Goal: Task Accomplishment & Management: Complete application form

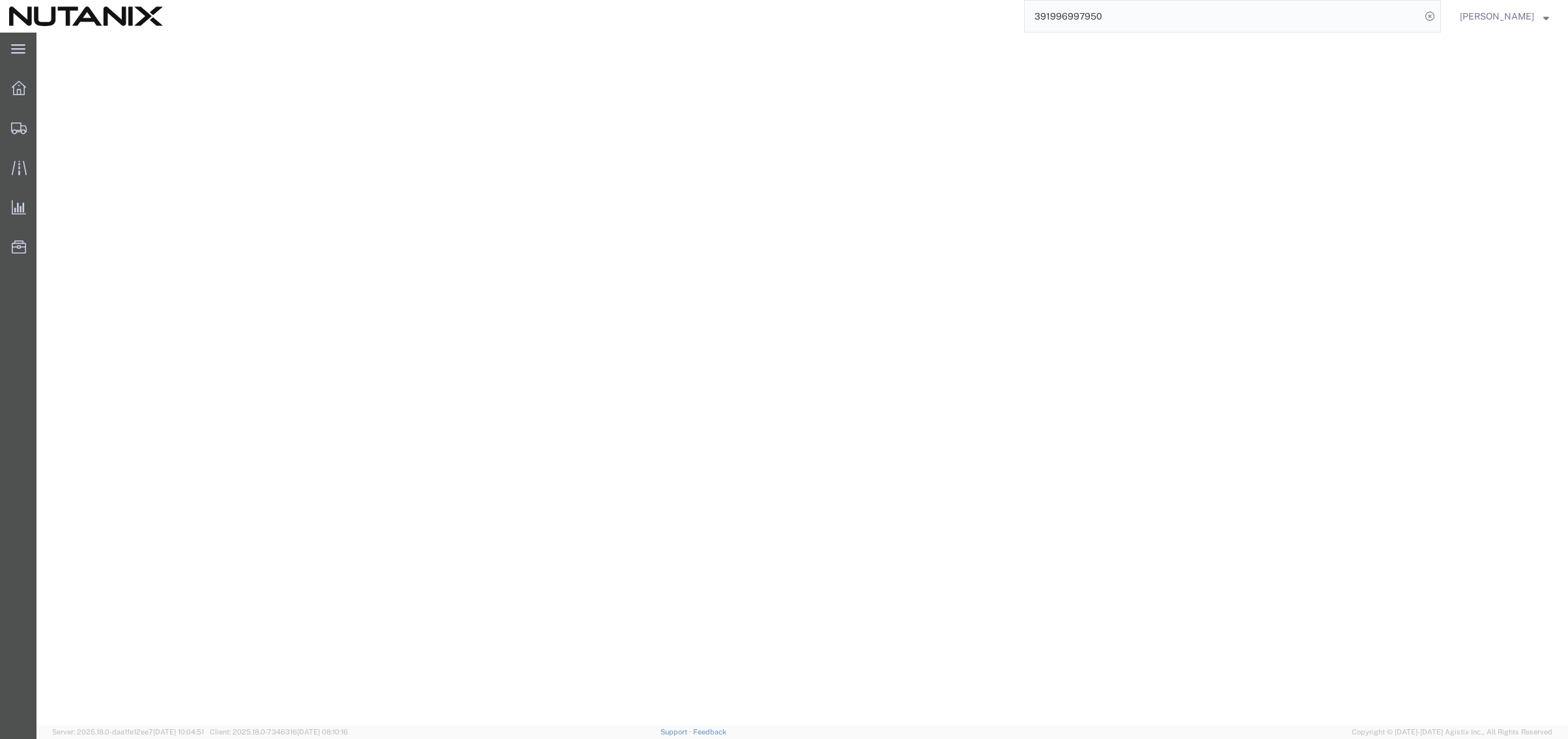
select select "36123"
select select "FR"
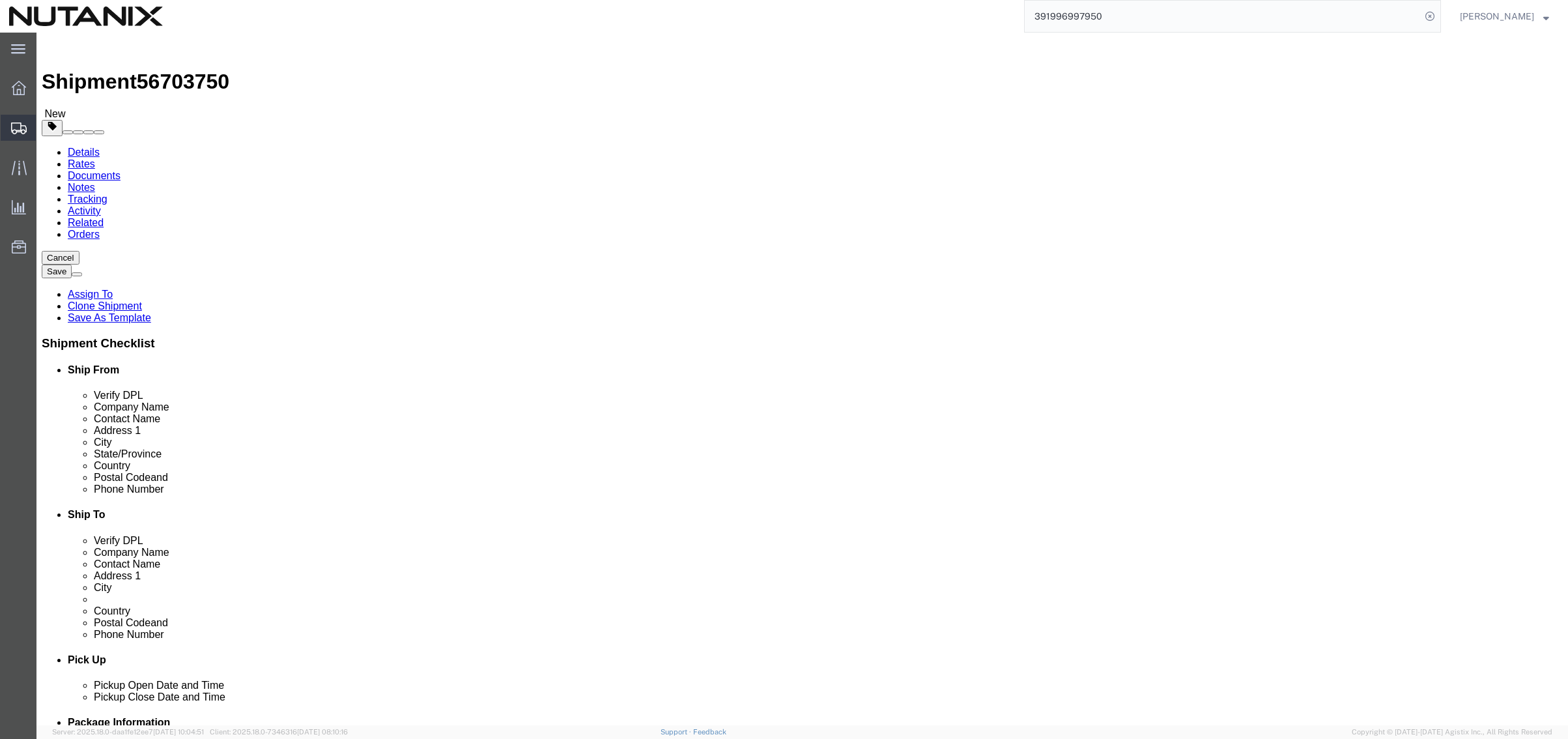
click at [0, 0] on span "Create from Template" at bounding box center [0, 0] width 0 height 0
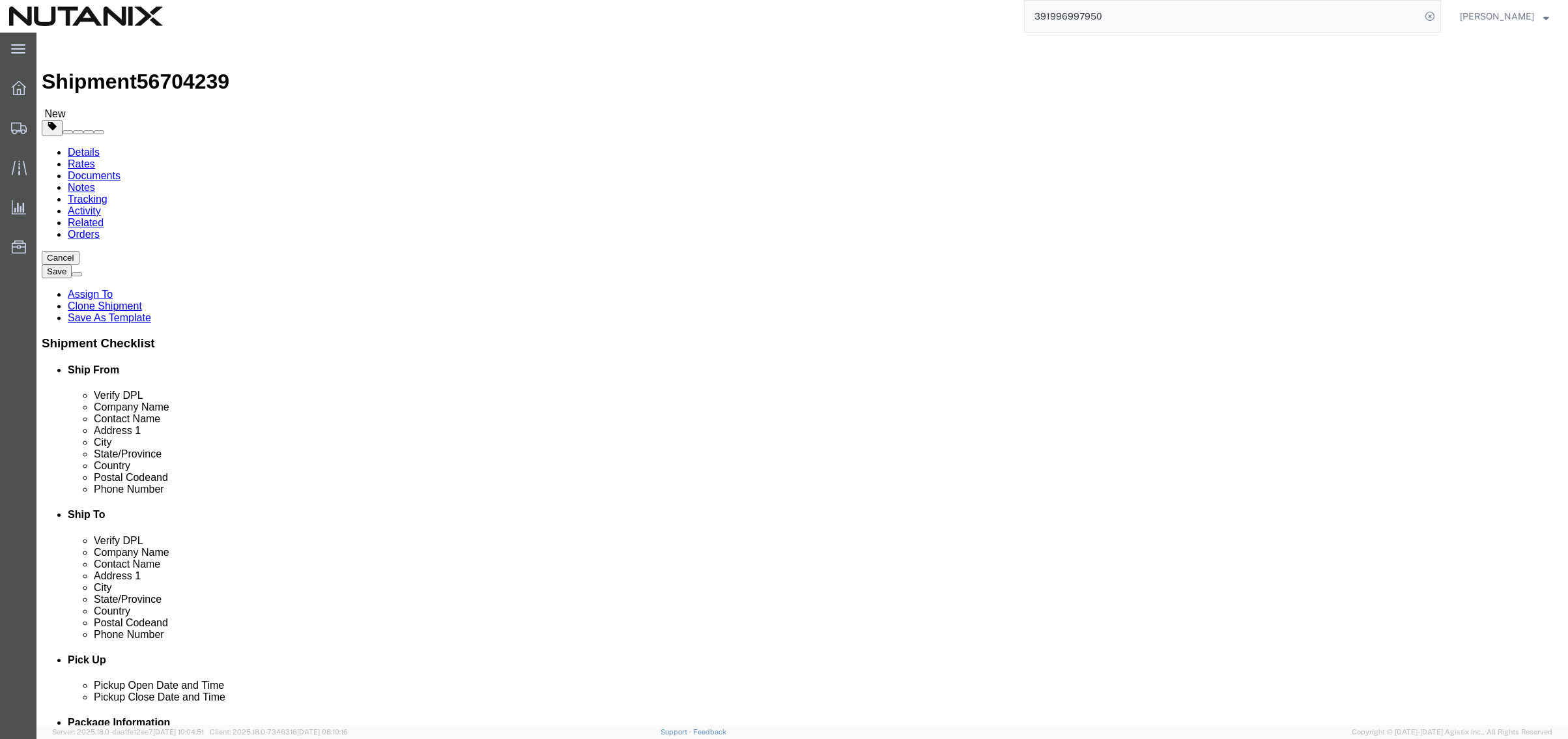
click span
type input "[PERSON_NAME]"
type input "[STREET_ADDRESS]"
type input "Nesconset"
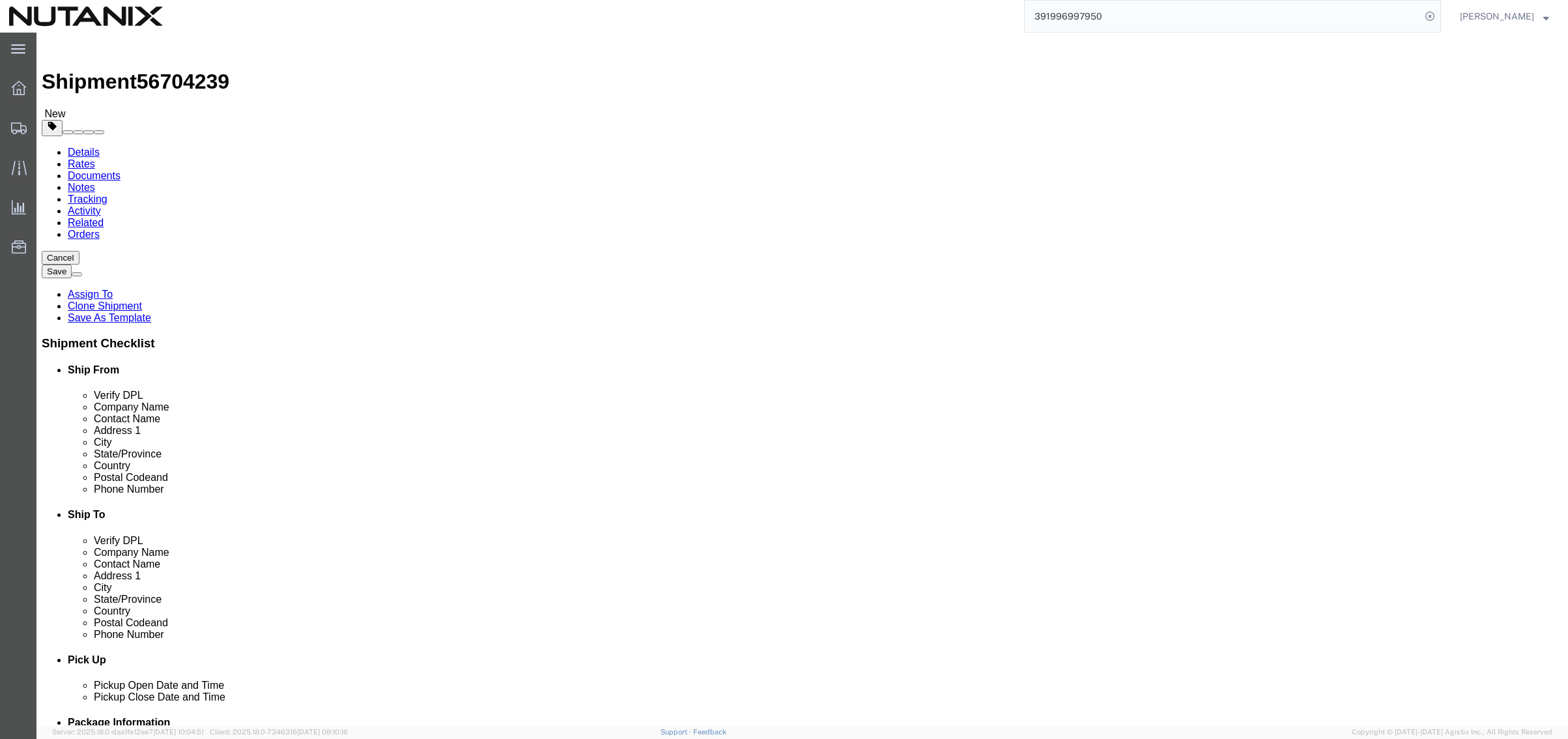
select select "NY"
type input "11767"
type input "[PHONE_NUMBER]"
type input "[EMAIL_ADDRESS][DOMAIN_NAME]"
type input "Nutanix HQ"
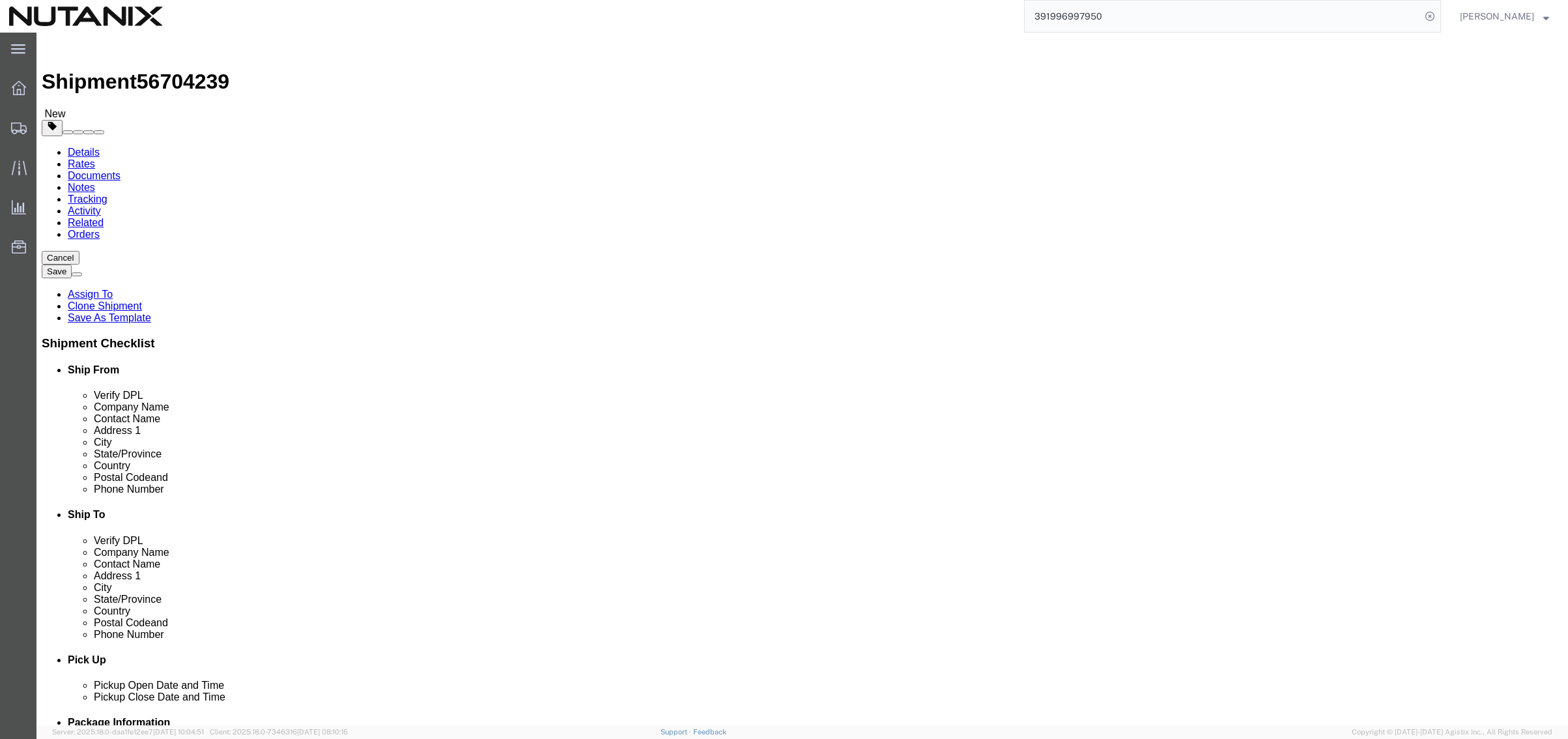
type input "[PERSON_NAME]"
type input "1740 Technology Dr"
type input "[GEOGRAPHIC_DATA][PERSON_NAME]"
select select "CA"
type input "95110"
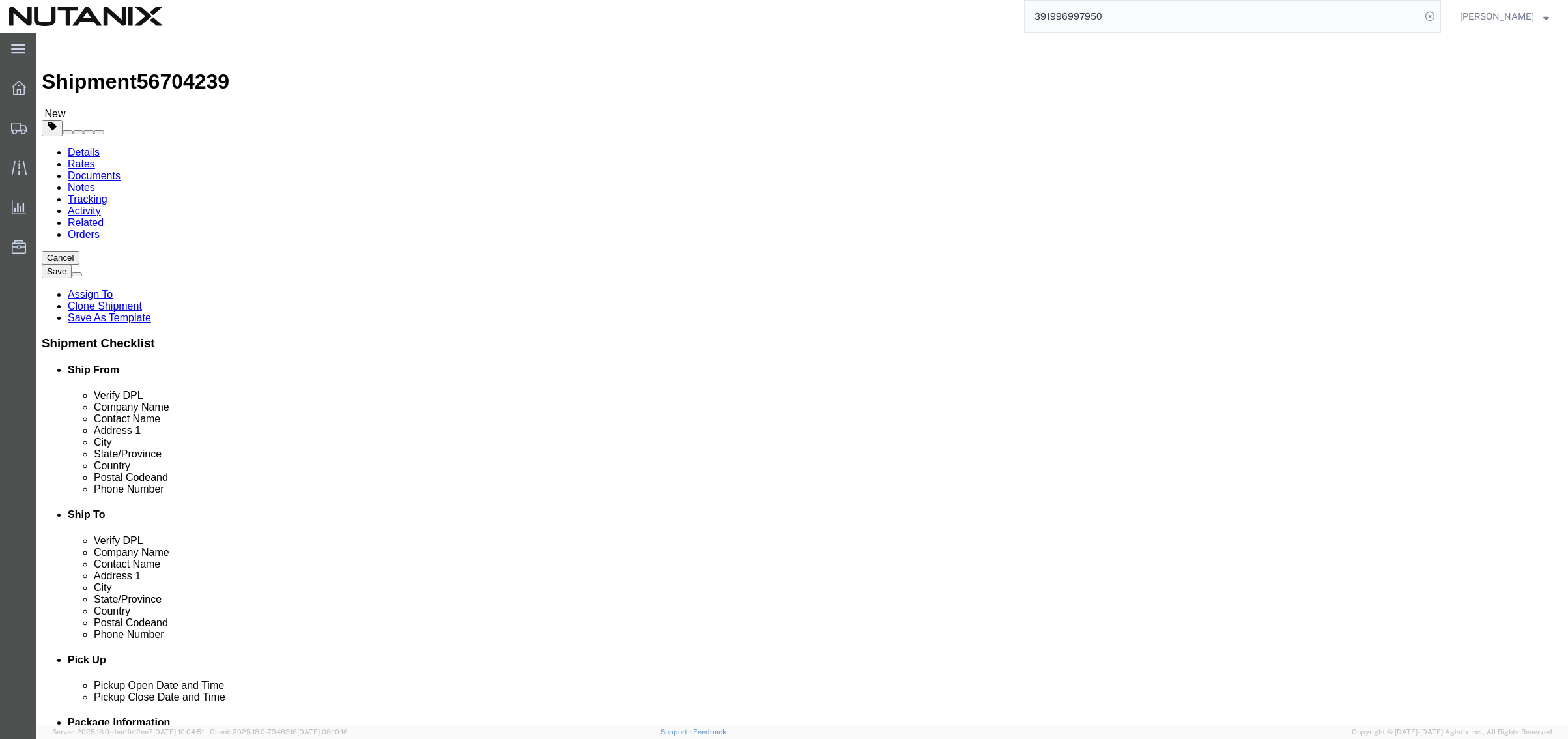
type input "[PHONE_NUMBER]"
type input "3025"
type input "[PERSON_NAME][EMAIL_ADDRESS][PERSON_NAME][DOMAIN_NAME]"
checkbox input "false"
drag, startPoint x: 325, startPoint y: 245, endPoint x: -120, endPoint y: 220, distance: 445.7
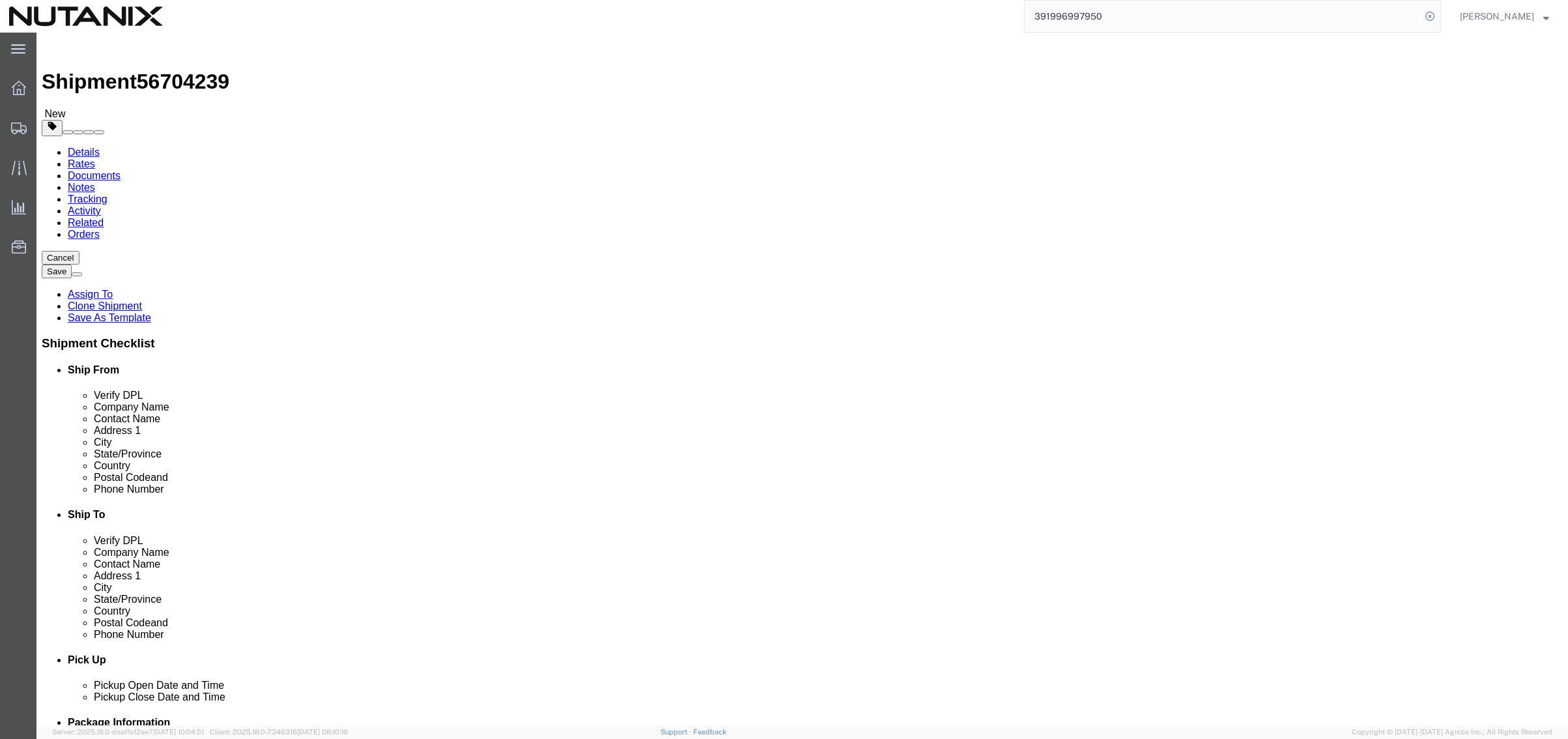
click html "Shipment 56704239 New Details Rates Documents Notes Tracking Activity Related O…"
paste input "[PERSON_NAME]"
type input "[PERSON_NAME]"
drag, startPoint x: 321, startPoint y: 269, endPoint x: -135, endPoint y: 243, distance: 456.7
click html "Shipment 56704239 New Details Rates Documents Notes Tracking Activity Related O…"
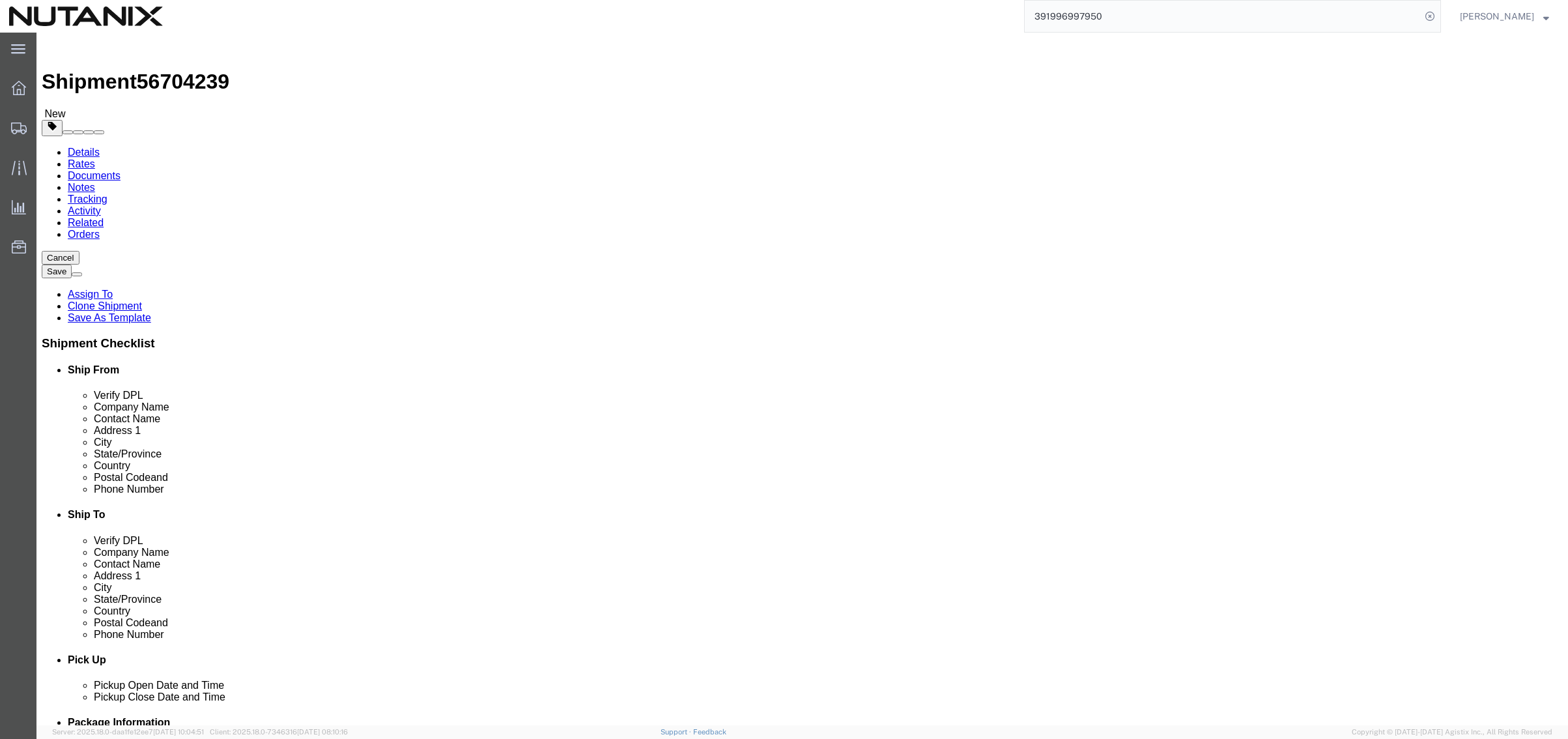
paste input "[PERSON_NAME]"
type input "[PERSON_NAME]"
drag, startPoint x: 315, startPoint y: 300, endPoint x: -215, endPoint y: 267, distance: 531.0
click html "Shipment 56704239 New Details Rates Documents Notes Tracking Activity Related O…"
paste input "[STREET_ADDRESS]"
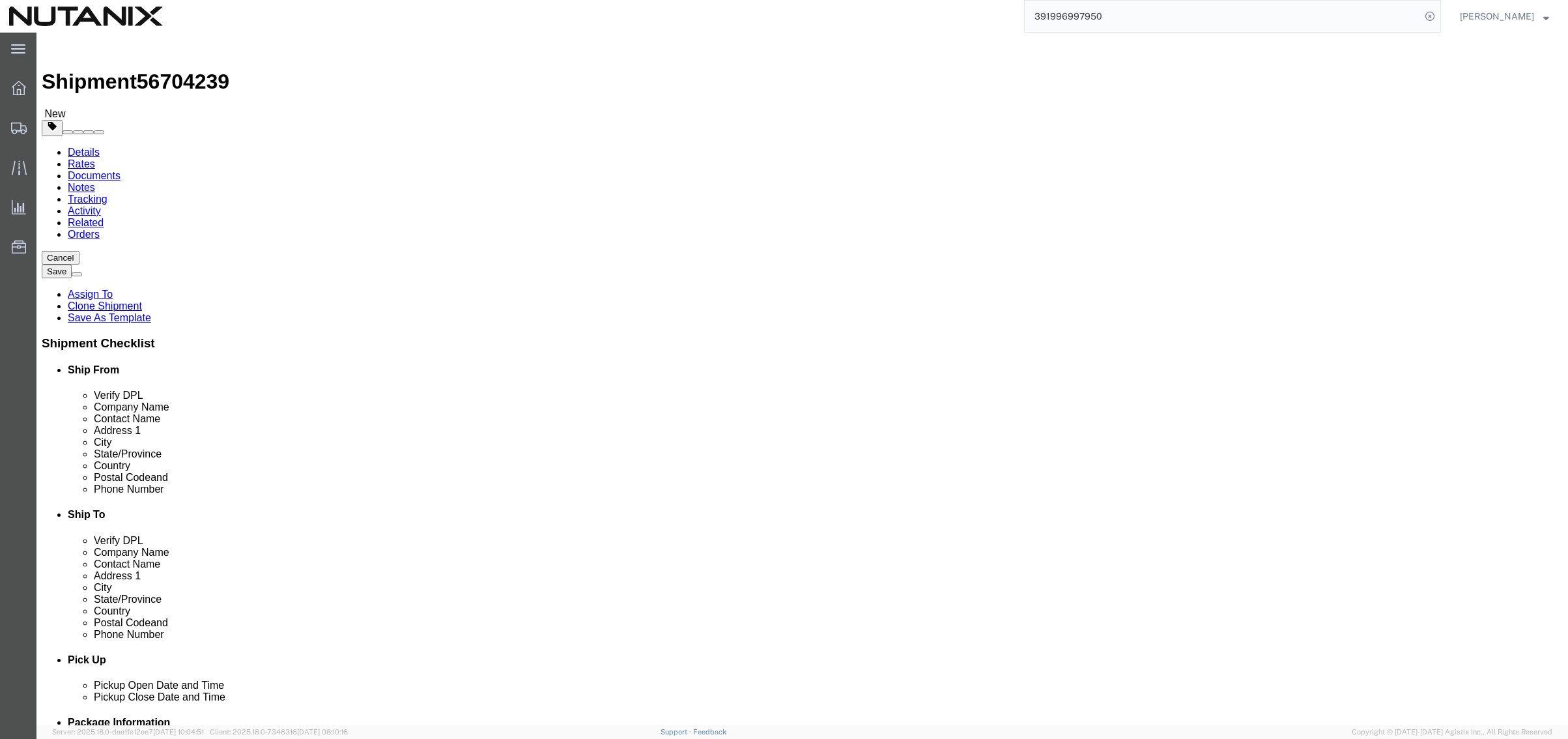
type input "[STREET_ADDRESS]"
click input "text"
paste input "Apartment 207"
drag, startPoint x: 277, startPoint y: 316, endPoint x: 211, endPoint y: 316, distance: 66.0
click div "Address 2 Apartment 207"
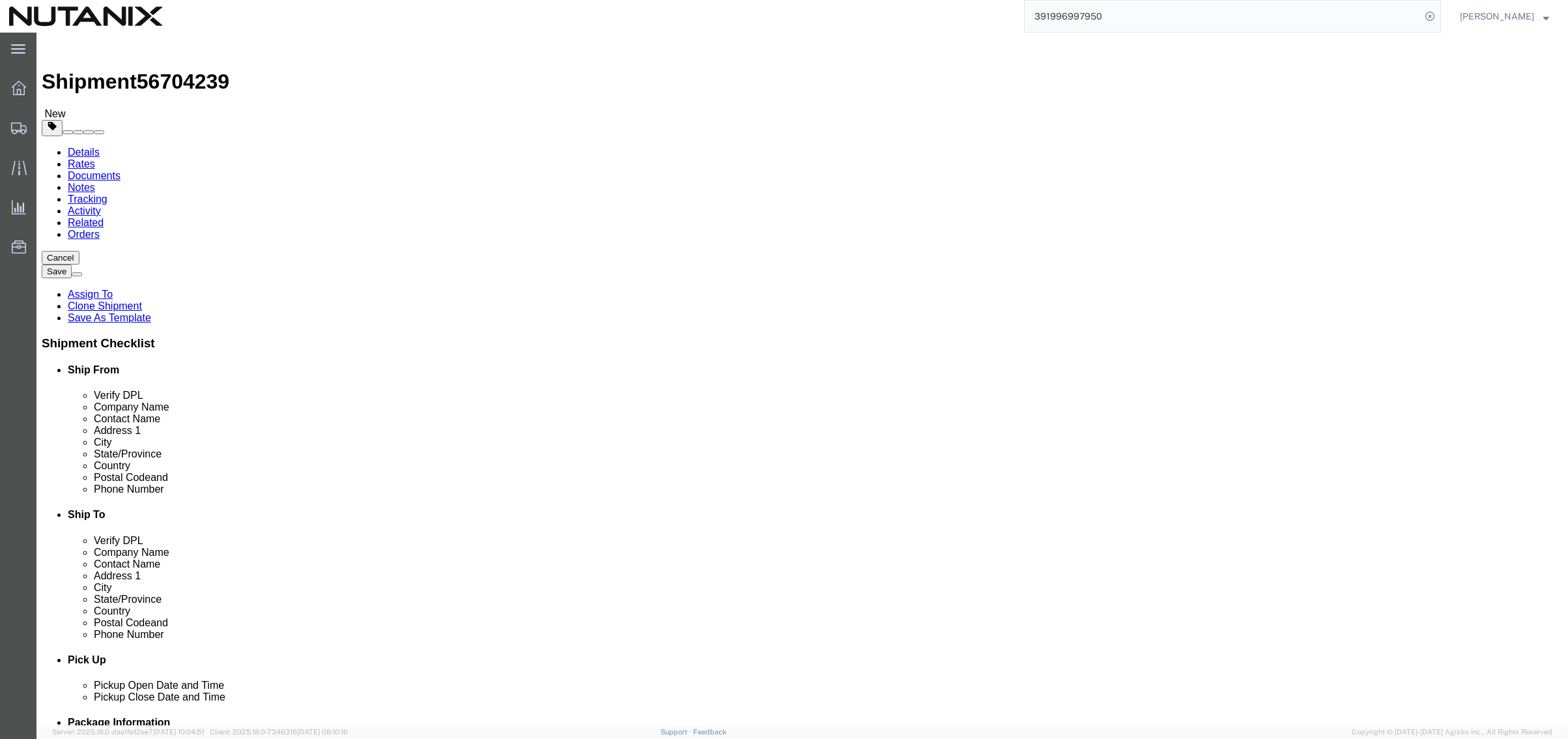
type input "Apt 207"
drag, startPoint x: 288, startPoint y: 340, endPoint x: -41, endPoint y: 324, distance: 329.4
click html "Shipment 56704239 New Details Rates Documents Notes Tracking Activity Related O…"
paste input "Bend"
type input "Bend"
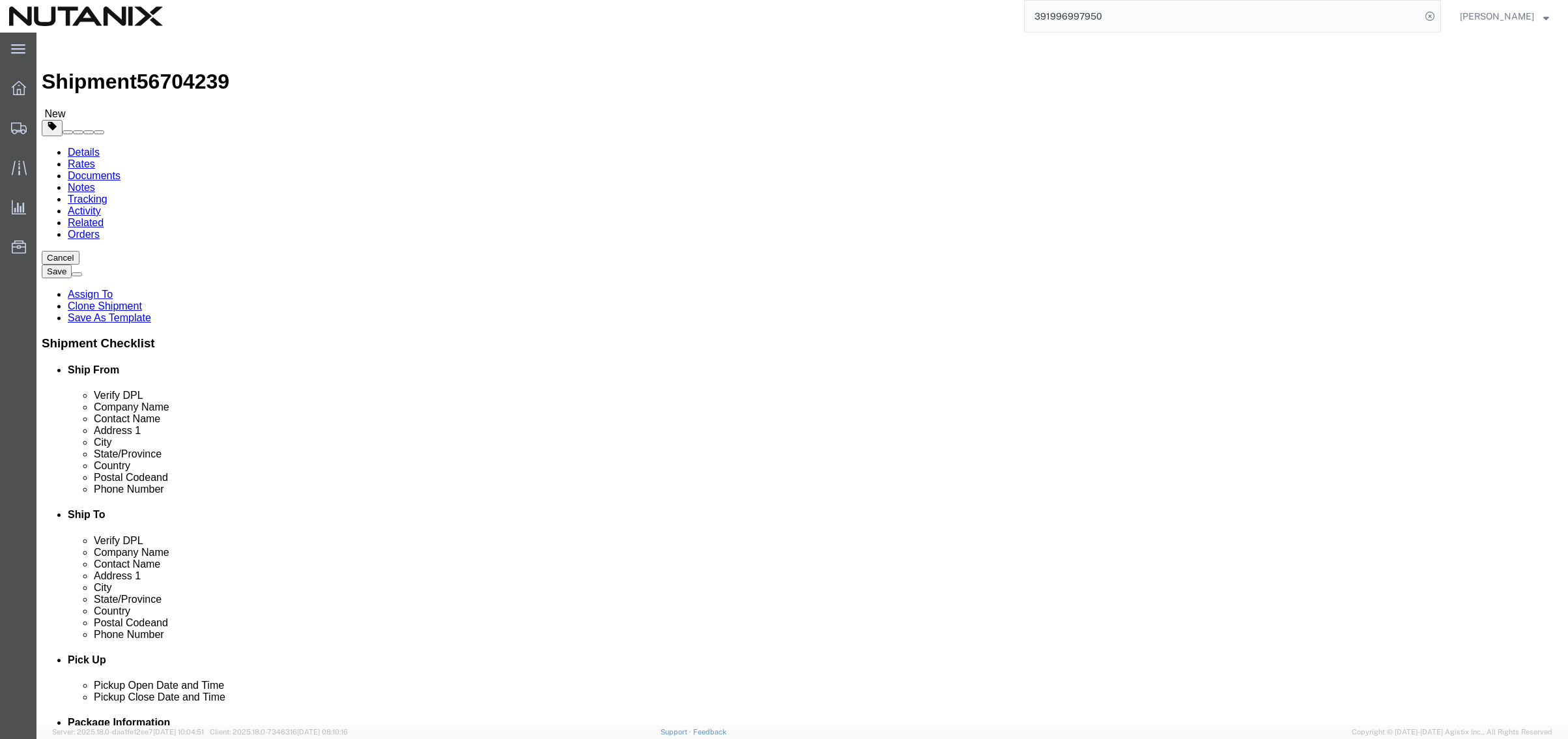
type input "oreg"
select select "OR"
drag, startPoint x: 294, startPoint y: 417, endPoint x: -54, endPoint y: 422, distance: 348.0
click html "Shipment 56704239 New Details Rates Documents Notes Tracking Activity Related O…"
paste input "97703"
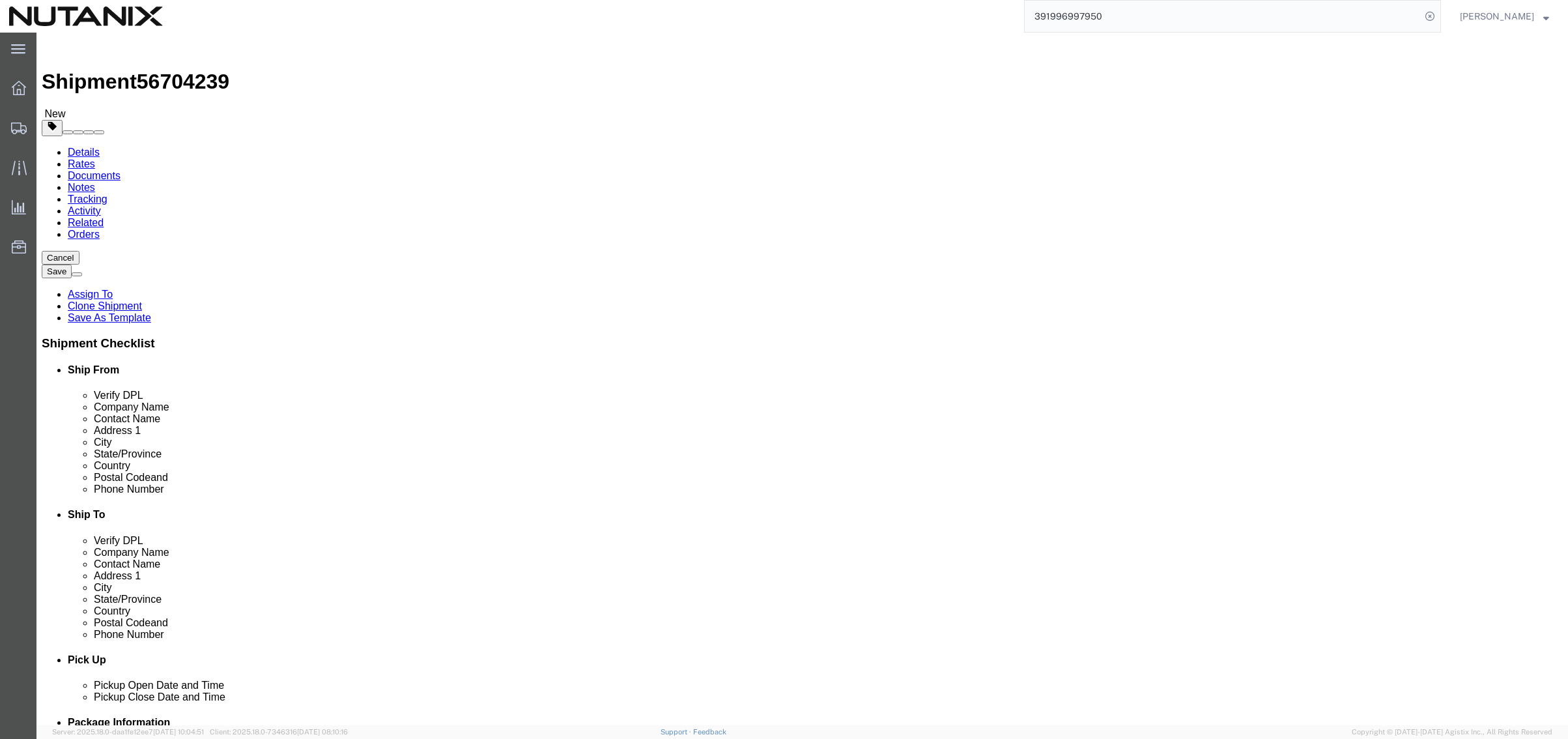
type input "97703"
drag, startPoint x: 317, startPoint y: 446, endPoint x: 67, endPoint y: 442, distance: 250.0
click div "Phone Number [PHONE_NUMBER]"
paste input "408.218.3409"
type input "408.218.3409"
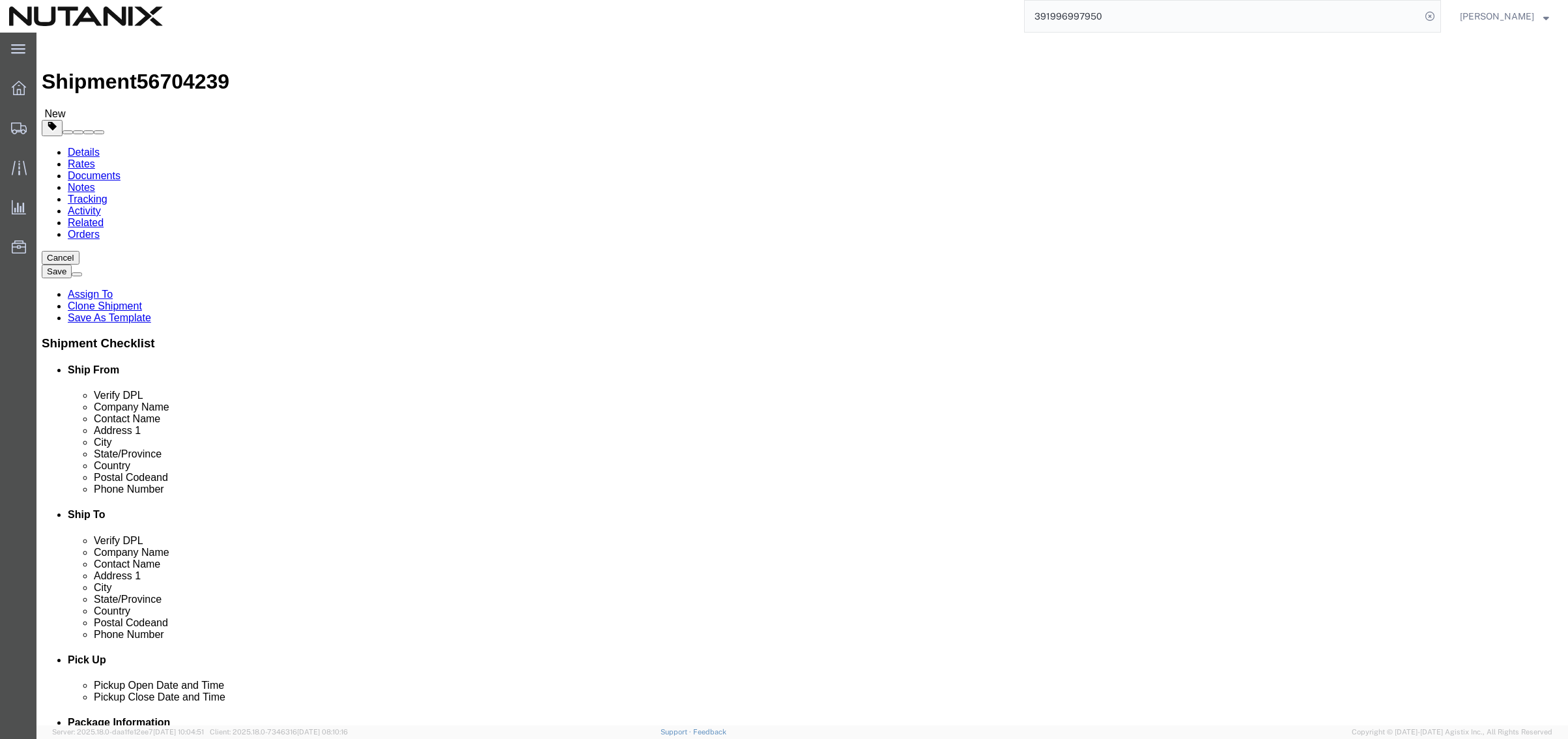
drag, startPoint x: 354, startPoint y: 473, endPoint x: 16, endPoint y: 473, distance: 338.0
click div "Email [EMAIL_ADDRESS][DOMAIN_NAME]"
paste input "[PERSON_NAME].[PERSON_NAME]@nutanix"
type input "[PERSON_NAME][EMAIL_ADDRESS][PERSON_NAME][DOMAIN_NAME]"
drag, startPoint x: 284, startPoint y: 439, endPoint x: 343, endPoint y: 436, distance: 59.1
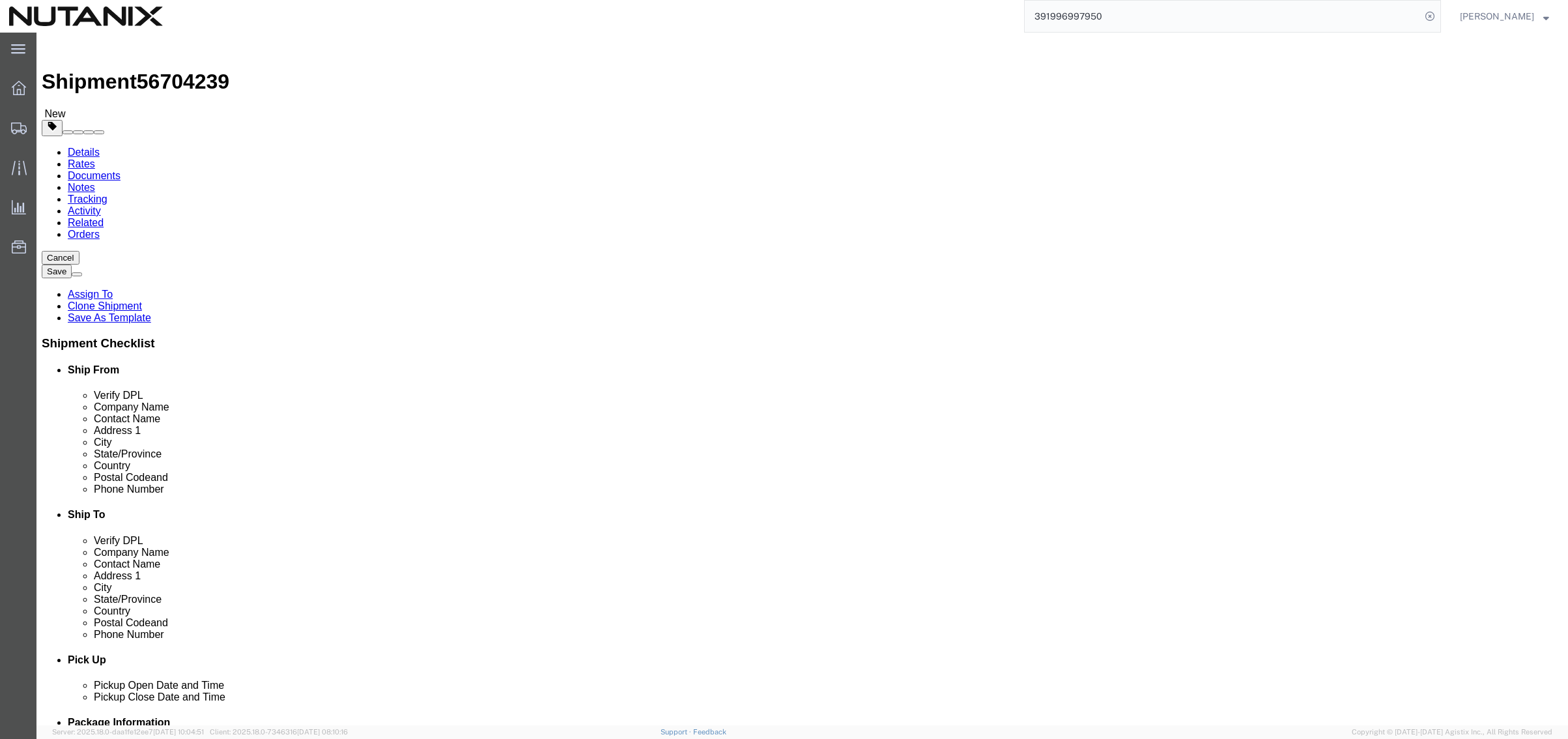
click input "408.218.3409"
type input "4082183409"
click div "Ship From Location Location Select Select My Profile Location [GEOGRAPHIC_DATA]…"
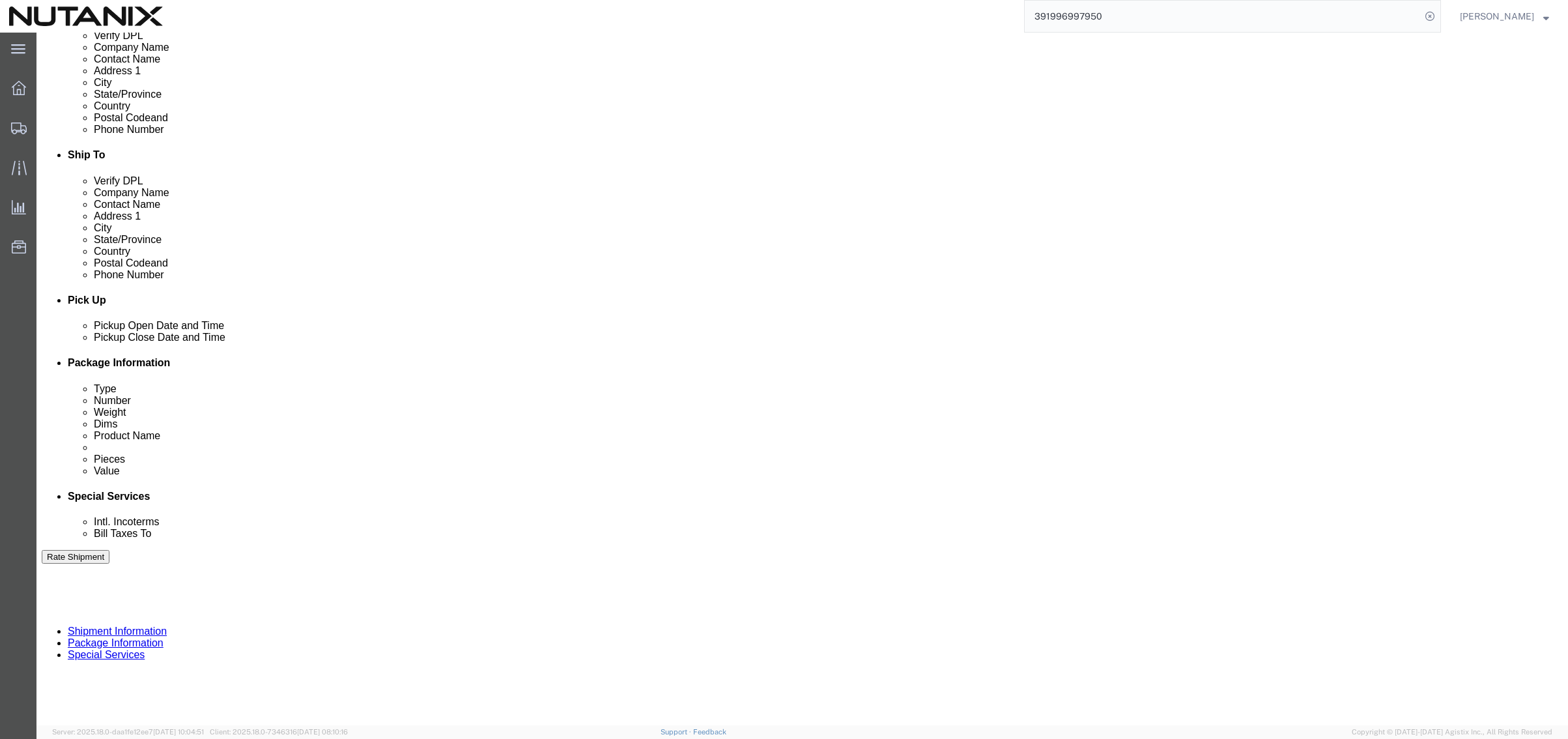
scroll to position [391, 0]
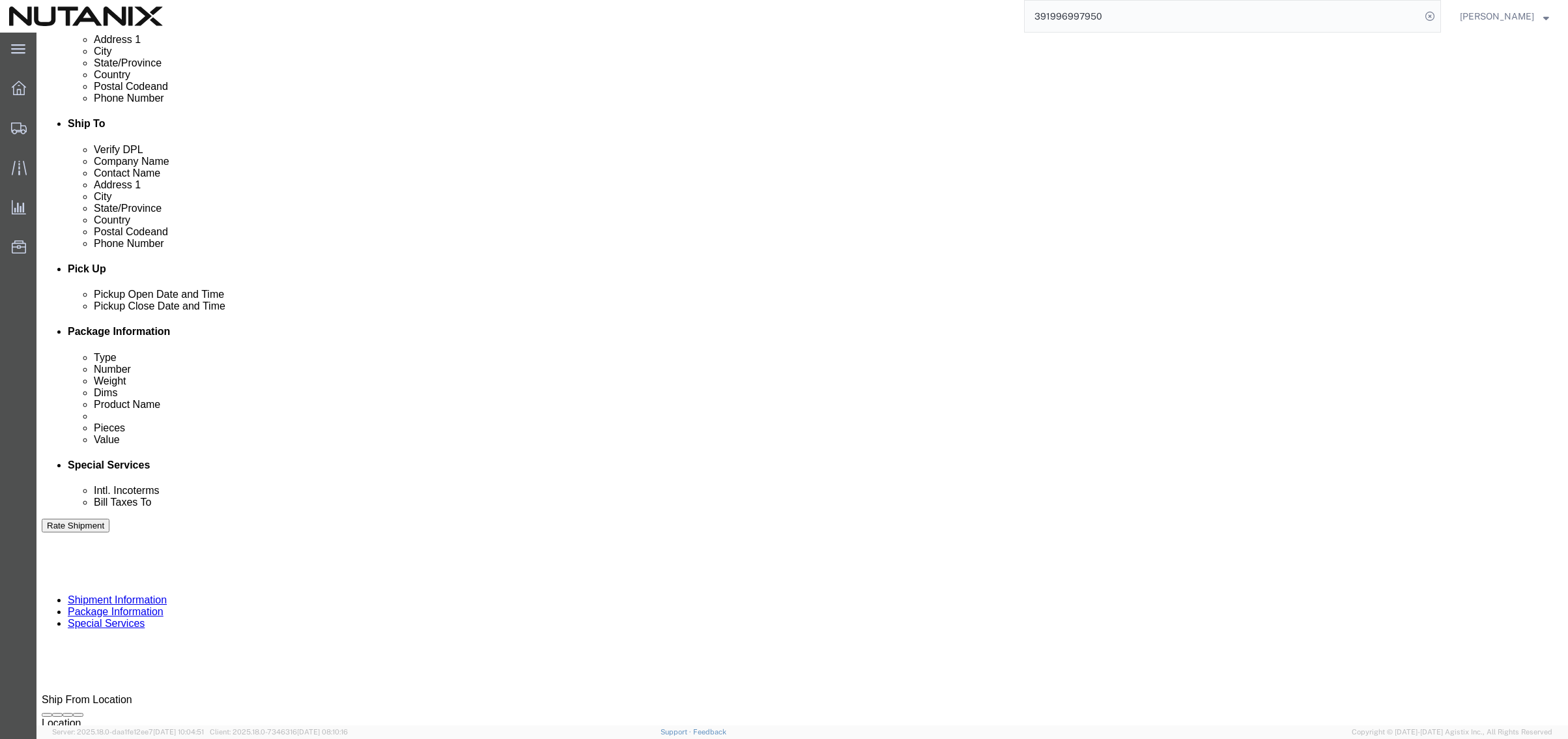
drag, startPoint x: 272, startPoint y: 405, endPoint x: 81, endPoint y: 426, distance: 192.2
click div "Select Account Type Activity ID Airline Appointment Number ASN Batch Request # …"
type input "79101"
click button "button"
click button "Continue"
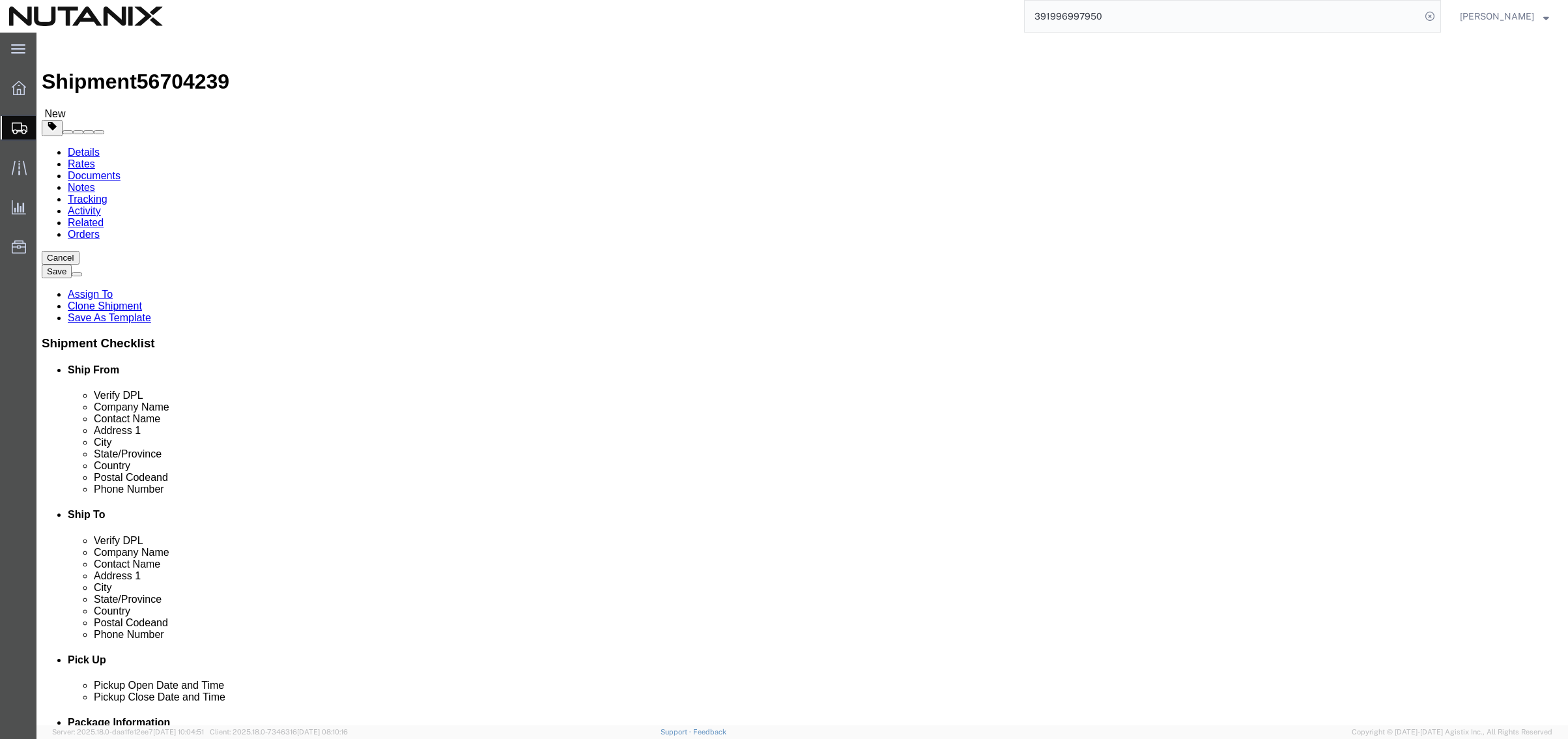
drag, startPoint x: 266, startPoint y: 301, endPoint x: 140, endPoint y: 290, distance: 126.5
click div "Package Type Select Envelope Large Box Medium Box PAK Rack Small Box Tube Your …"
type input "7"
click dd "1.00 Each"
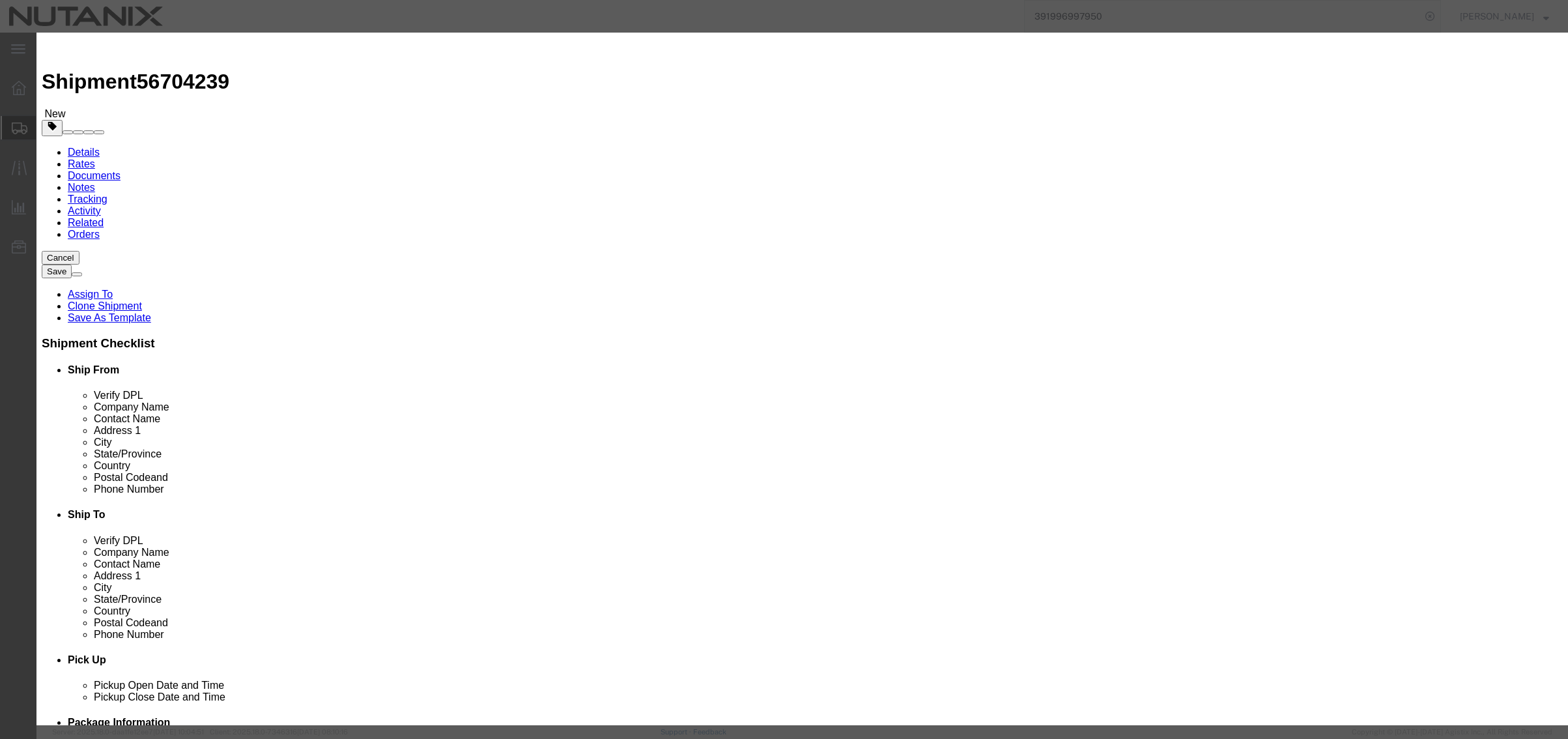
drag, startPoint x: 609, startPoint y: 98, endPoint x: 432, endPoint y: 77, distance: 178.2
click div "Commodity library Product Name Empty RLTB Pieces 1.00 Select Bag Barrels 100Boa…"
type input "Laptop Return"
type input "1000"
select select "USD"
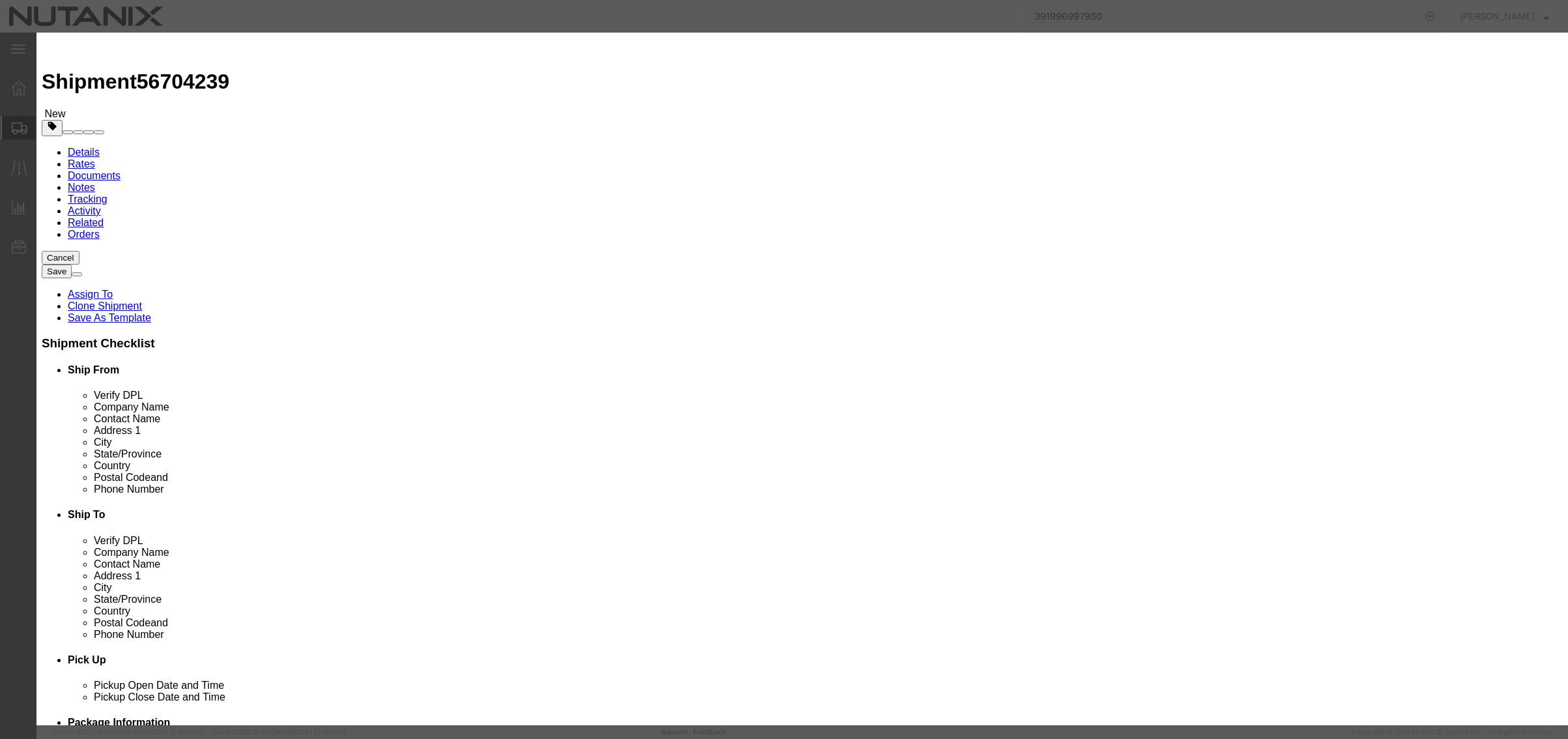
click button "Save & Close"
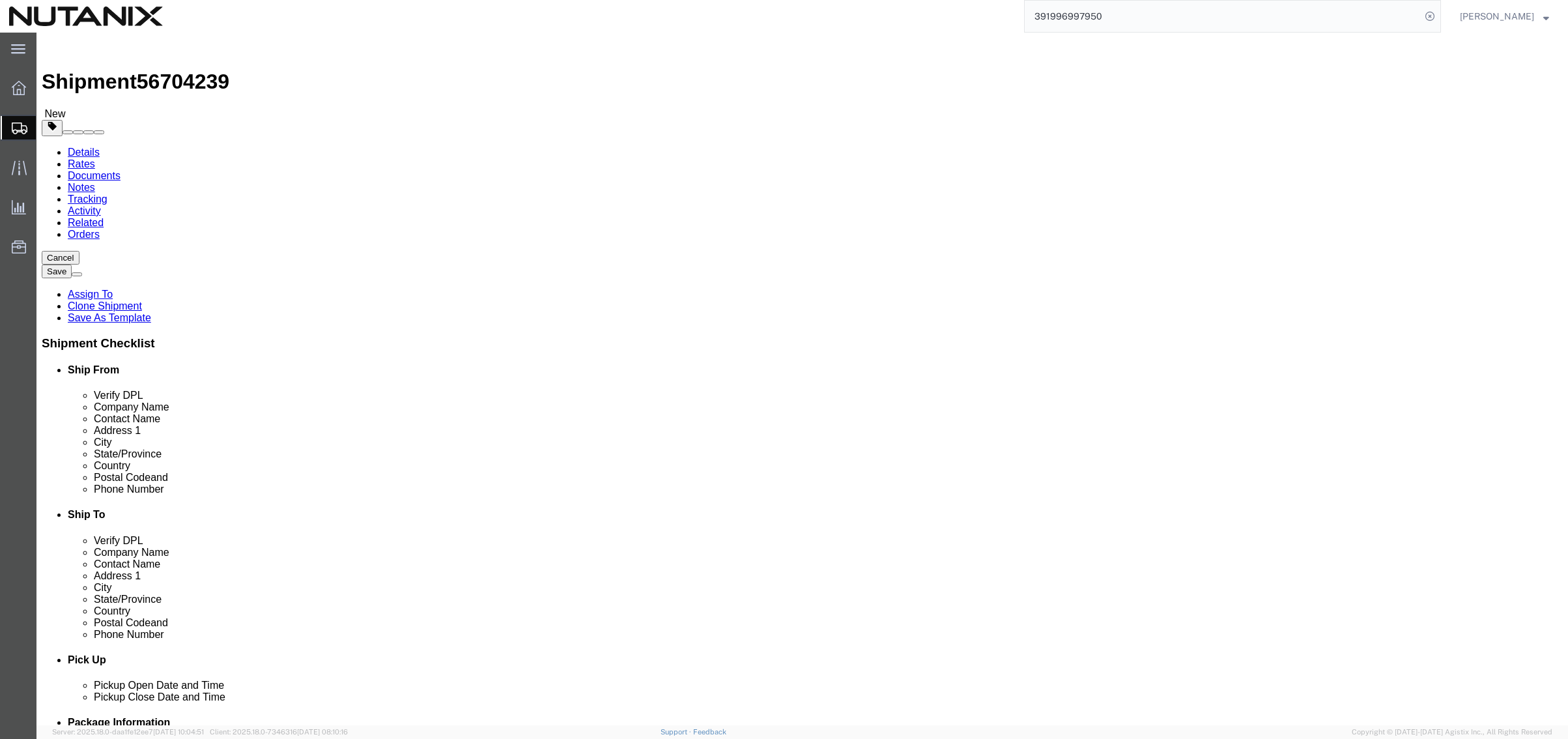
click button "Continue"
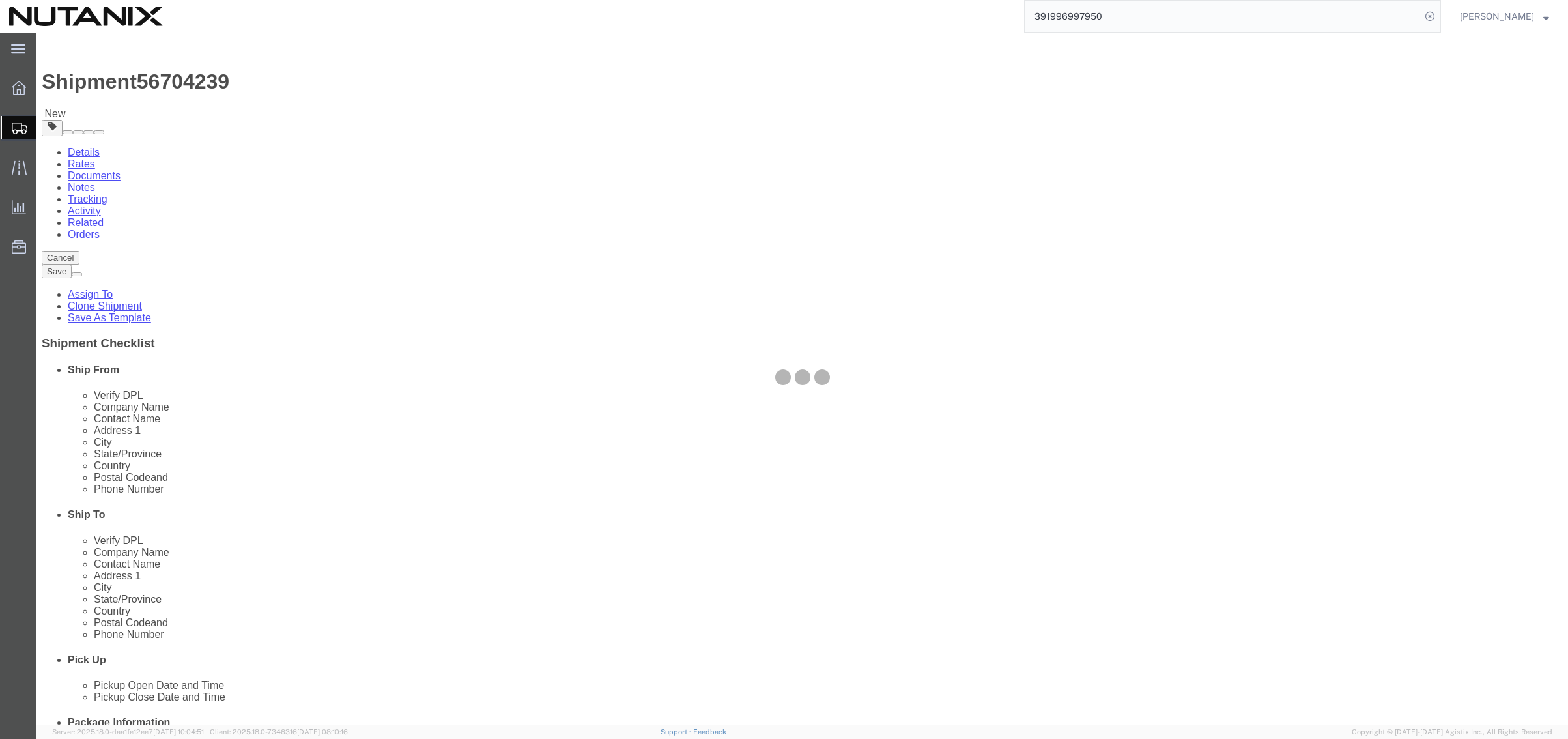
select select
select select "COSTCENTER"
select select "59656"
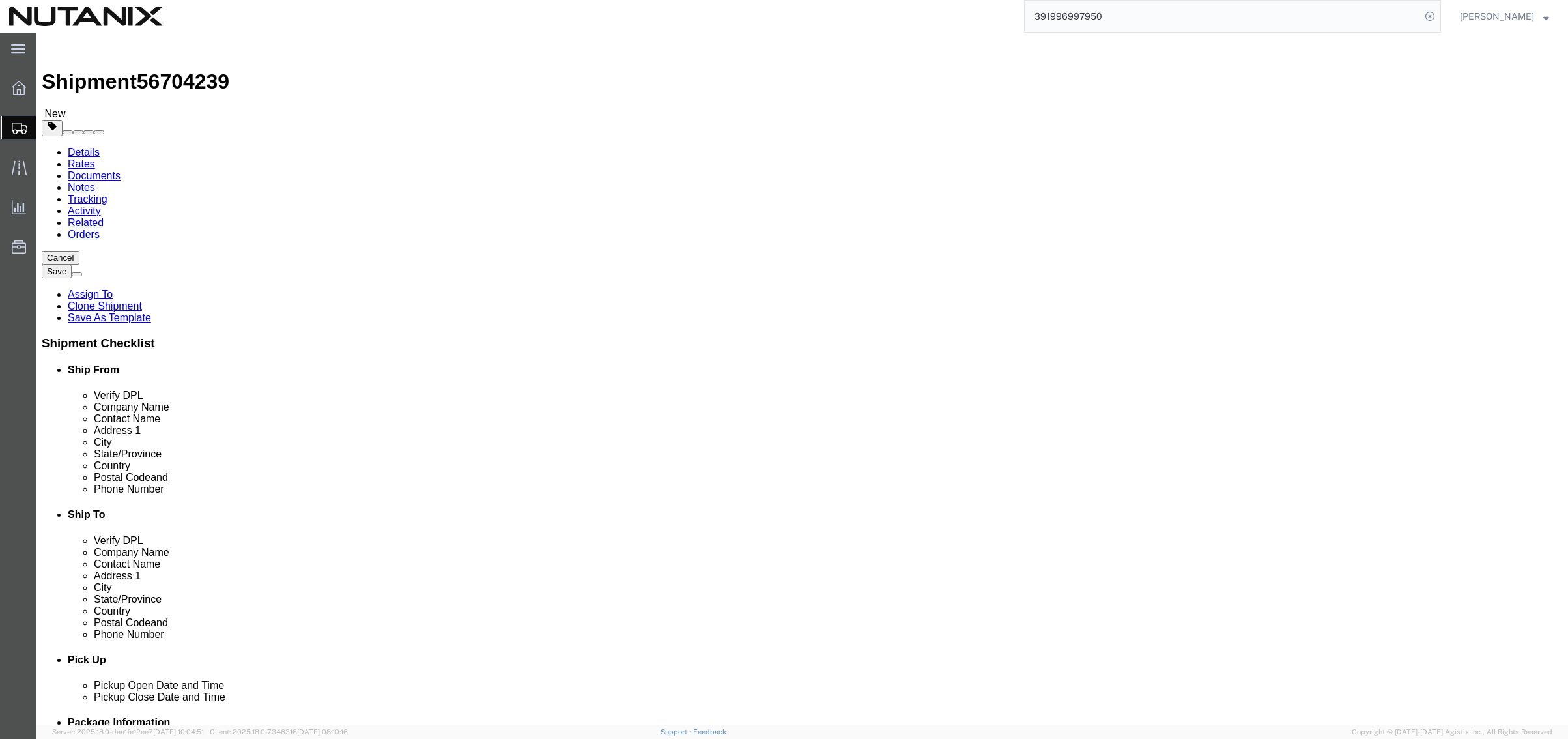
click input "Return Label Required"
checkbox input "false"
select select
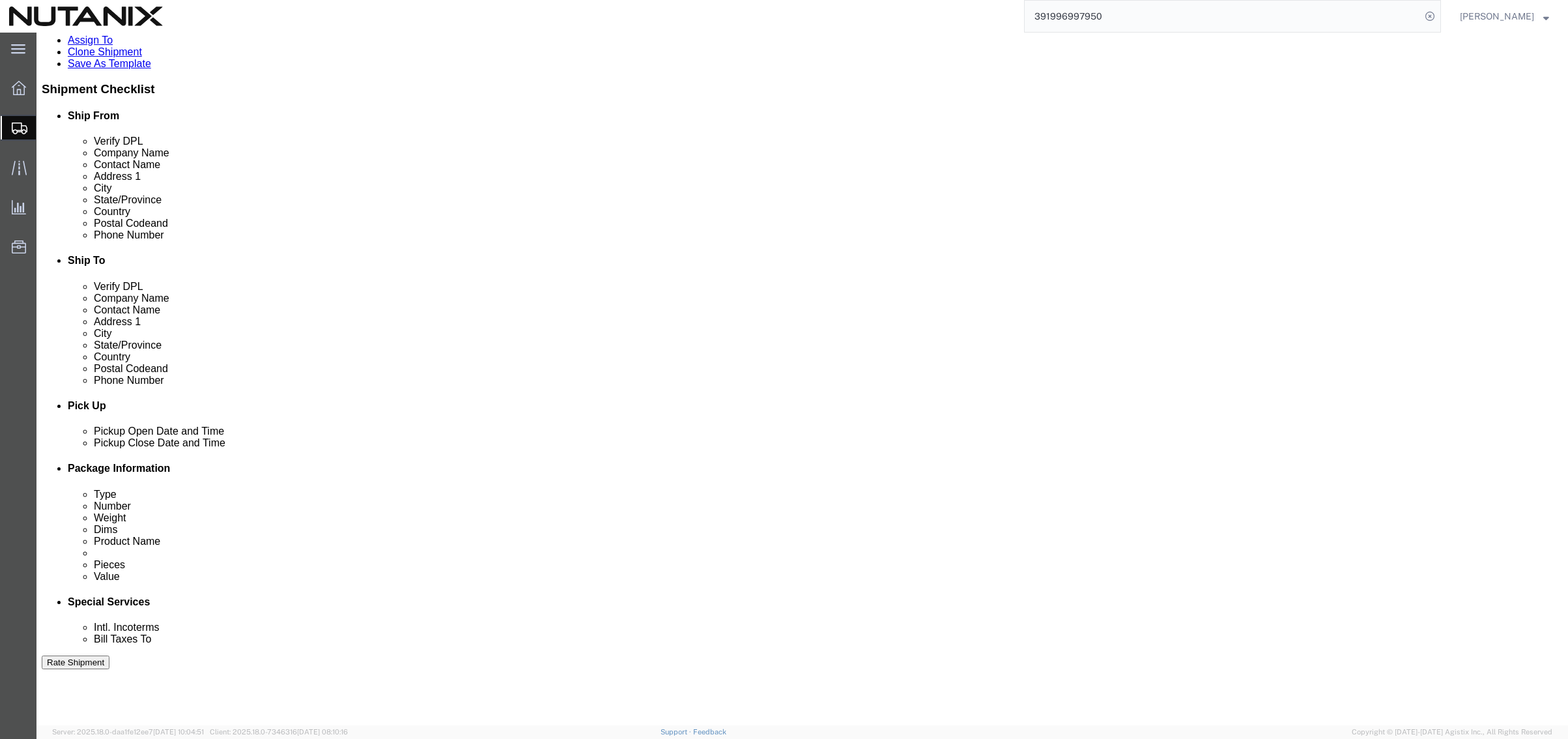
scroll to position [326, 0]
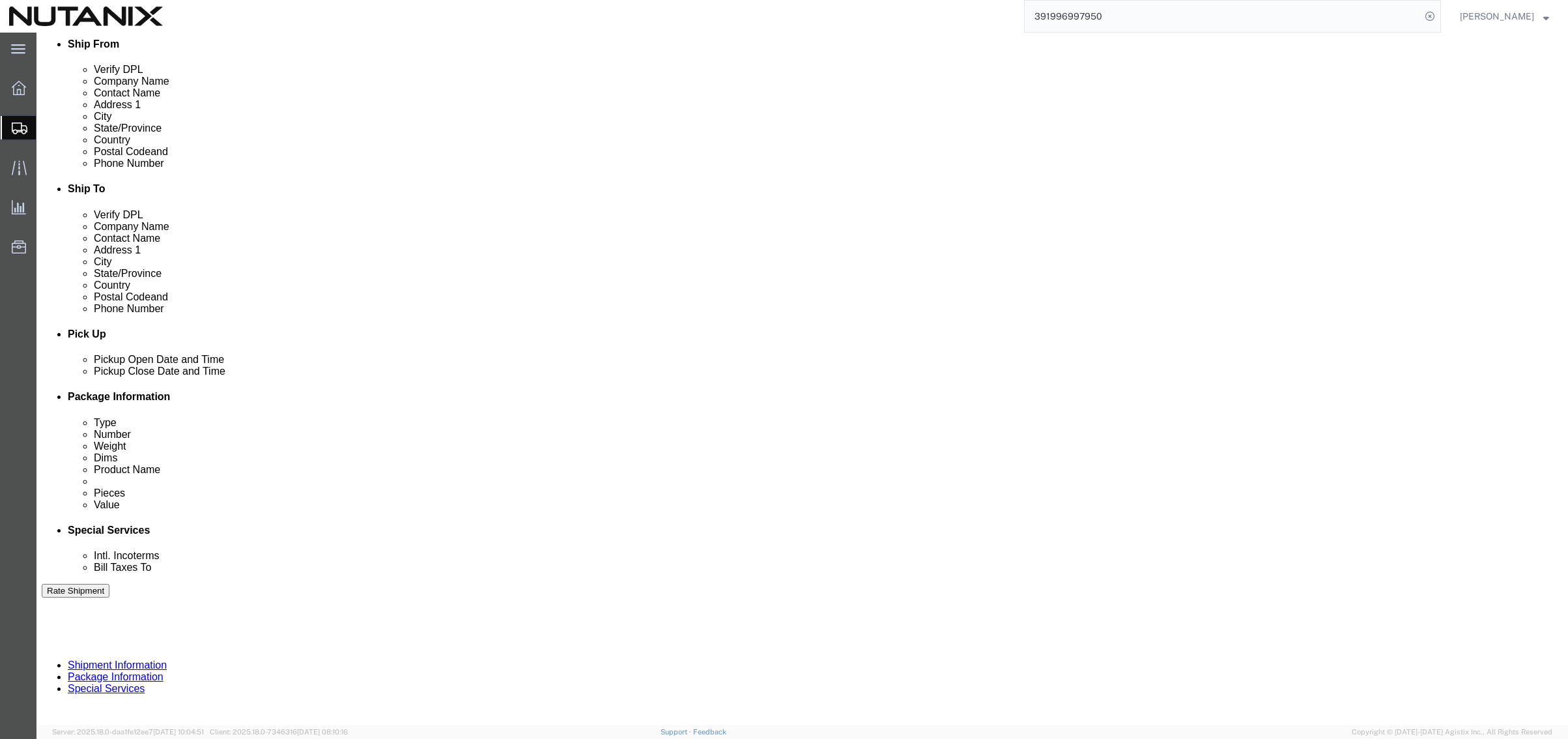
click select "Select Engineering Facilities Global Training HR IT Marketing Operations Other …"
select select "59652"
click select "Select Engineering Facilities Global Training HR IT Marketing Operations Other …"
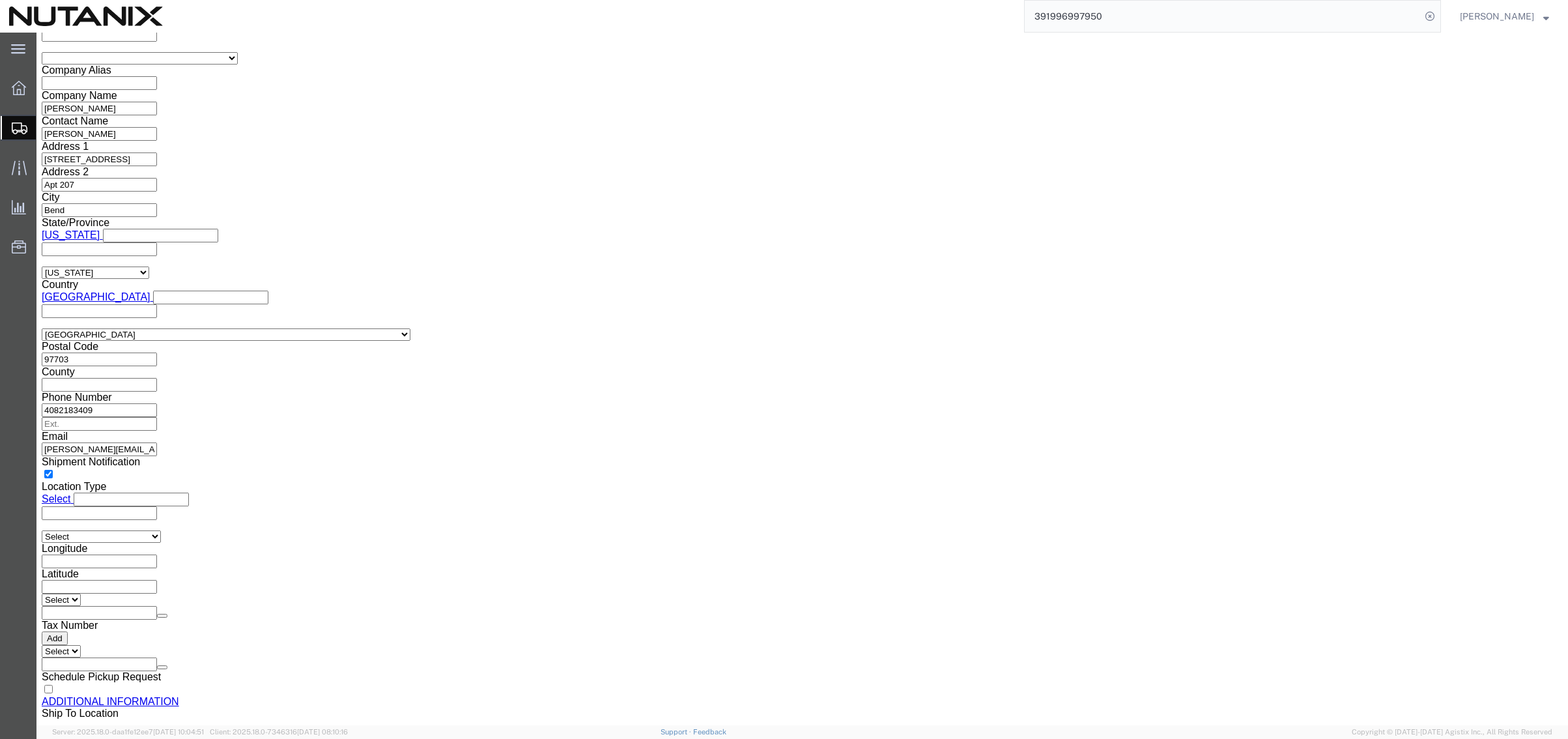
scroll to position [1098, 0]
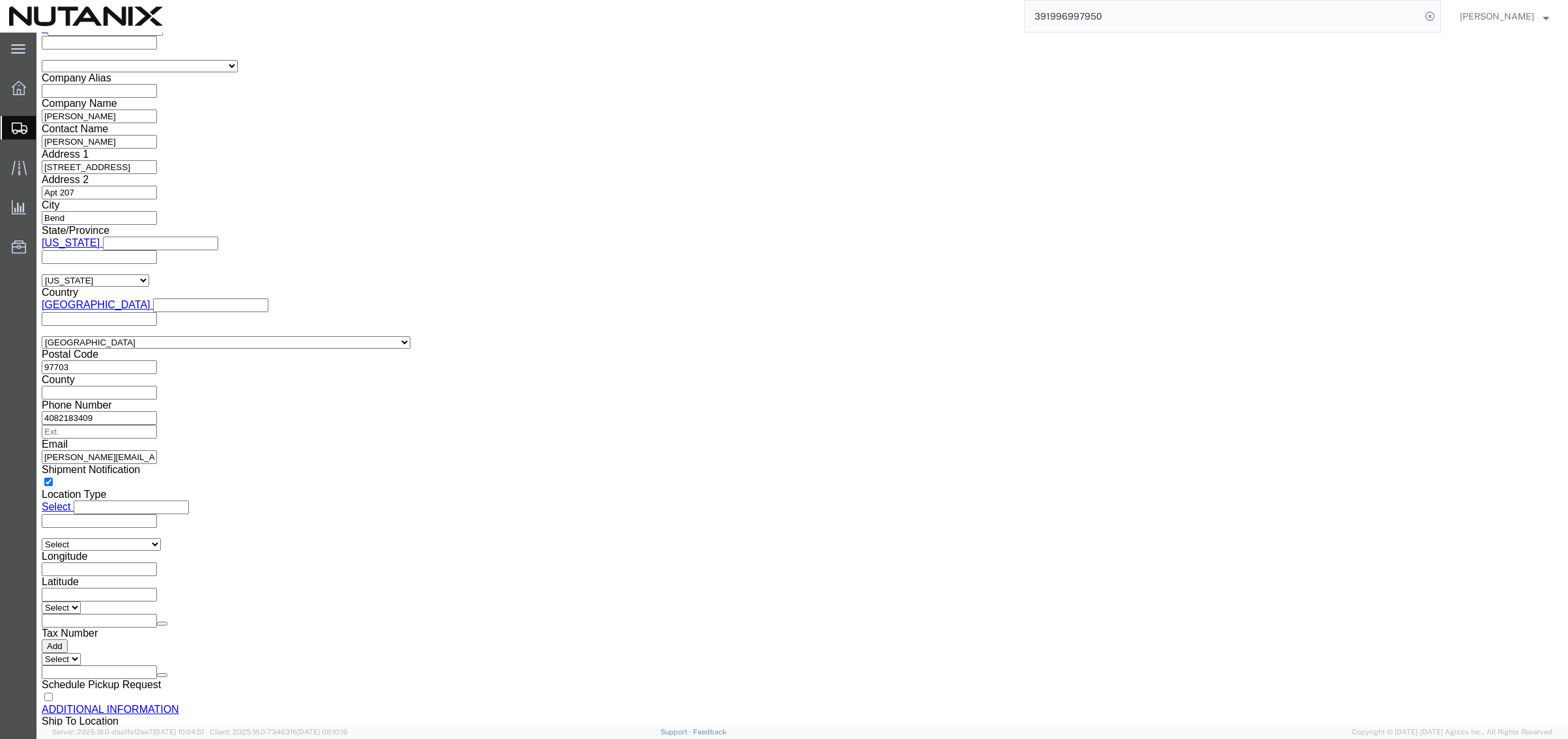
click button "Rate Shipment"
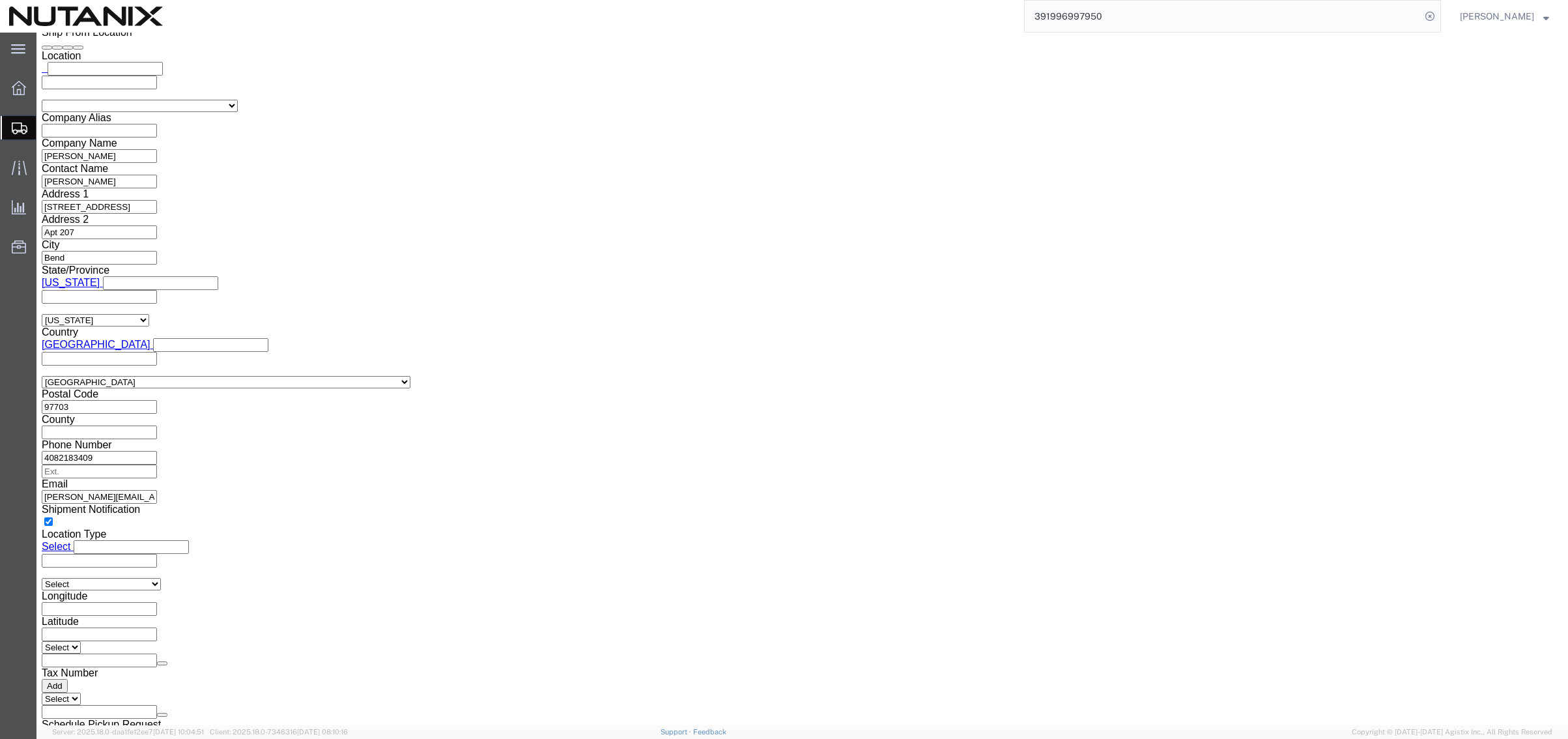
scroll to position [773, 0]
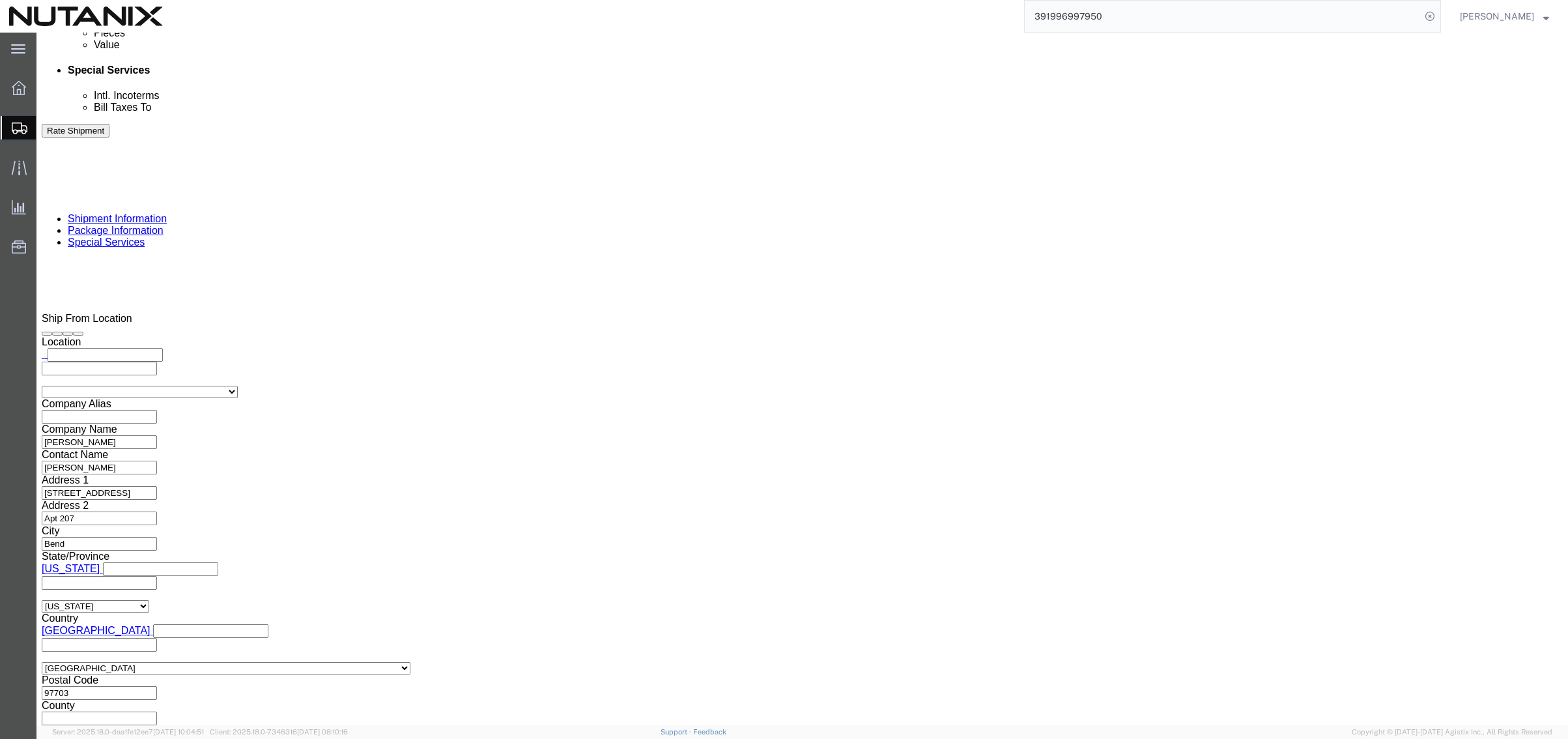
drag, startPoint x: 537, startPoint y: 365, endPoint x: 529, endPoint y: 210, distance: 155.2
click div "Insurance required No Yes Insurance Value Select USD JPY GBP CAD EUR"
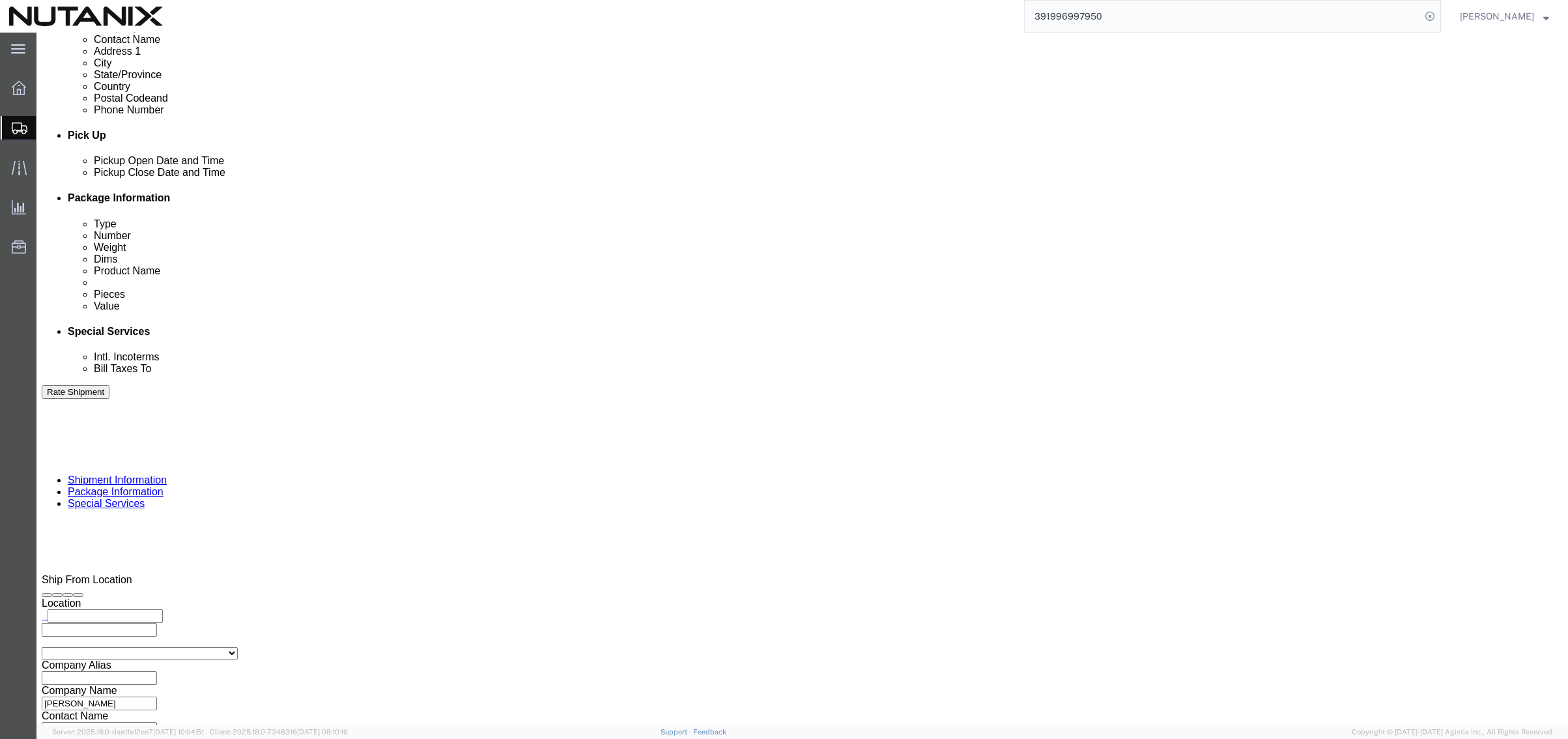
scroll to position [382, 0]
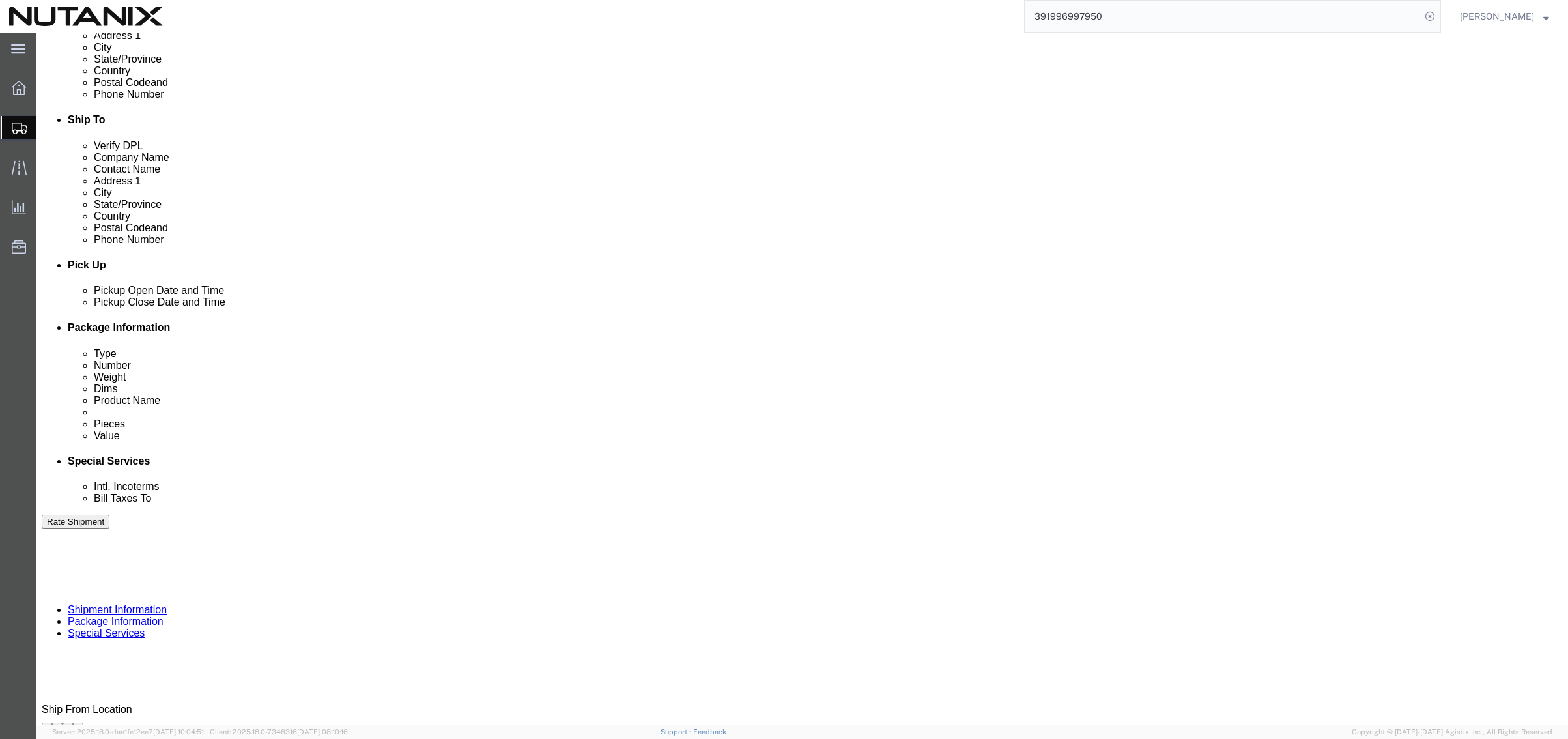
drag, startPoint x: 342, startPoint y: 20, endPoint x: 345, endPoint y: 26, distance: 6.7
click at [342, 20] on div "391996997950" at bounding box center [807, 16] width 1269 height 33
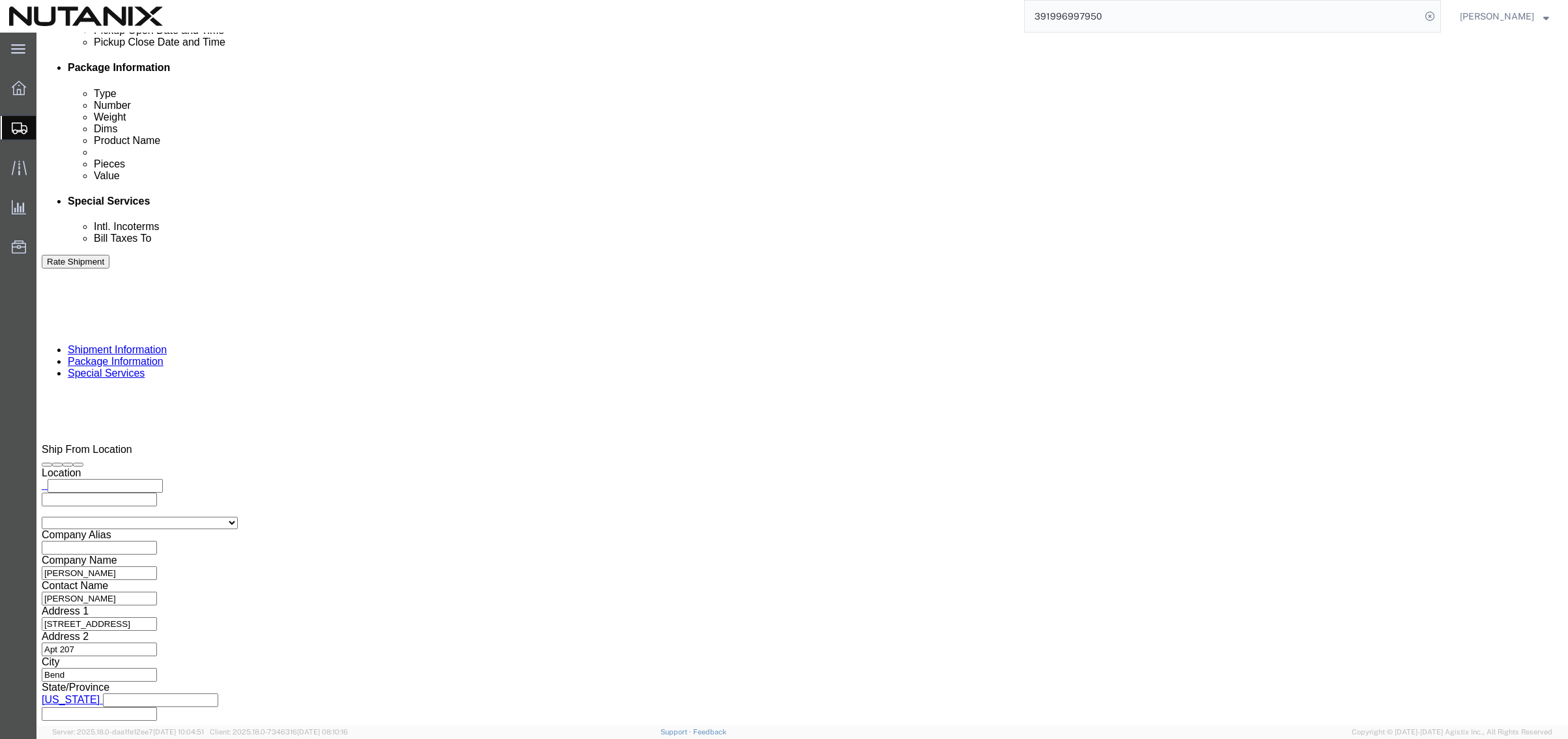
scroll to position [642, 0]
click button "Rate Shipment"
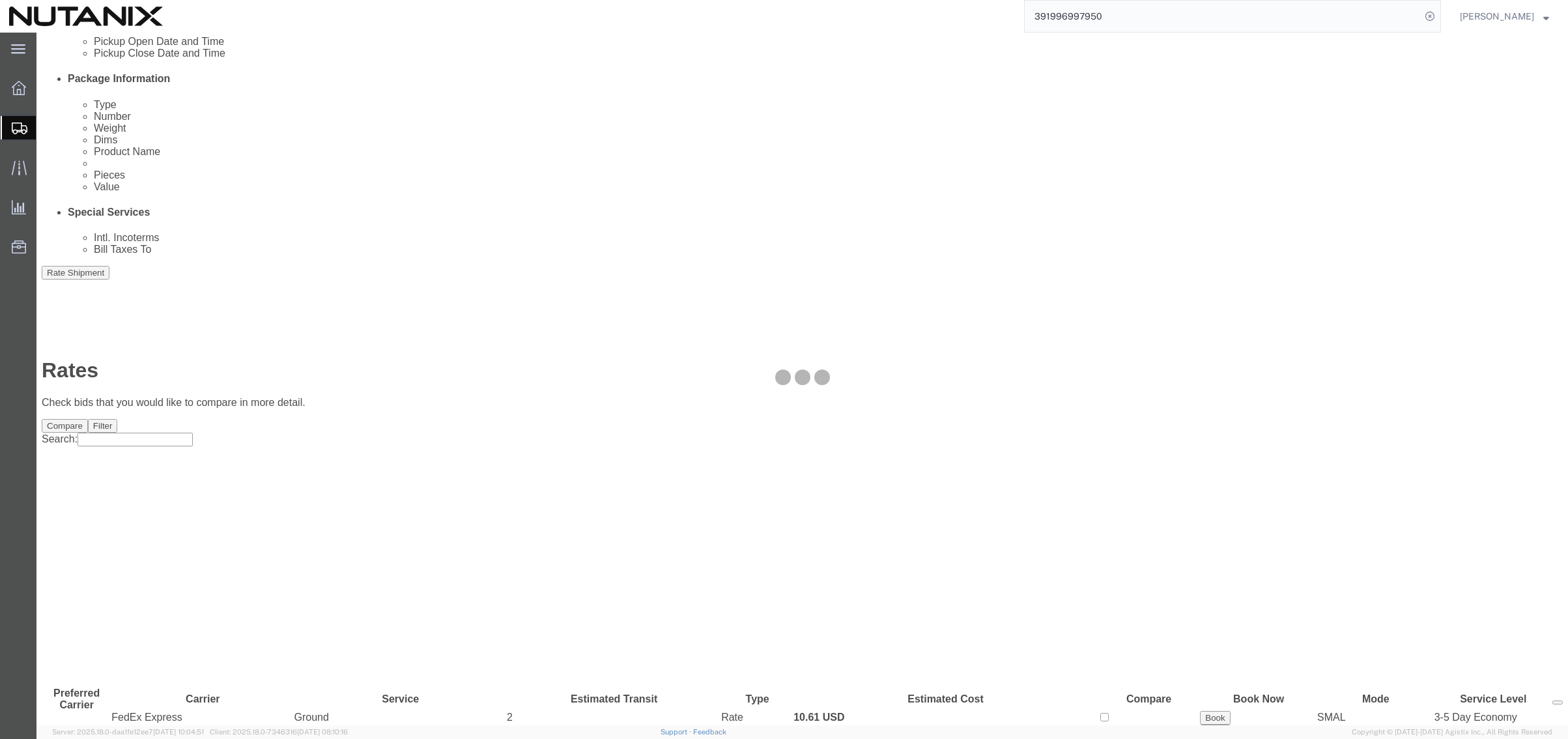
scroll to position [0, 0]
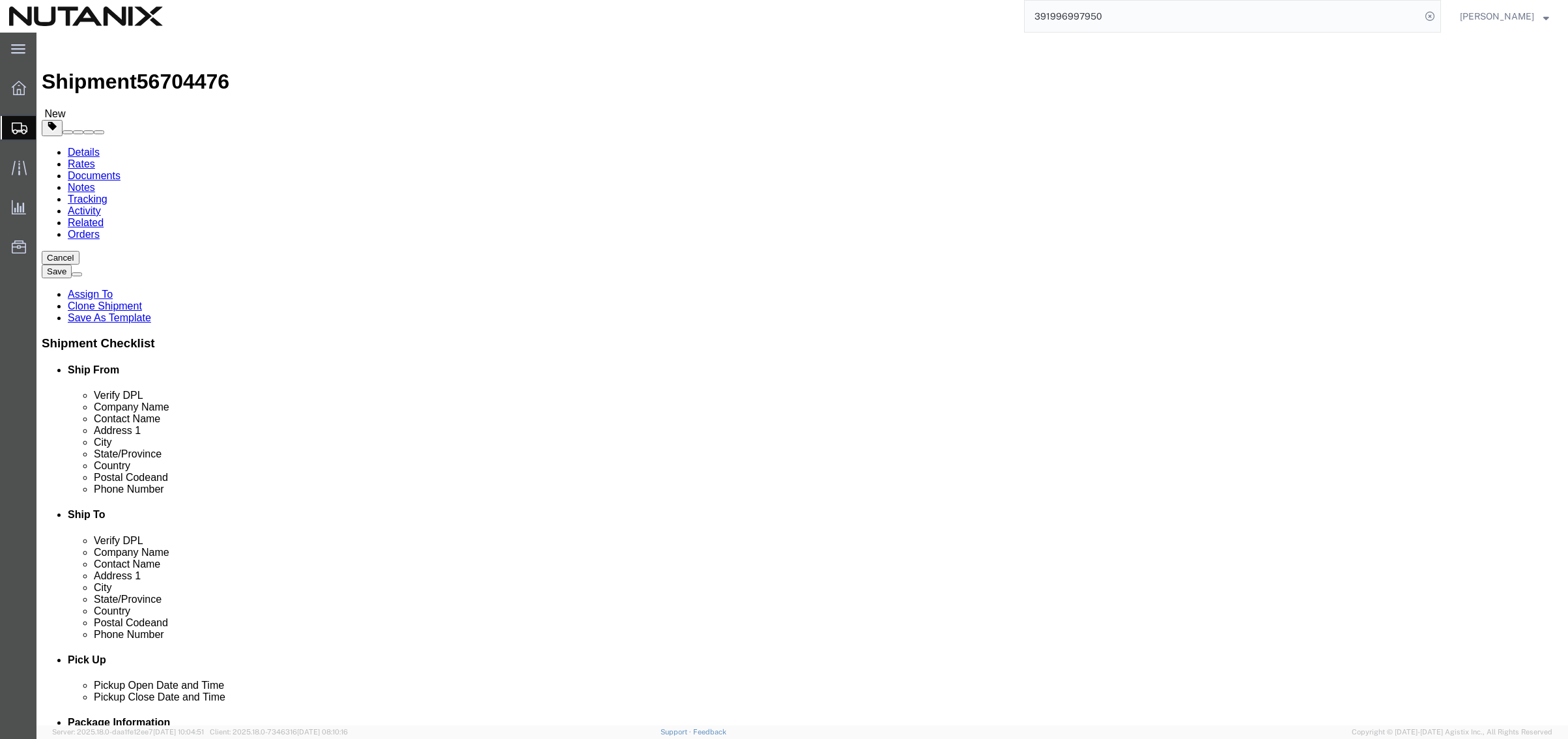
drag, startPoint x: 585, startPoint y: 150, endPoint x: 589, endPoint y: 165, distance: 15.5
click span
type input "Nutanix HQ"
type input "[PERSON_NAME]"
type input "1740 Technology Dr"
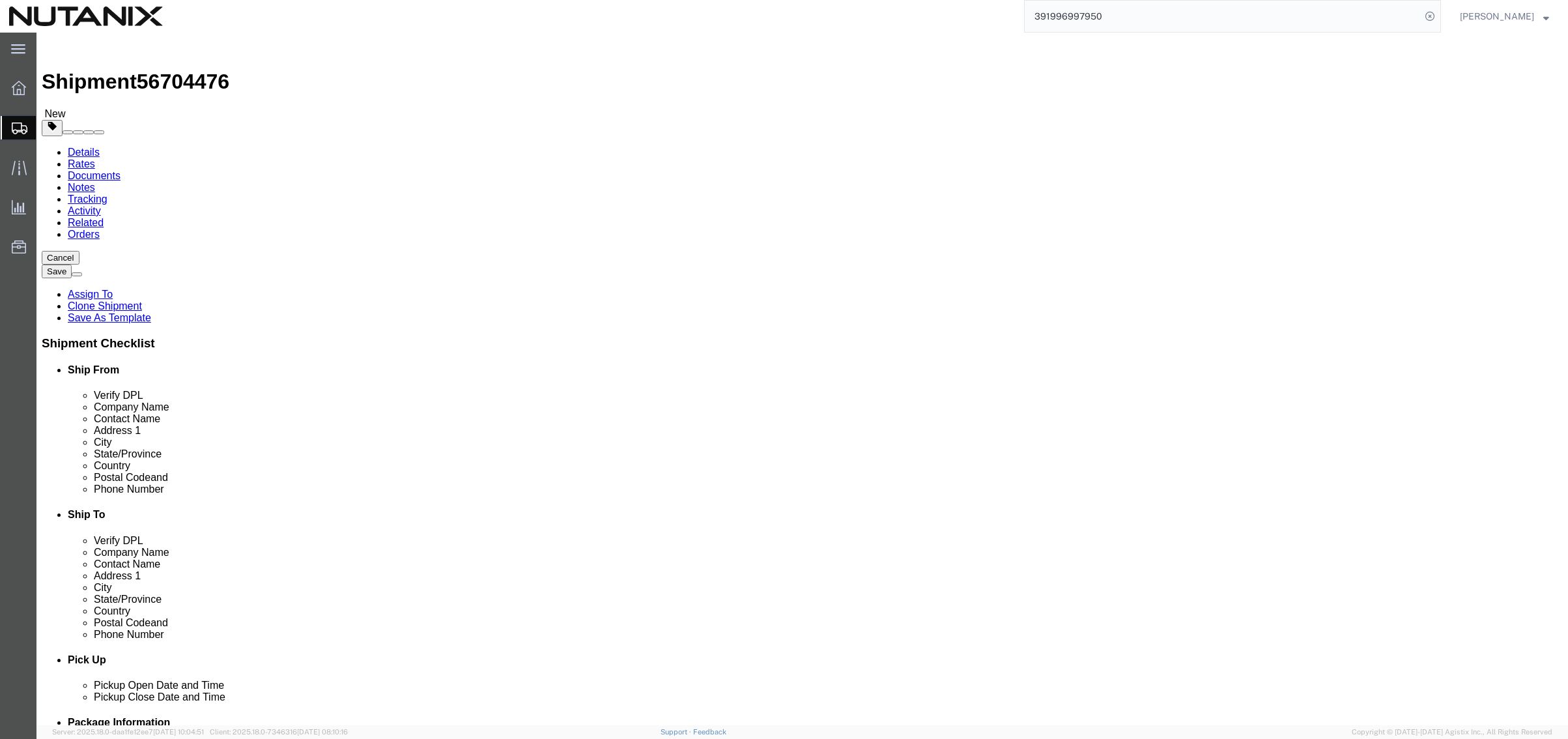
type input "[GEOGRAPHIC_DATA][PERSON_NAME]"
select select "CA"
type input "95110"
type input "[PHONE_NUMBER]"
type input "3025"
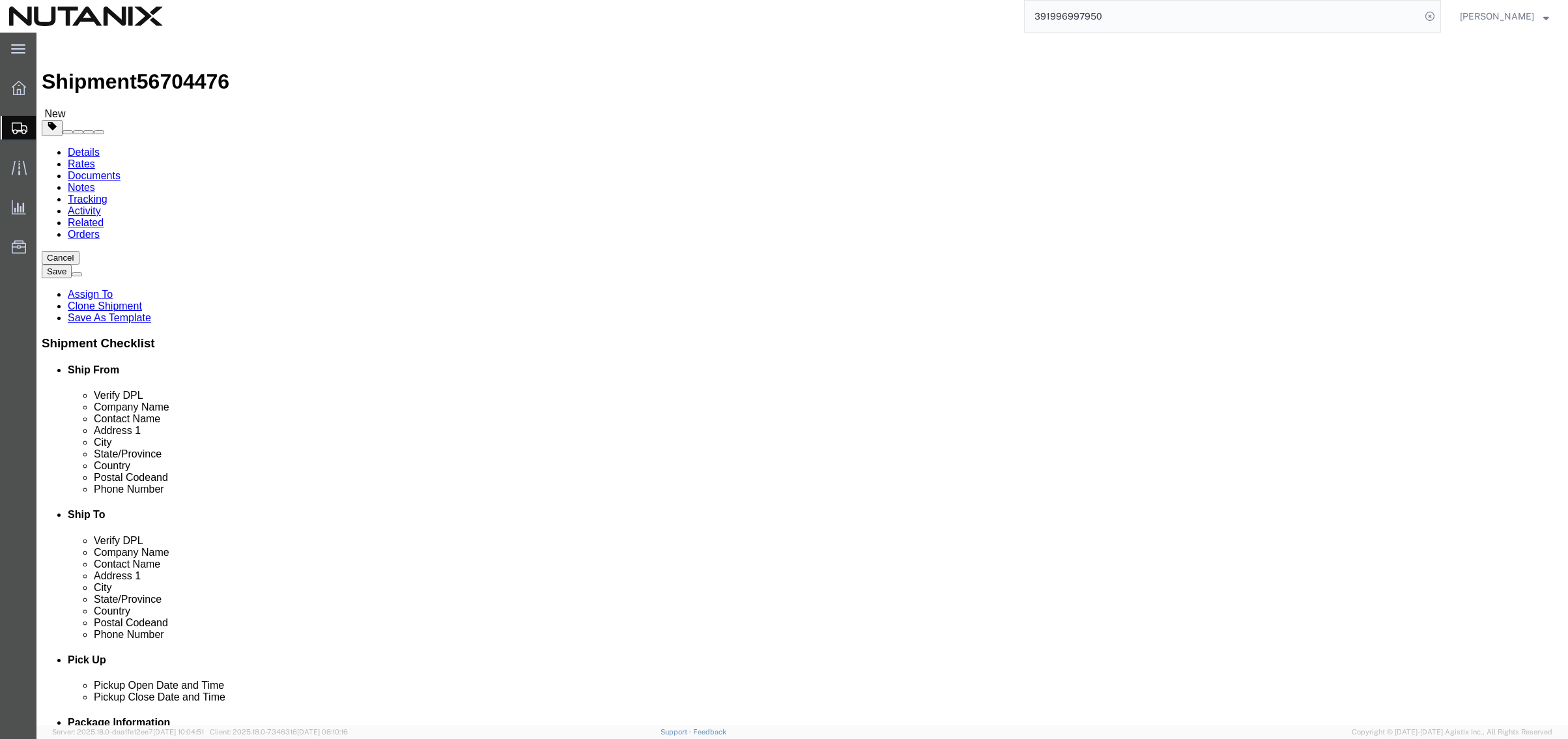
type input "[PERSON_NAME][EMAIL_ADDRESS][PERSON_NAME][DOMAIN_NAME]"
type input "[PERSON_NAME]"
type input "[STREET_ADDRESS]"
type input "Apt 207"
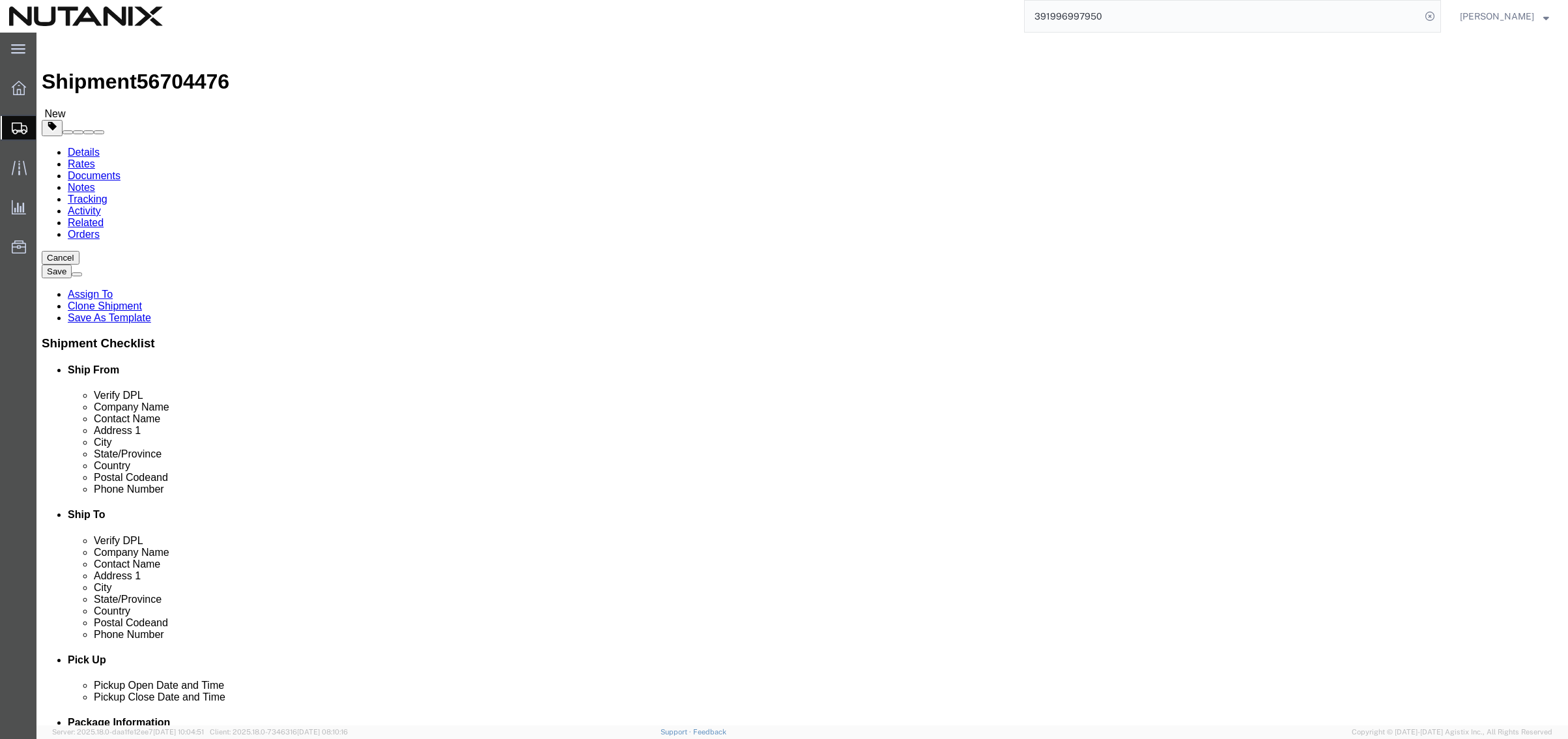
type input "Bend"
select select "OR"
type input "97703"
type input "4082183409"
type input "[PERSON_NAME][EMAIL_ADDRESS][PERSON_NAME][DOMAIN_NAME]"
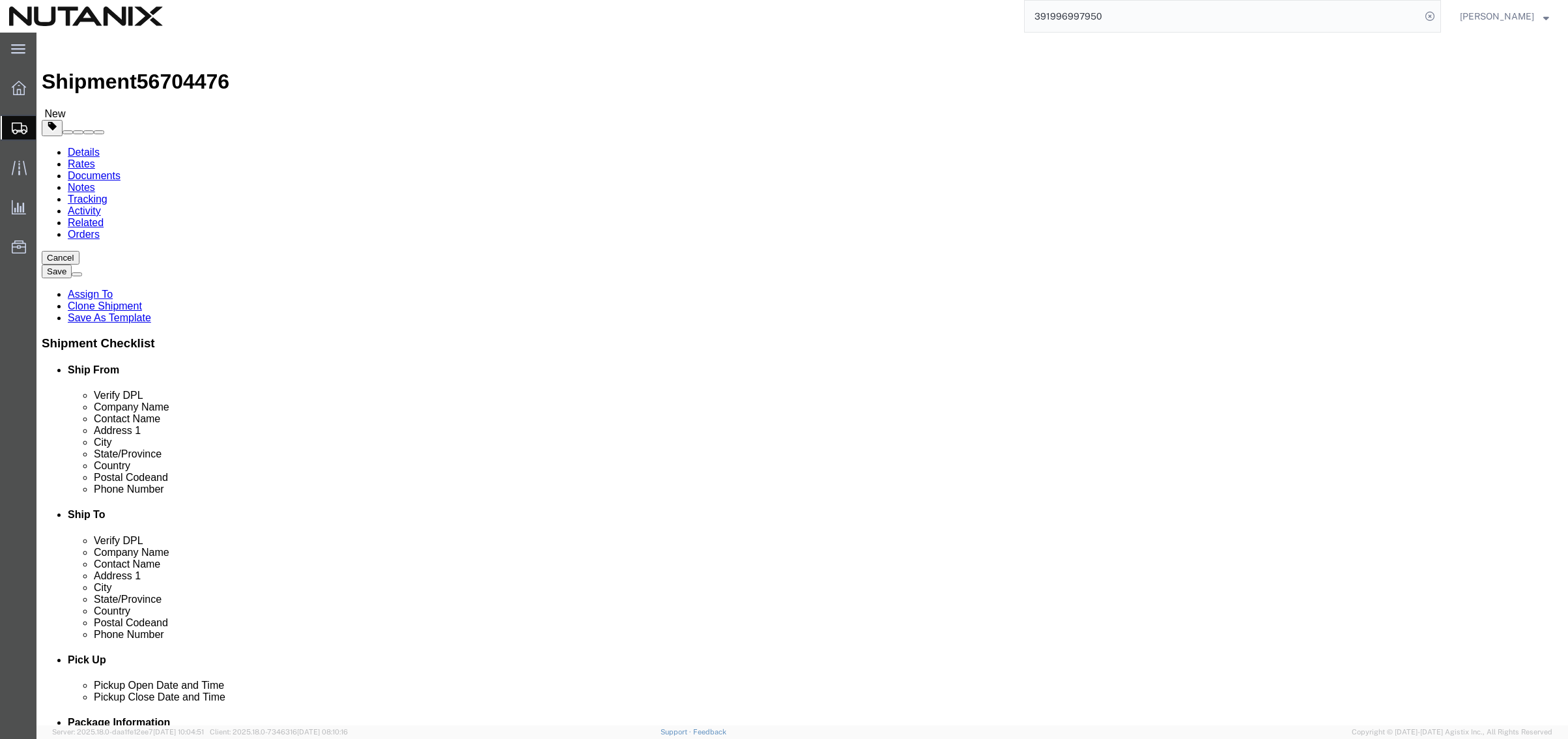
checkbox input "false"
drag, startPoint x: 954, startPoint y: 253, endPoint x: 666, endPoint y: 256, distance: 288.0
click div "Location Select Select My Profile Location [GEOGRAPHIC_DATA] - [GEOGRAPHIC_DATA…"
drag, startPoint x: 921, startPoint y: 248, endPoint x: 932, endPoint y: 241, distance: 13.0
click input "[PERSON_NAME]"
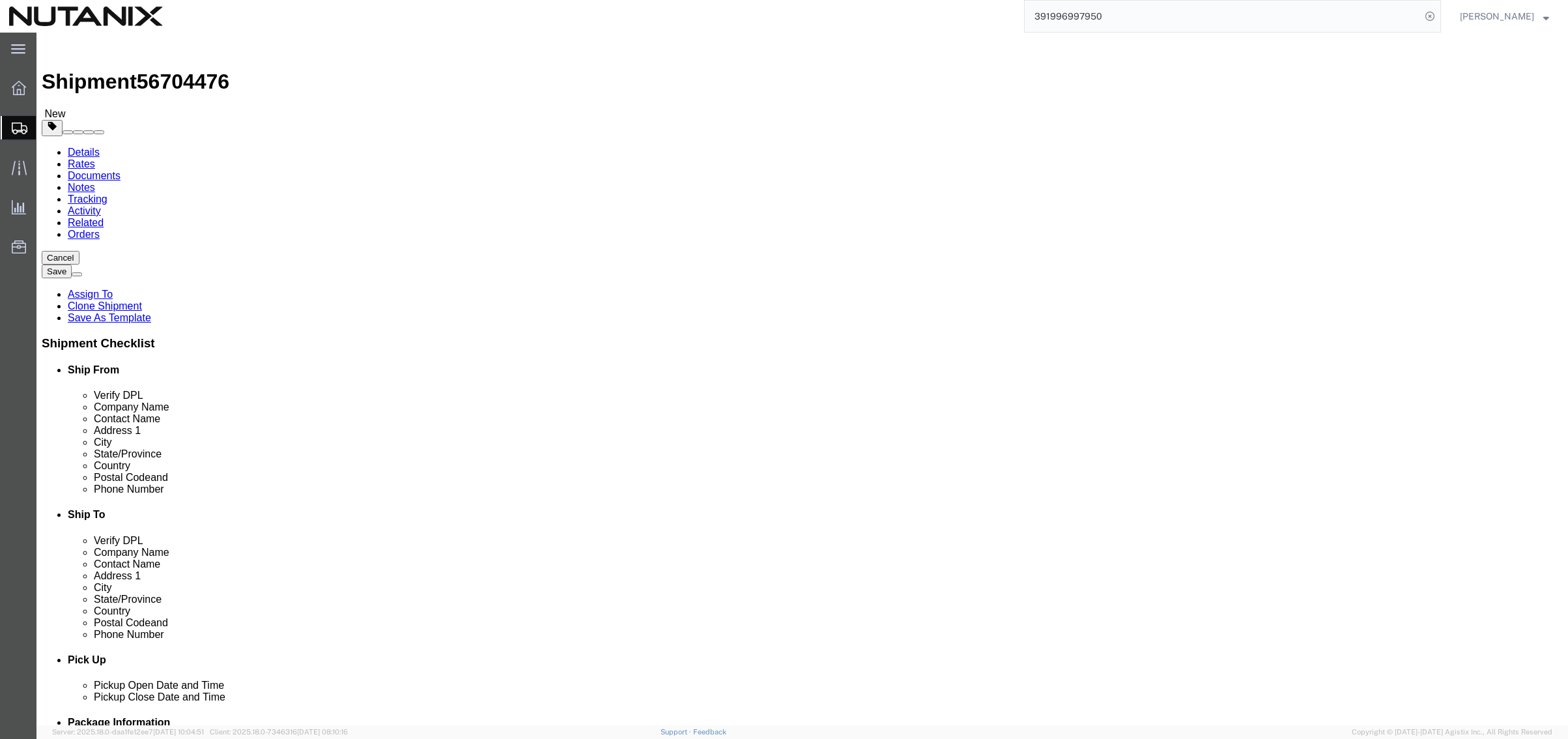
click input "[PERSON_NAME]"
drag, startPoint x: 933, startPoint y: 241, endPoint x: 675, endPoint y: 241, distance: 258.0
click div "Company Name [PERSON_NAME]"
paste input "[PERSON_NAME]"
type input "[PERSON_NAME]"
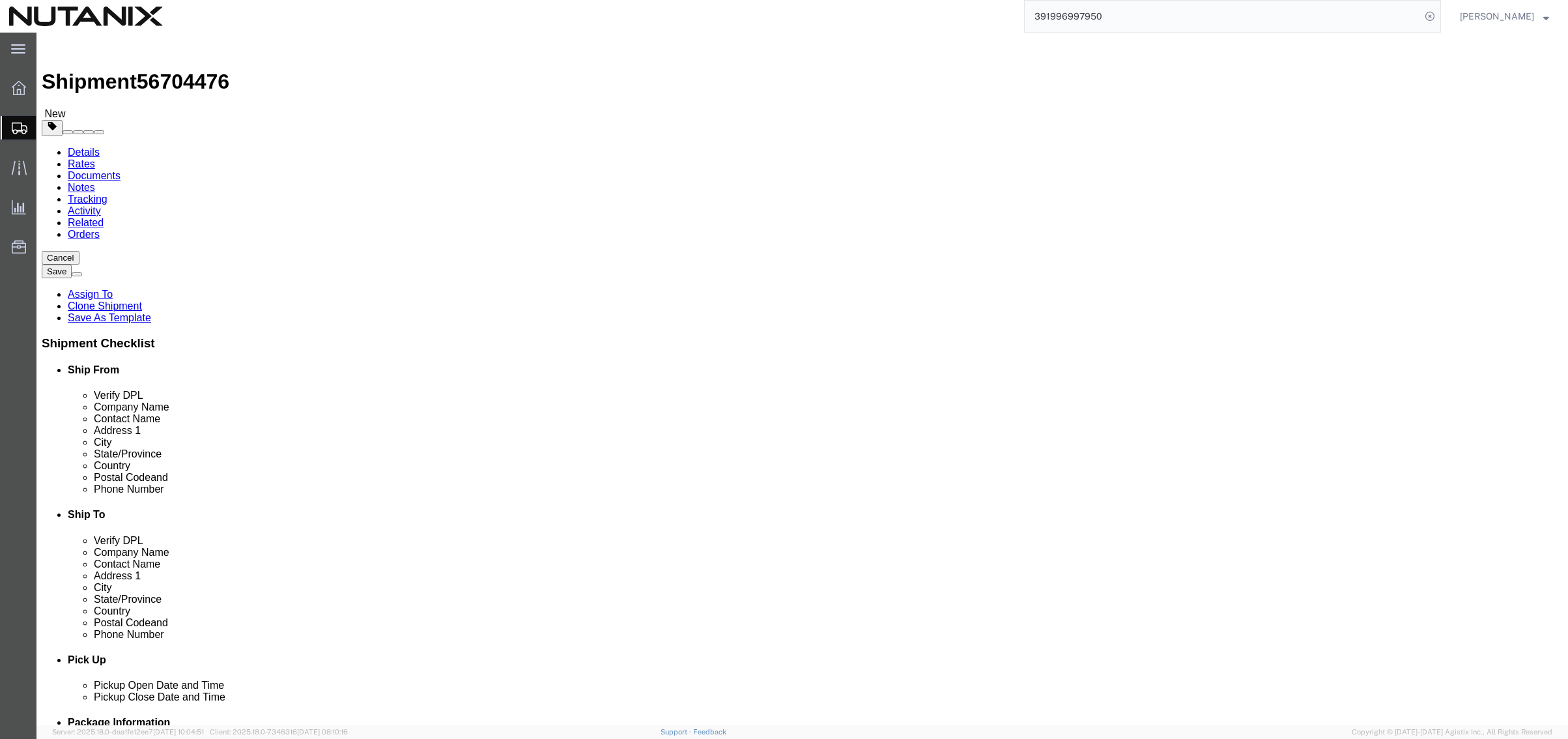
click input "[PERSON_NAME]"
drag, startPoint x: 933, startPoint y: 268, endPoint x: 315, endPoint y: 237, distance: 618.8
click div "Ship From Location Location Select Select My Profile Location [GEOGRAPHIC_DATA]…"
paste input "[PERSON_NAME]"
type input "[PERSON_NAME]"
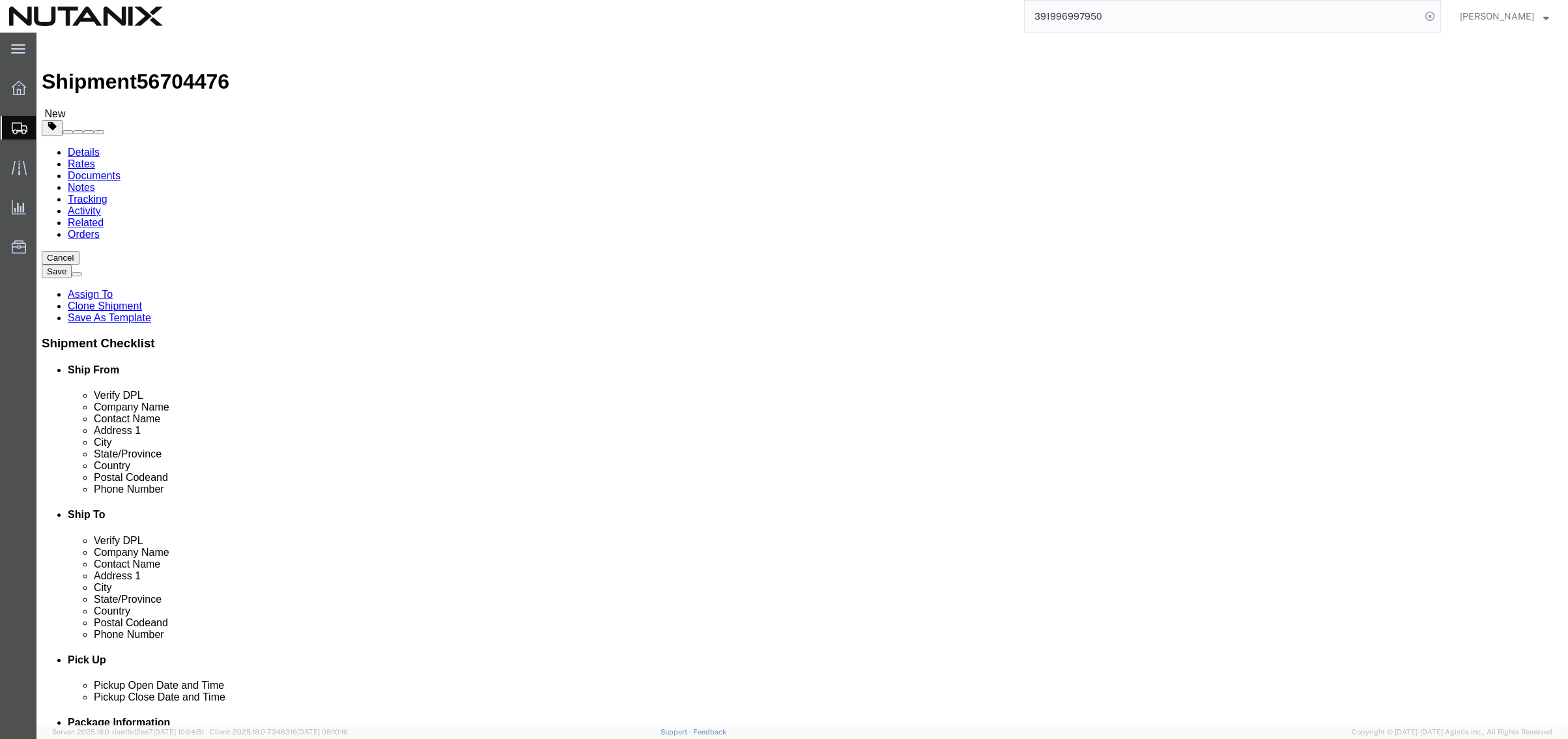
paste input "[STREET_ADDRESS]"
drag, startPoint x: 1026, startPoint y: 289, endPoint x: 781, endPoint y: 314, distance: 246.3
click div "Location Select Select My Profile Location [GEOGRAPHIC_DATA] - [GEOGRAPHIC_DATA…"
type input "[STREET_ADDRESS]"
drag, startPoint x: 939, startPoint y: 344, endPoint x: 796, endPoint y: 349, distance: 143.1
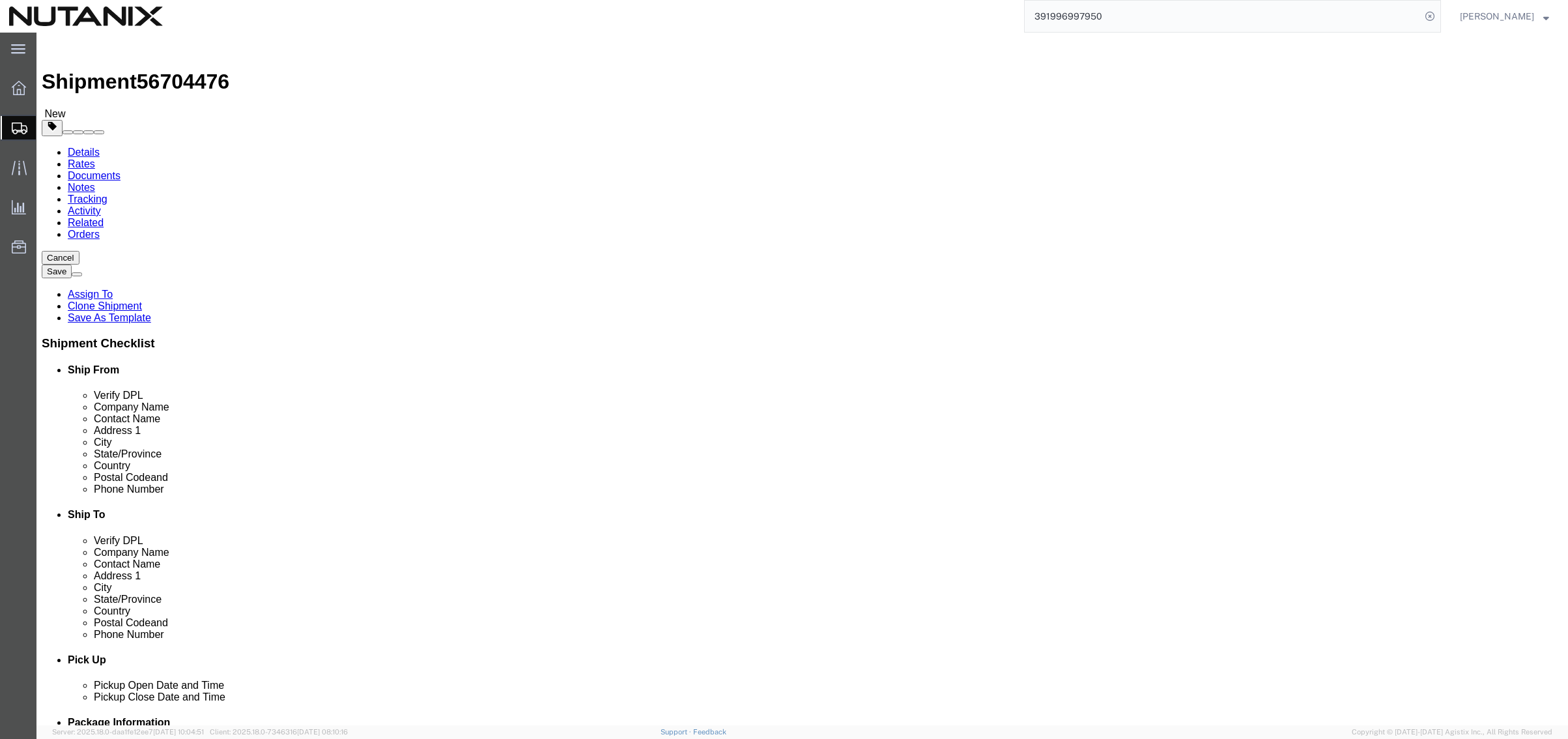
click div "City [GEOGRAPHIC_DATA][PERSON_NAME]"
paste input "Nashvill"
type input "[GEOGRAPHIC_DATA]"
type input "y"
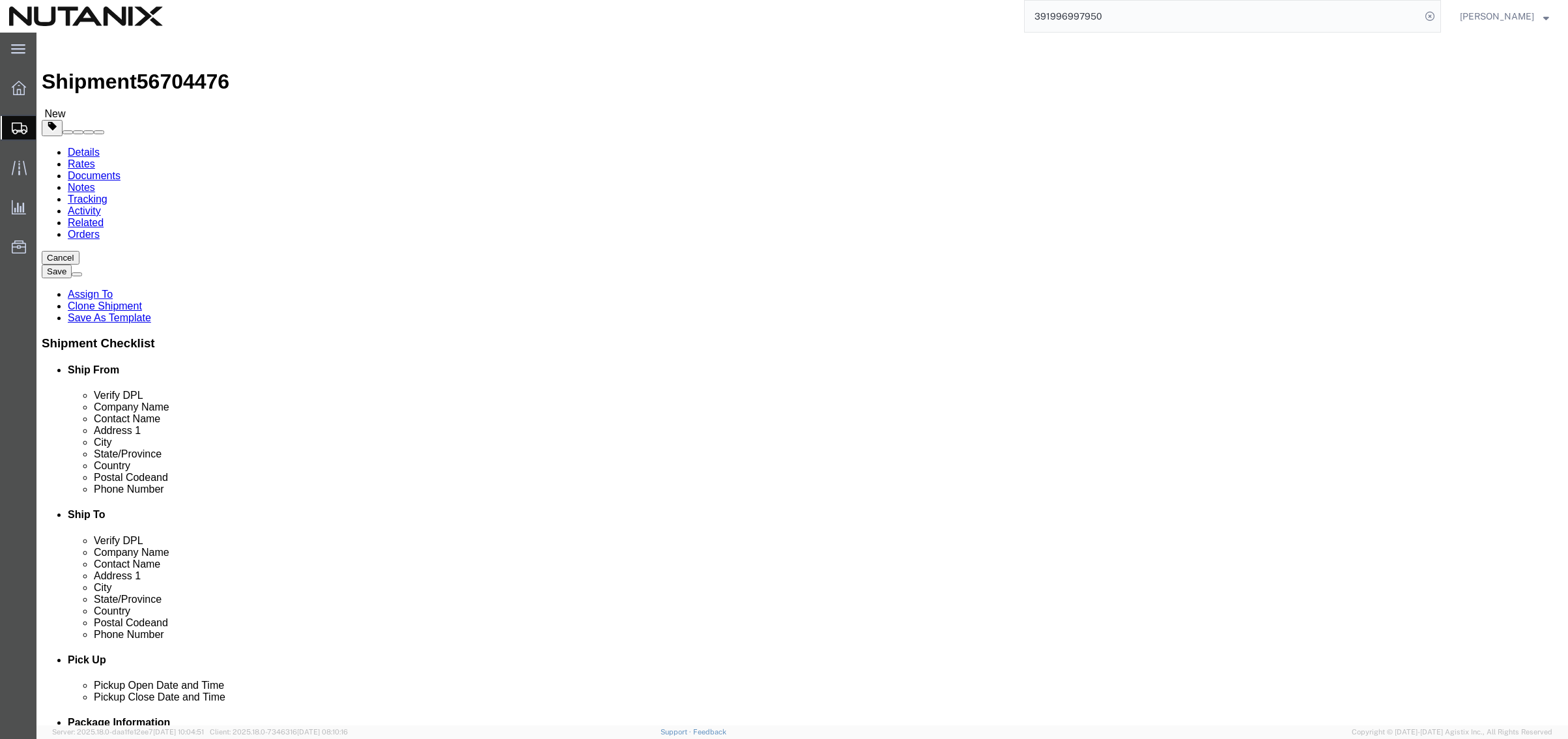
type input "y"
type input "tenne"
select select "TN"
drag, startPoint x: 932, startPoint y: 417, endPoint x: 596, endPoint y: 396, distance: 336.7
click div "Ship From Location Location Select Select My Profile Location [GEOGRAPHIC_DATA]…"
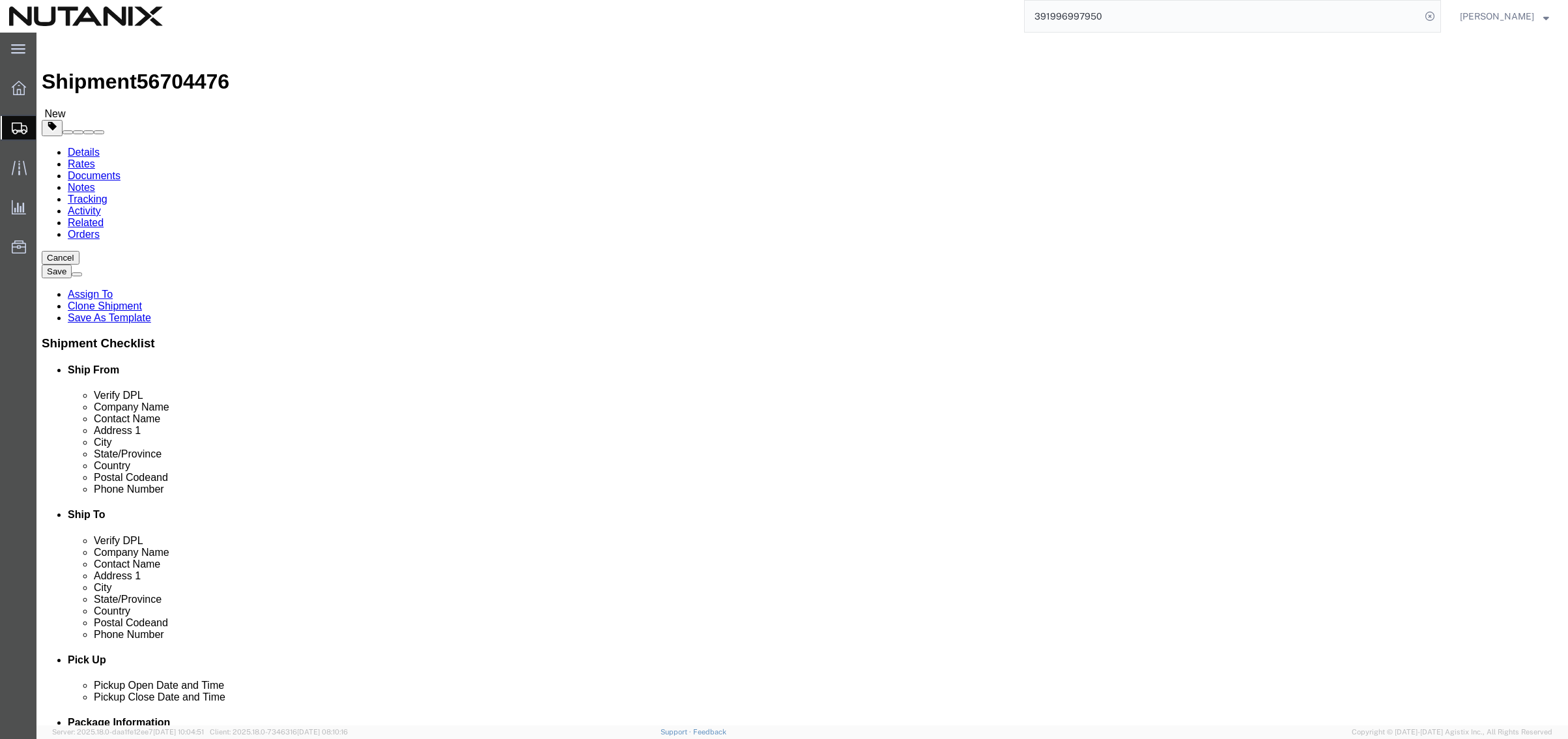
paste input "37209"
type input "37209"
drag, startPoint x: 968, startPoint y: 446, endPoint x: 440, endPoint y: 426, distance: 528.4
click div "Ship From Location Location Select Select My Profile Location [GEOGRAPHIC_DATA]…"
paste input "[PHONE_NUMBER]"
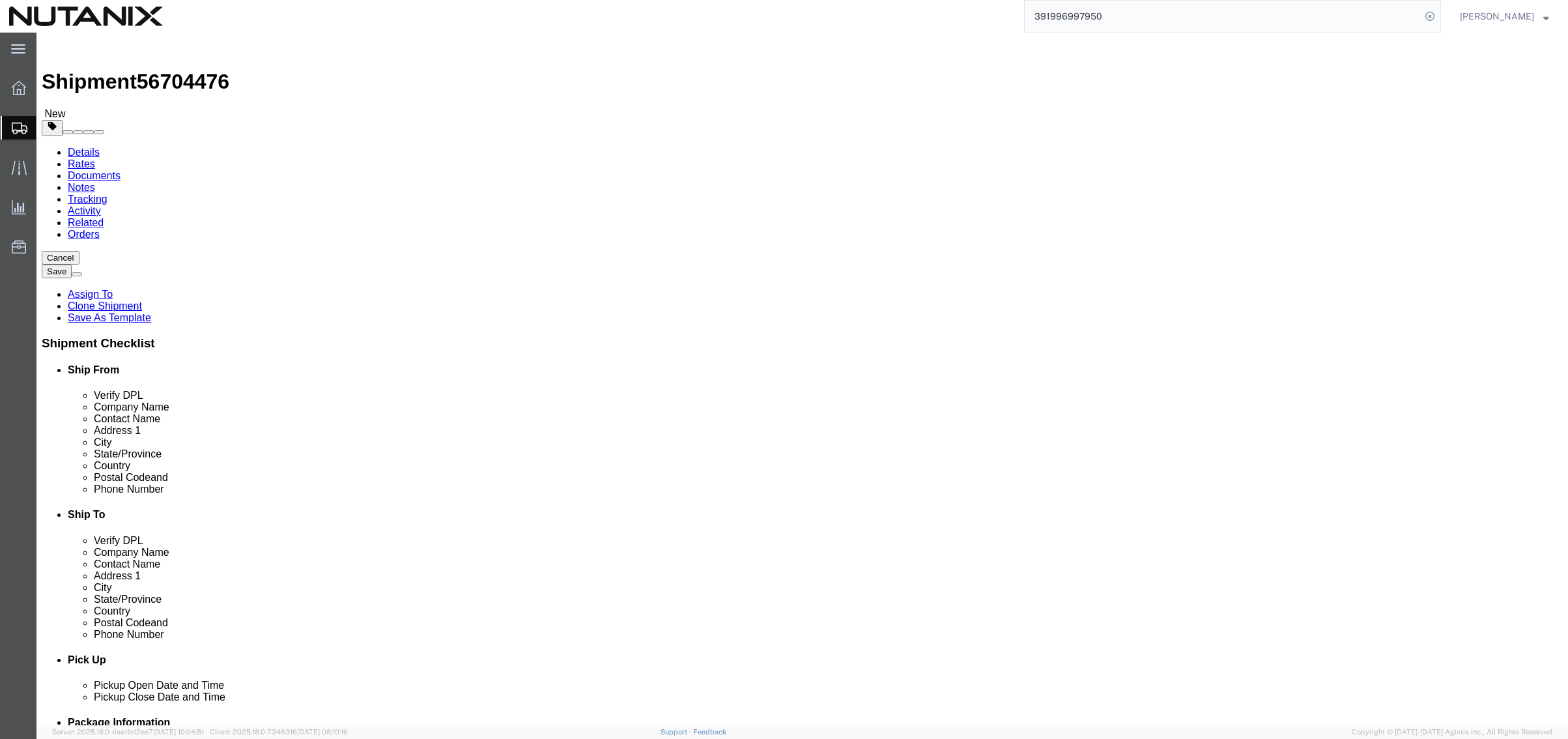
type input "[PHONE_NUMBER]"
click input "[PERSON_NAME][EMAIL_ADDRESS][PERSON_NAME][DOMAIN_NAME]"
drag, startPoint x: 1000, startPoint y: 471, endPoint x: 199, endPoint y: 465, distance: 801.0
click div "Ship From Location Location Select Select My Profile Location [GEOGRAPHIC_DATA]…"
paste input "[EMAIL_ADDRESS][PERSON_NAME]"
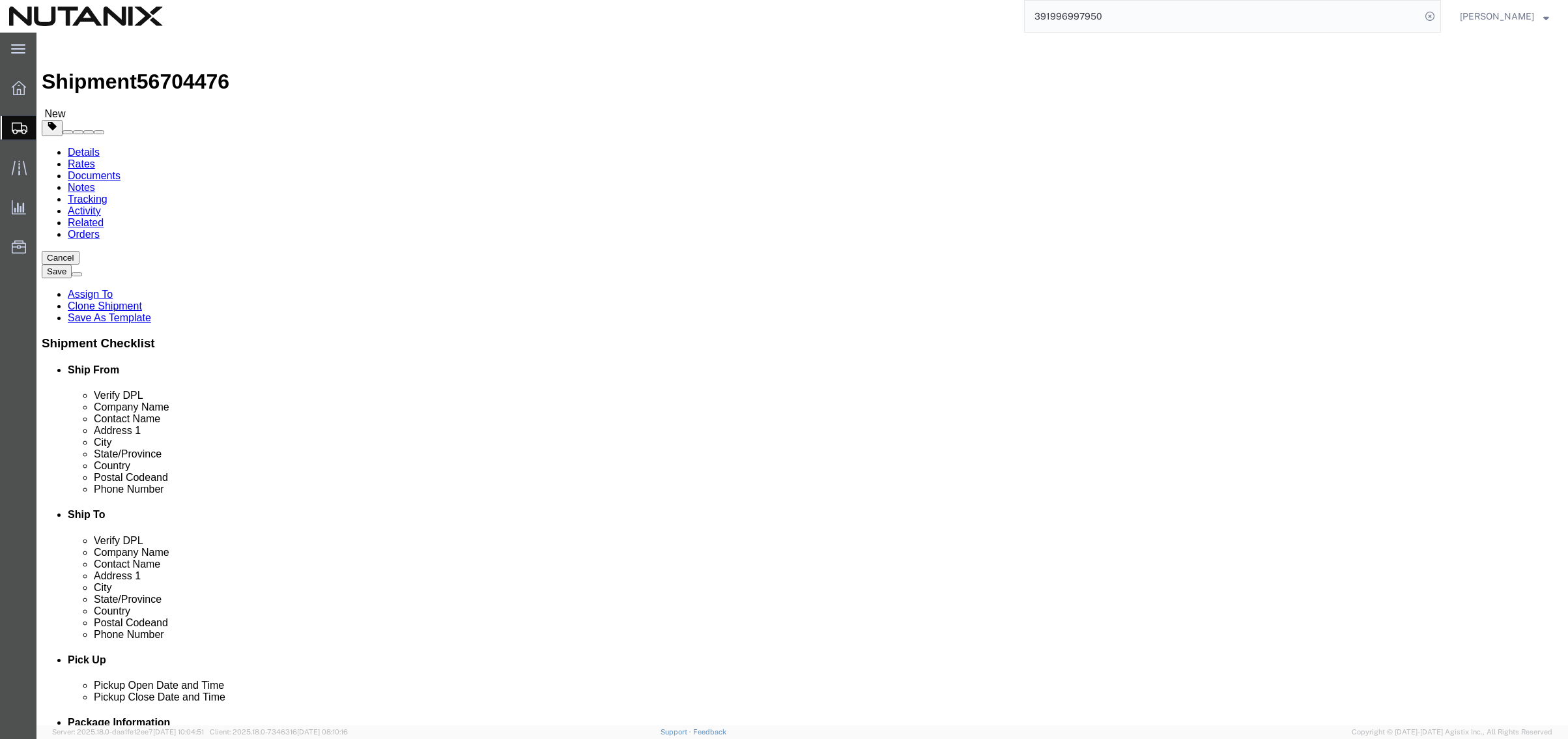
type input "[EMAIL_ADDRESS][PERSON_NAME][DOMAIN_NAME]"
checkbox input "true"
click div "Pickup Date and Time"
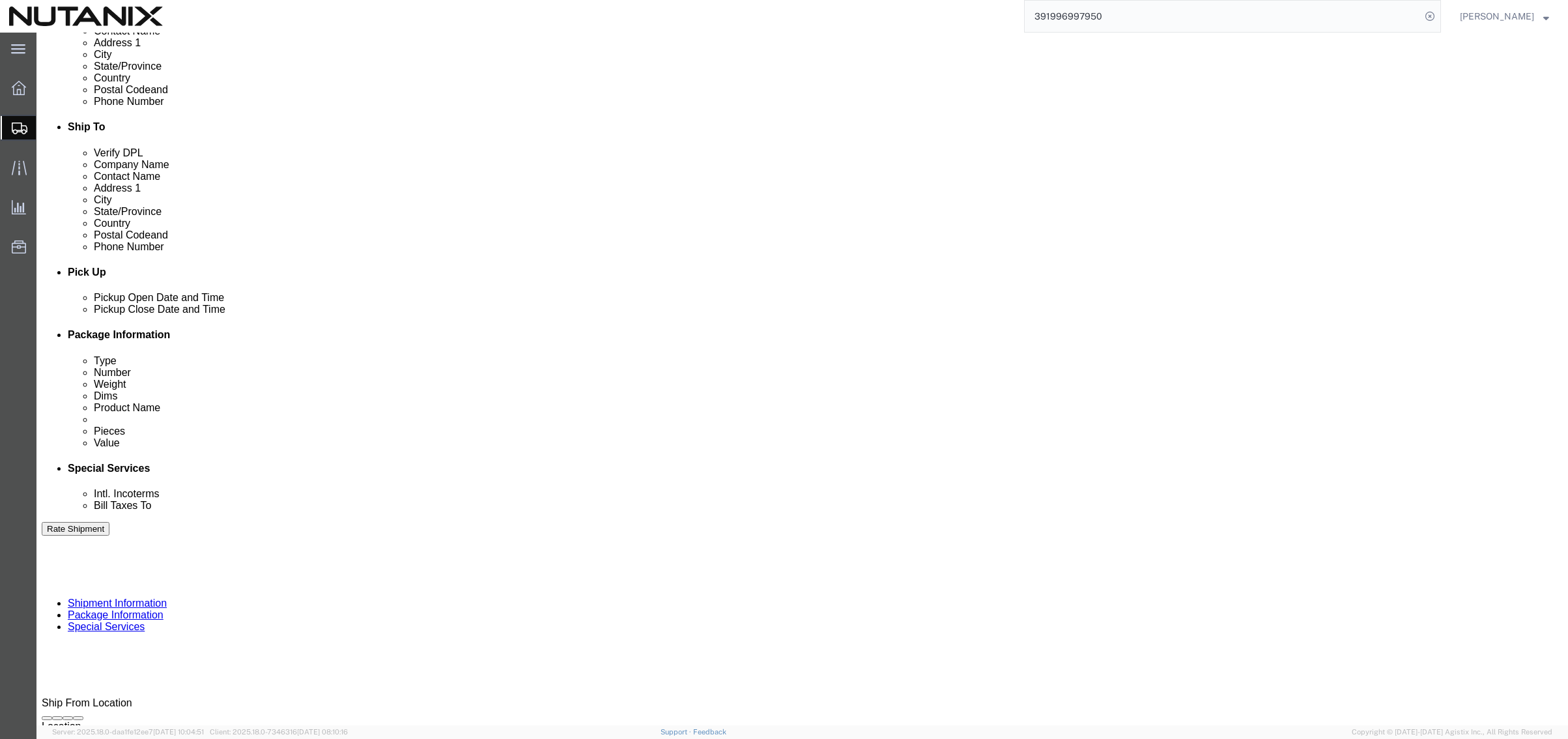
scroll to position [391, 0]
click input "IT-Equipment Return"
type input "IT-Equipment Return Box"
drag, startPoint x: 299, startPoint y: 417, endPoint x: 34, endPoint y: 417, distance: 265.0
click div "Select Account Type Activity ID Airline Appointment Number ASN Batch Request # …"
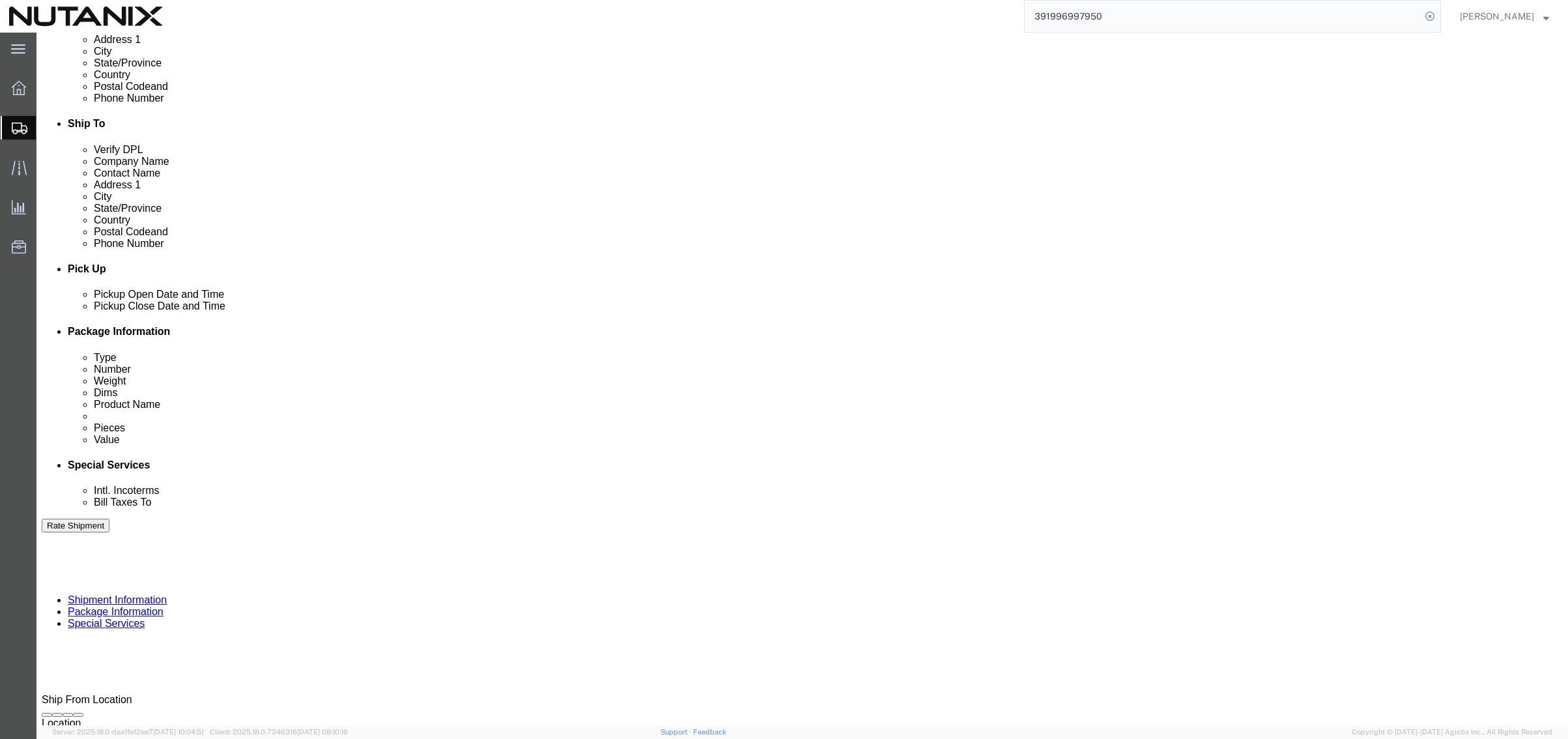
type input "70007"
click button "Continue"
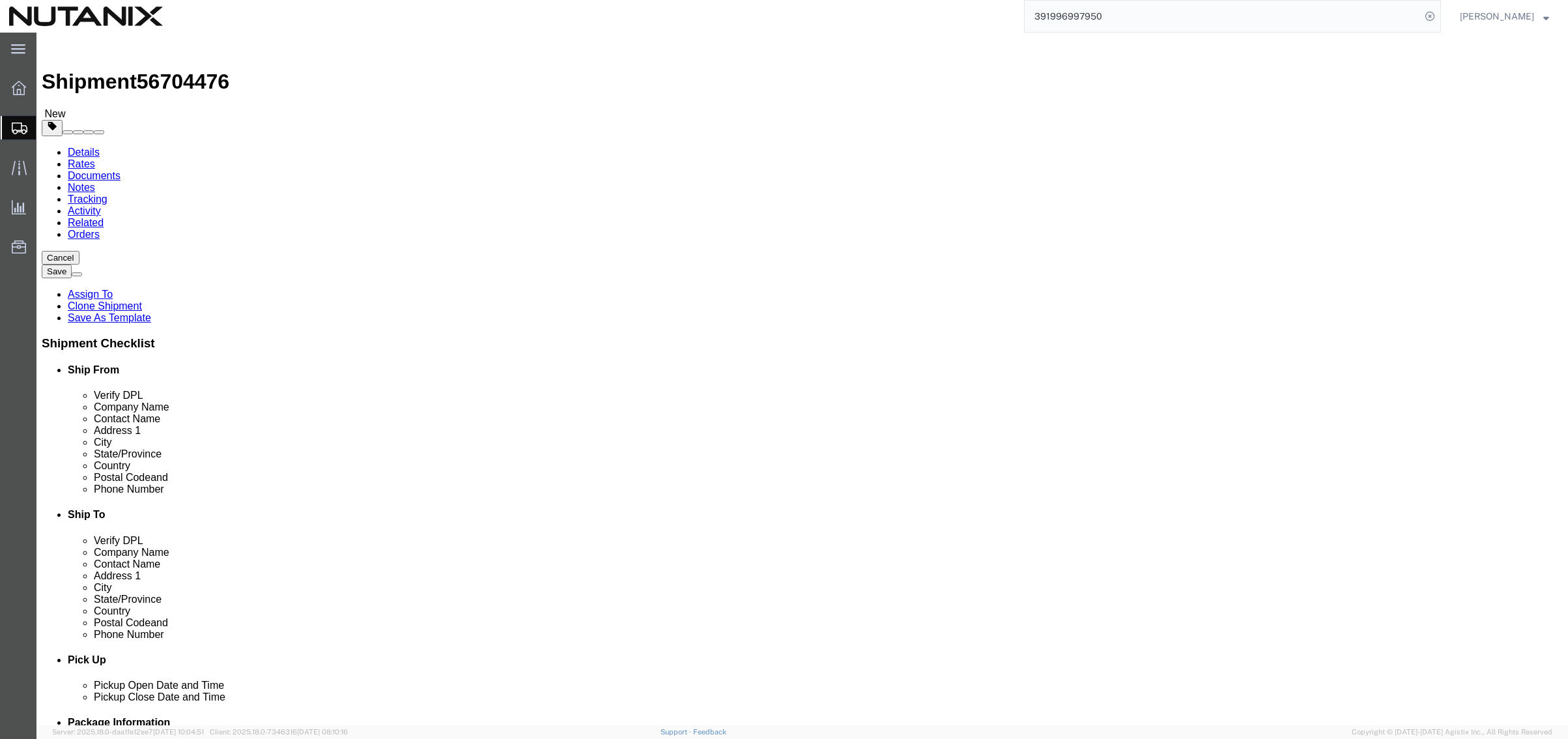
drag, startPoint x: 256, startPoint y: 303, endPoint x: 198, endPoint y: 286, distance: 60.4
click div "Package Type Select Envelope Large Box Medium Box PAK Rack Small Box Tube Your …"
type input "1"
click dd "1.00 Each"
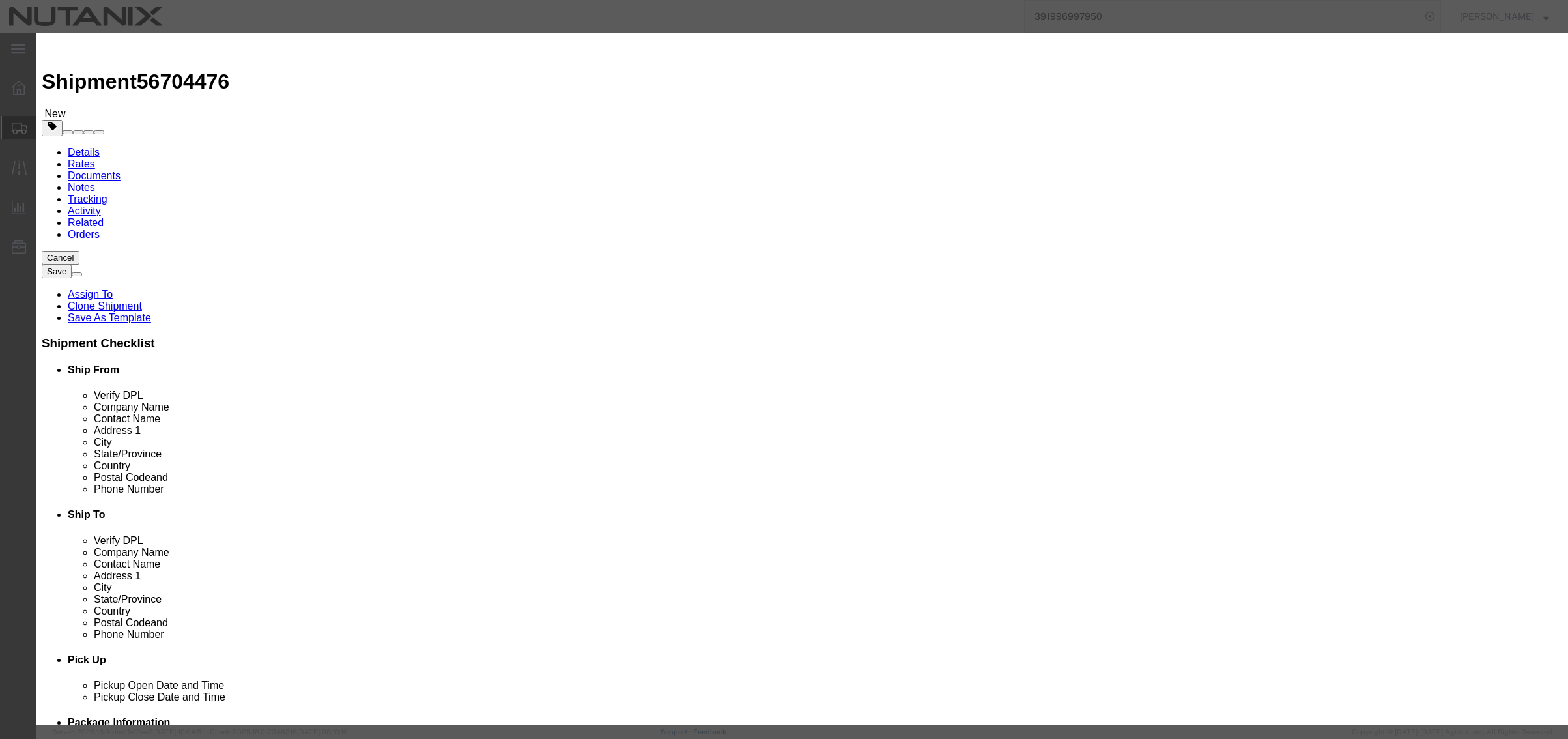
click input "Laptop Return"
type input "Laptop Return Box"
type input "1"
select select "USD"
click button "Save & Close"
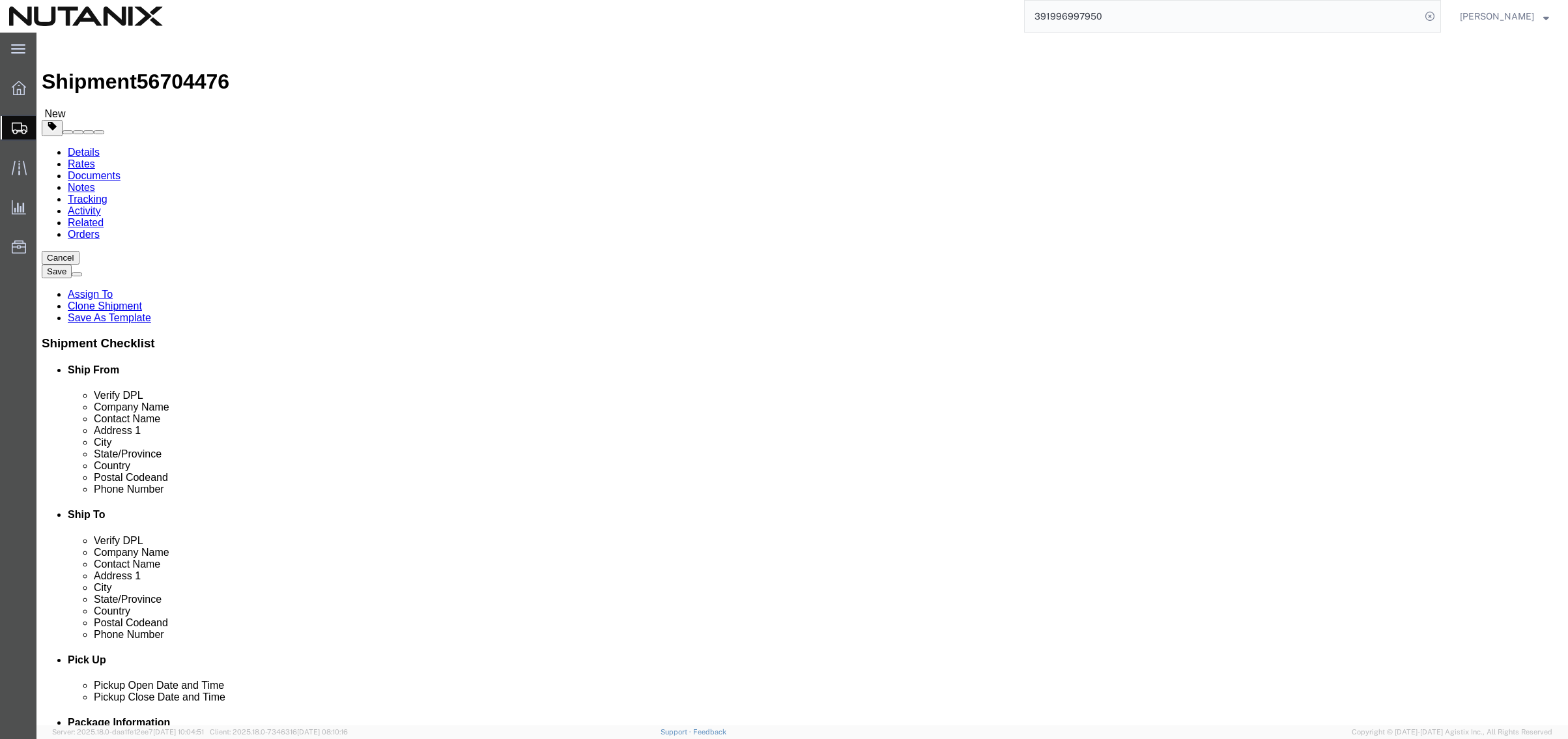
click button "Continue"
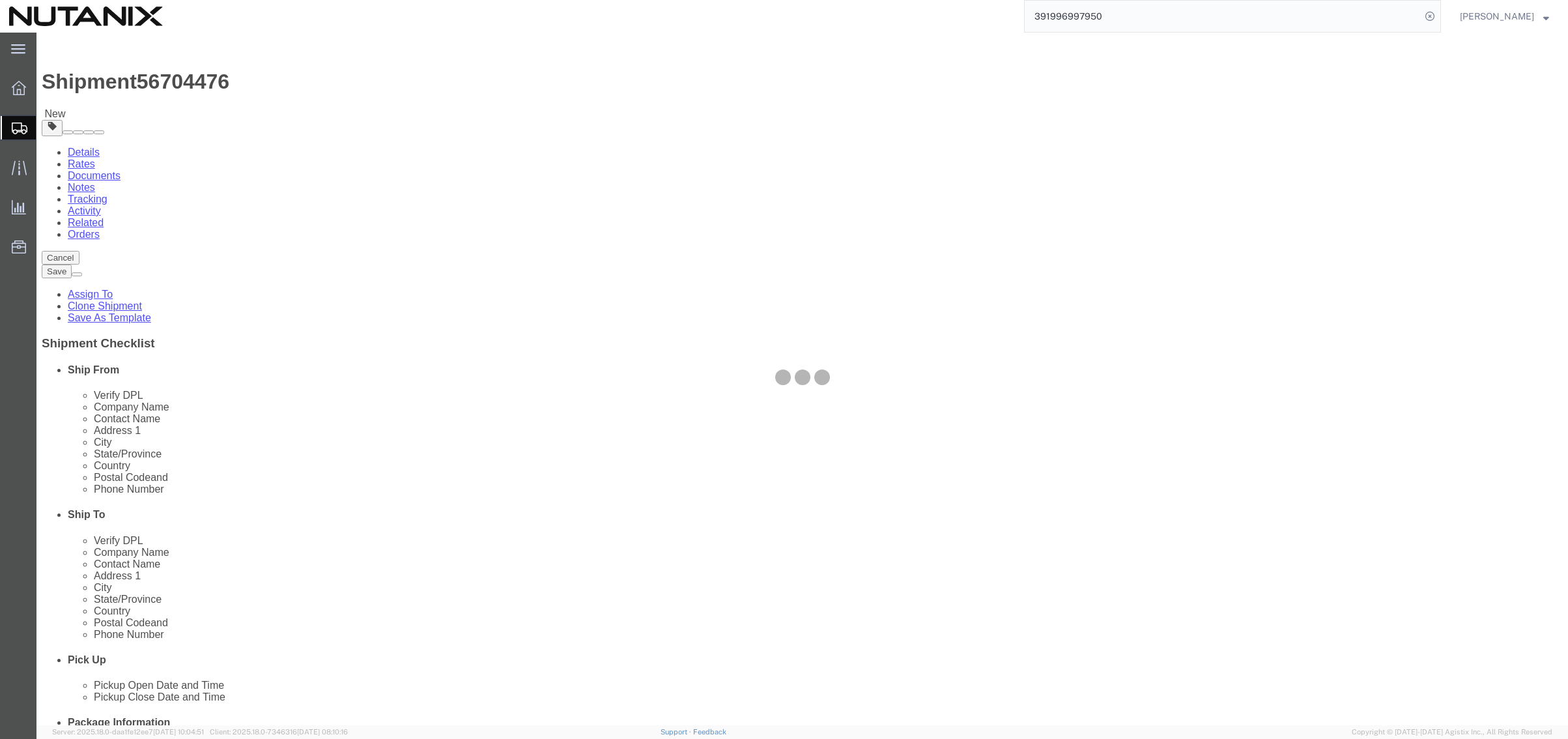
select select
select select "COSTCENTER"
select select "59652"
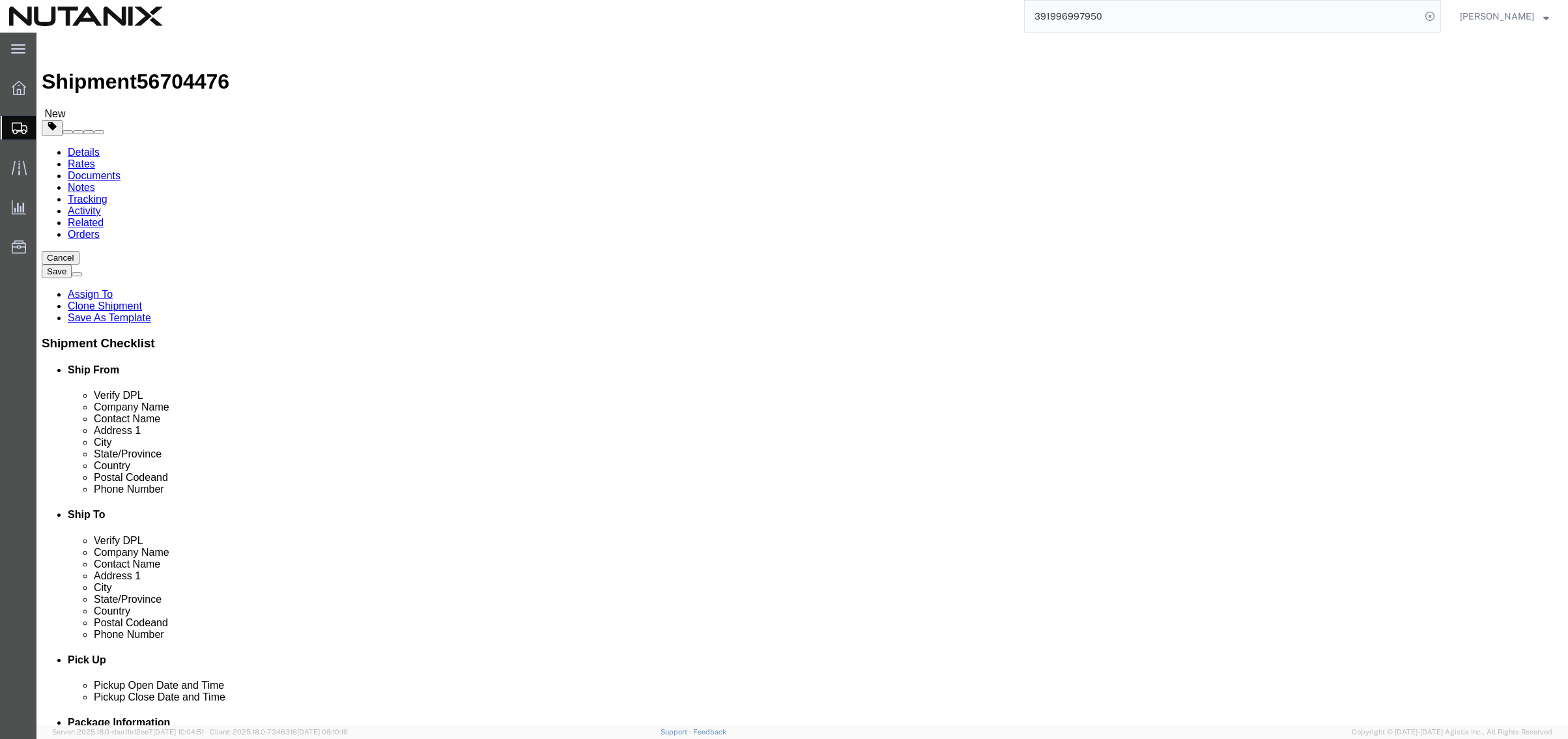
click input "Return Label Required"
checkbox input "true"
select select "5"
select select "12"
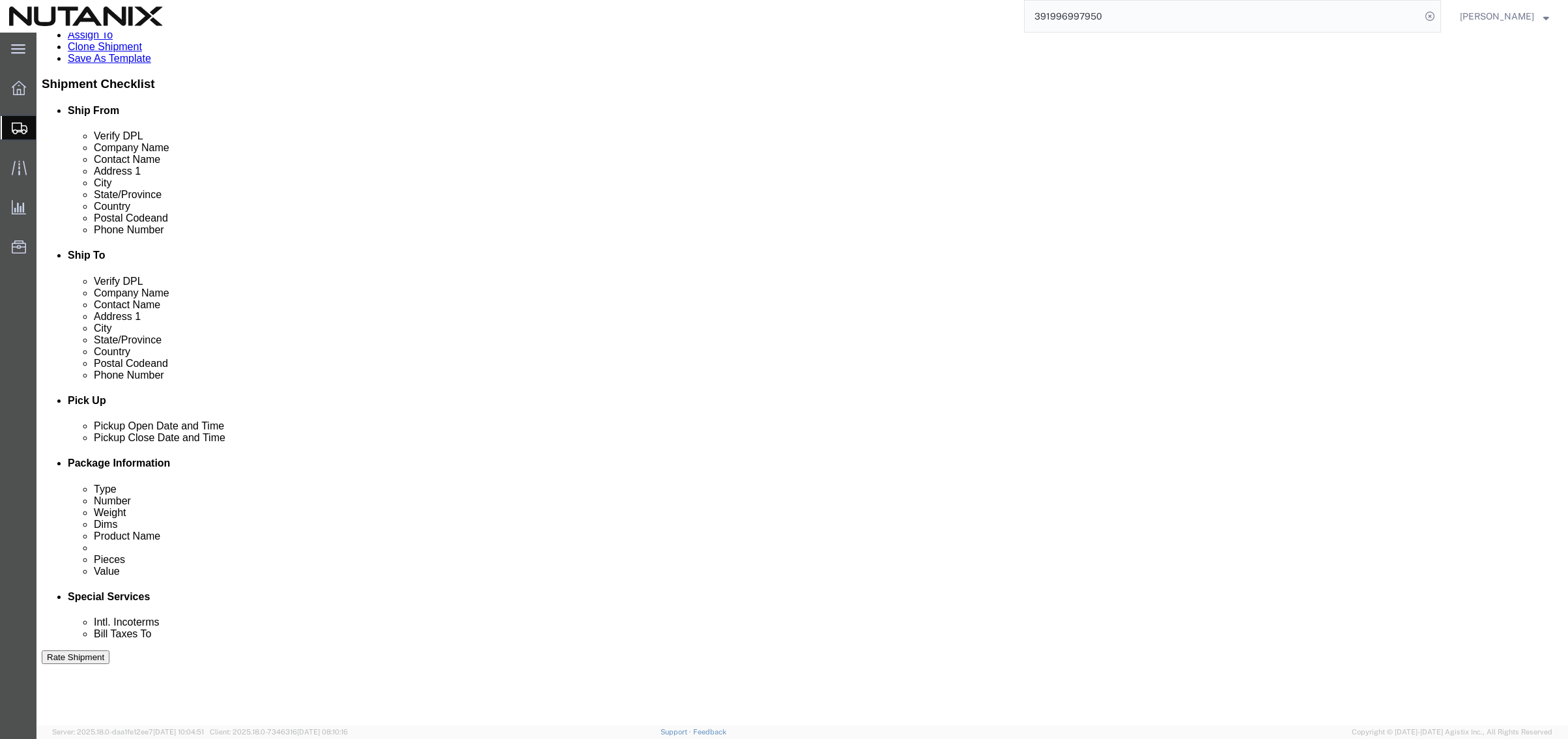
scroll to position [391, 0]
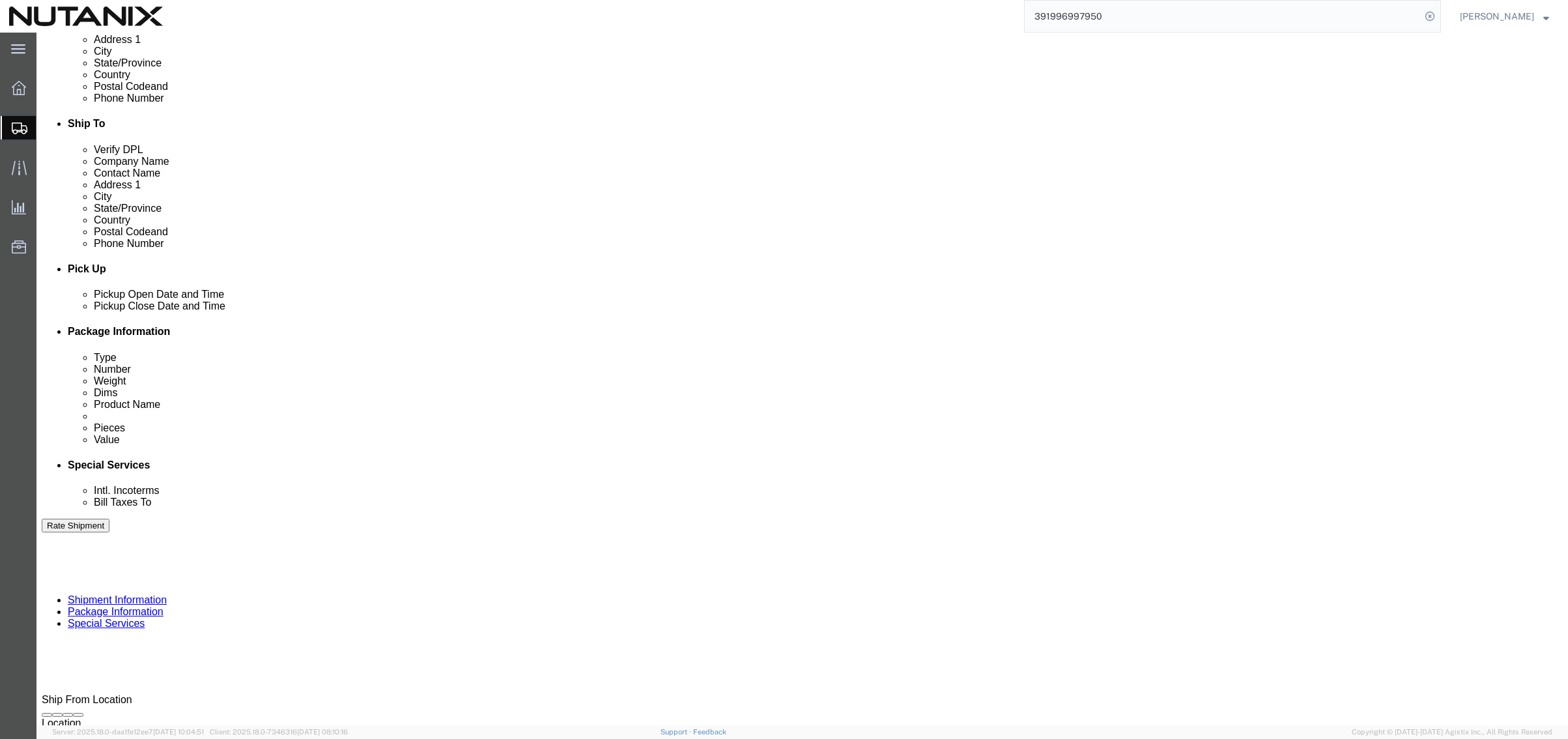
click select "Select Engineering Facilities Global Training HR IT Marketing Operations Other …"
select select "59656"
click select "Select Engineering Facilities Global Training HR IT Marketing Operations Other …"
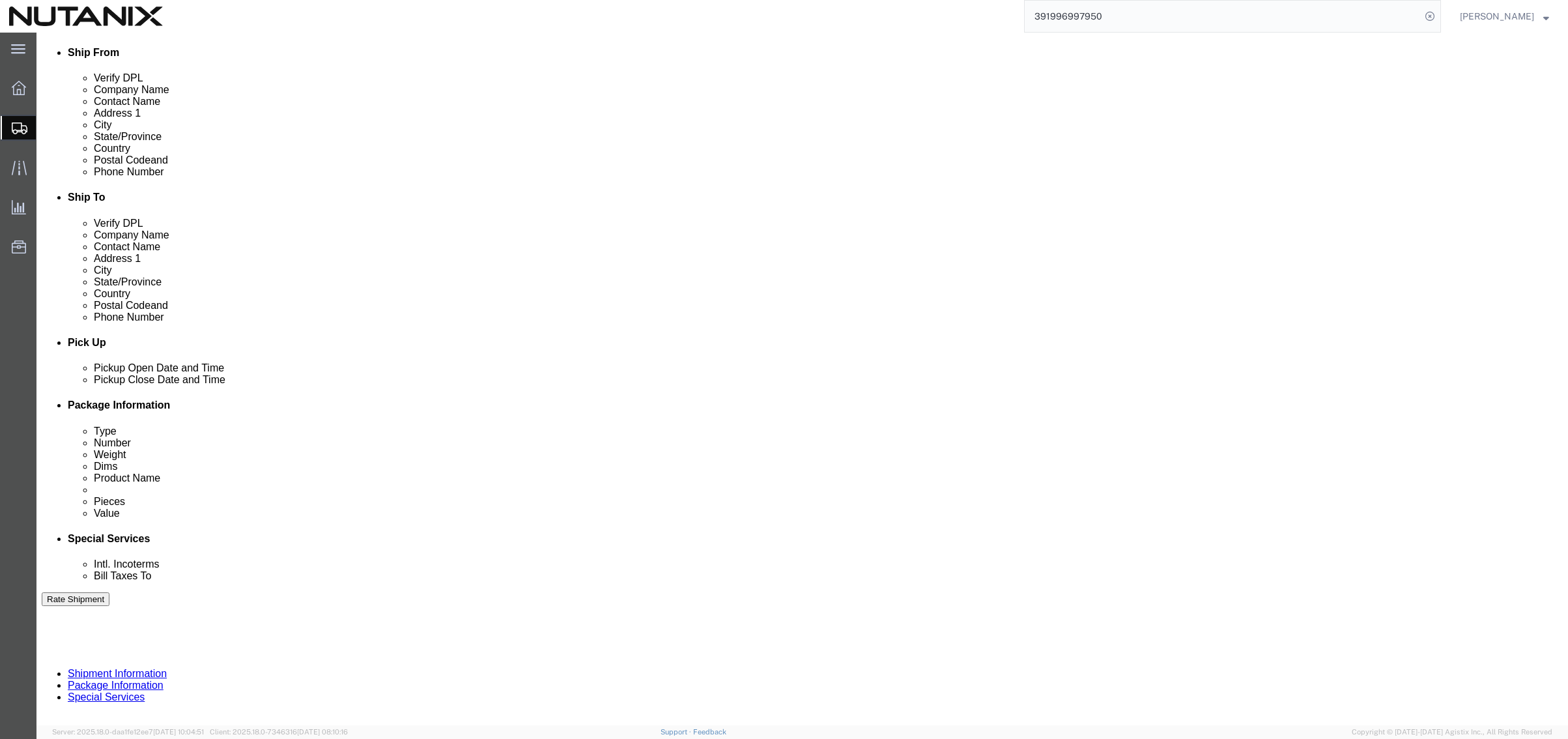
scroll to position [65, 0]
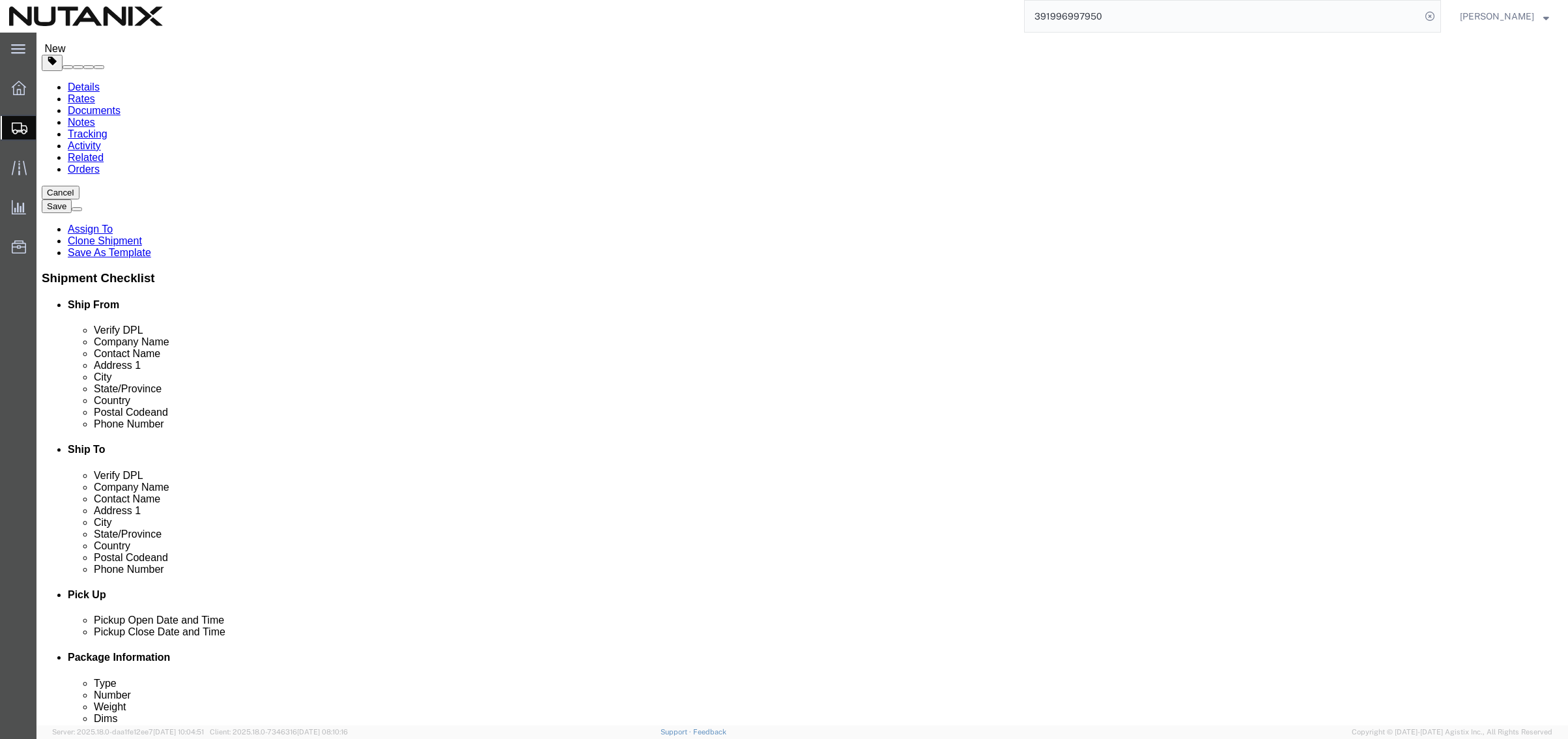
click label "Return Label Required"
click input "Return Label Required"
checkbox input "false"
select select
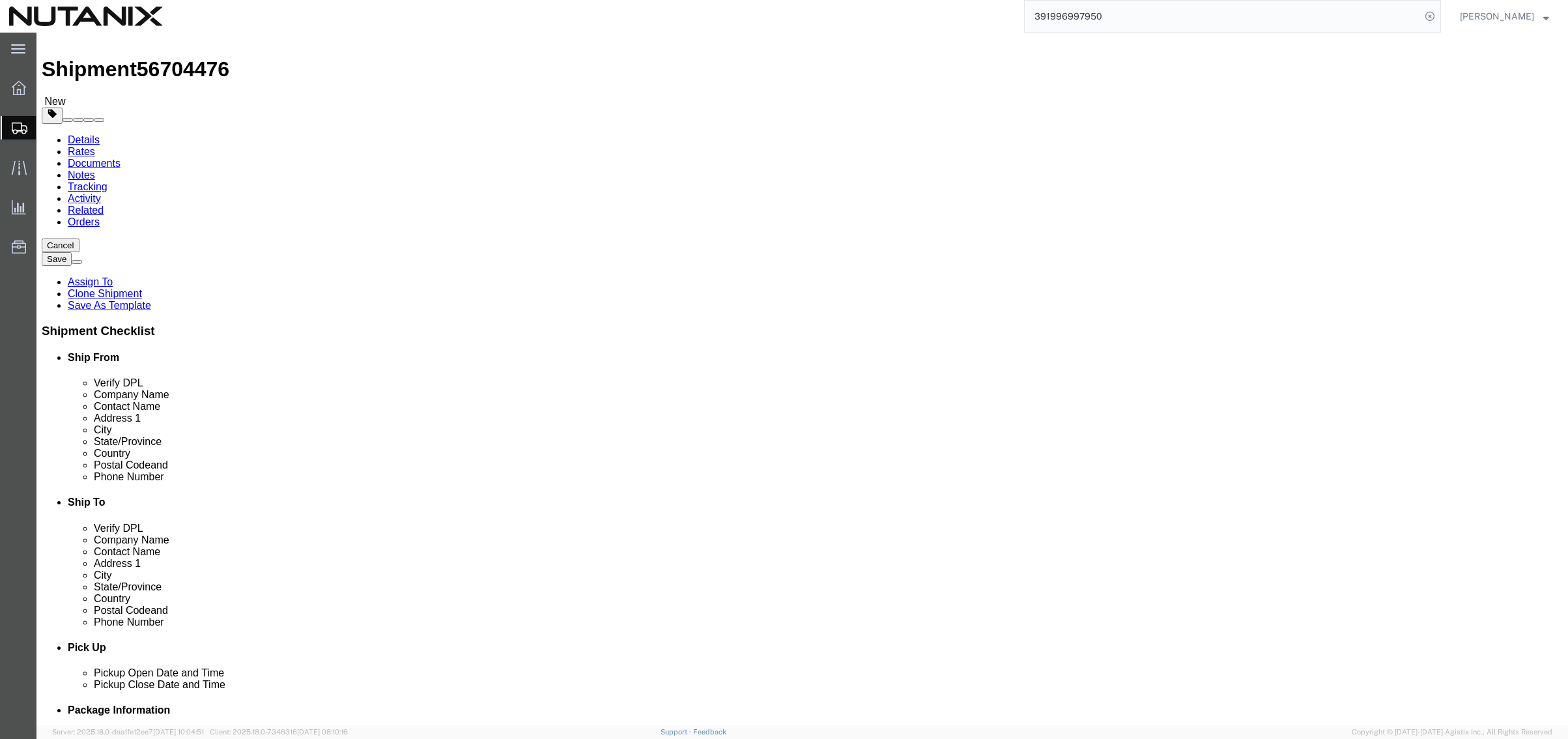
scroll to position [0, 0]
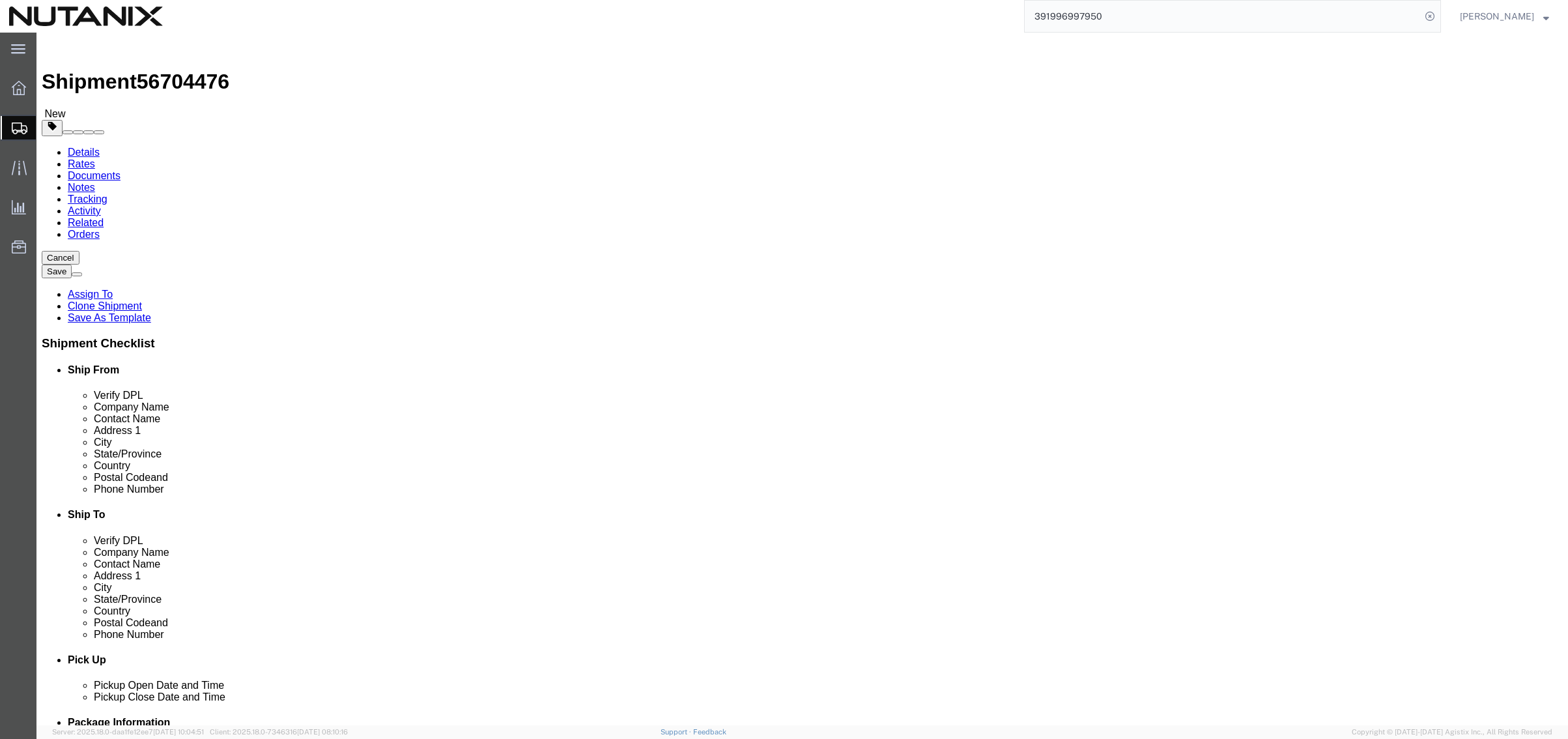
click button "Rate Shipment"
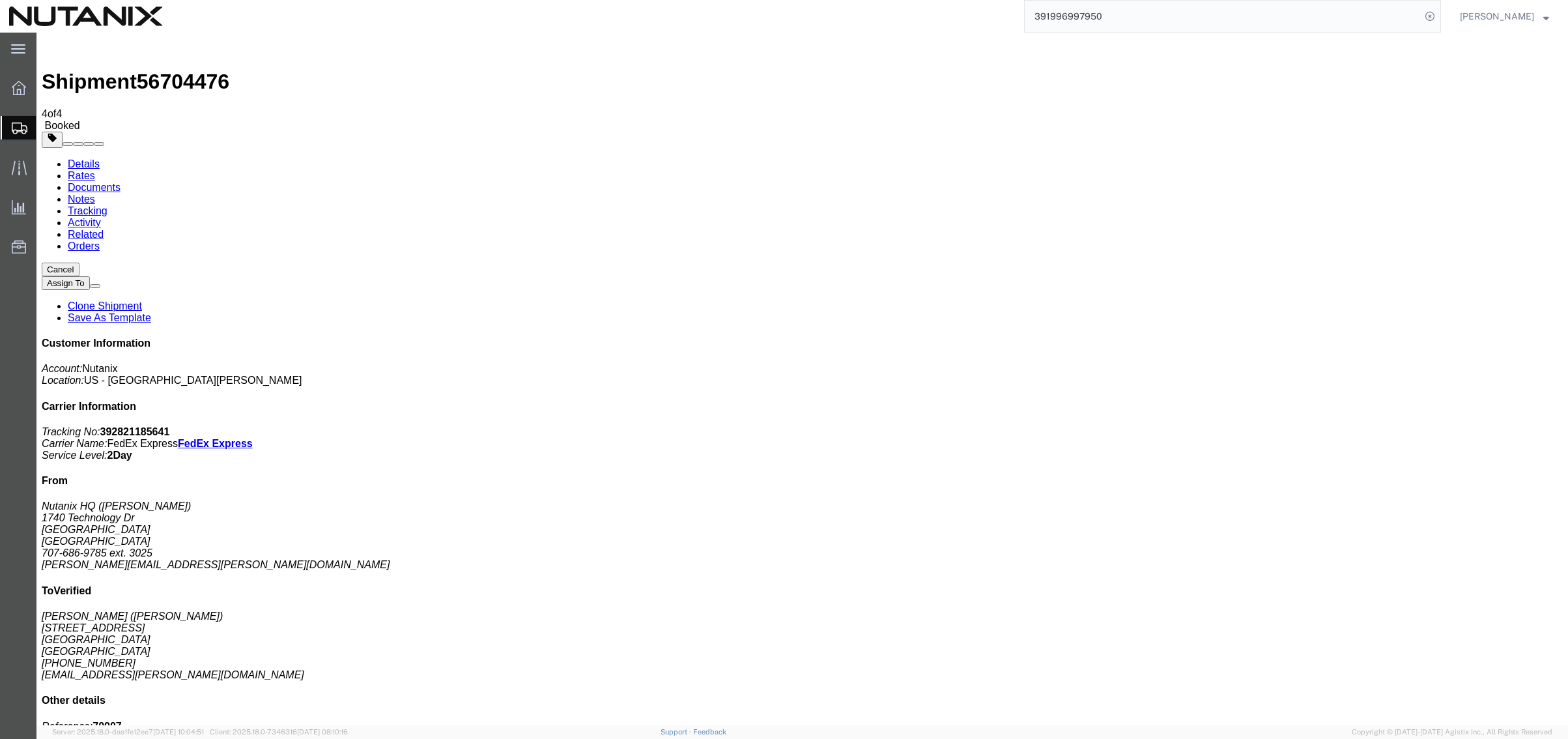
drag, startPoint x: 769, startPoint y: 258, endPoint x: 787, endPoint y: 253, distance: 18.7
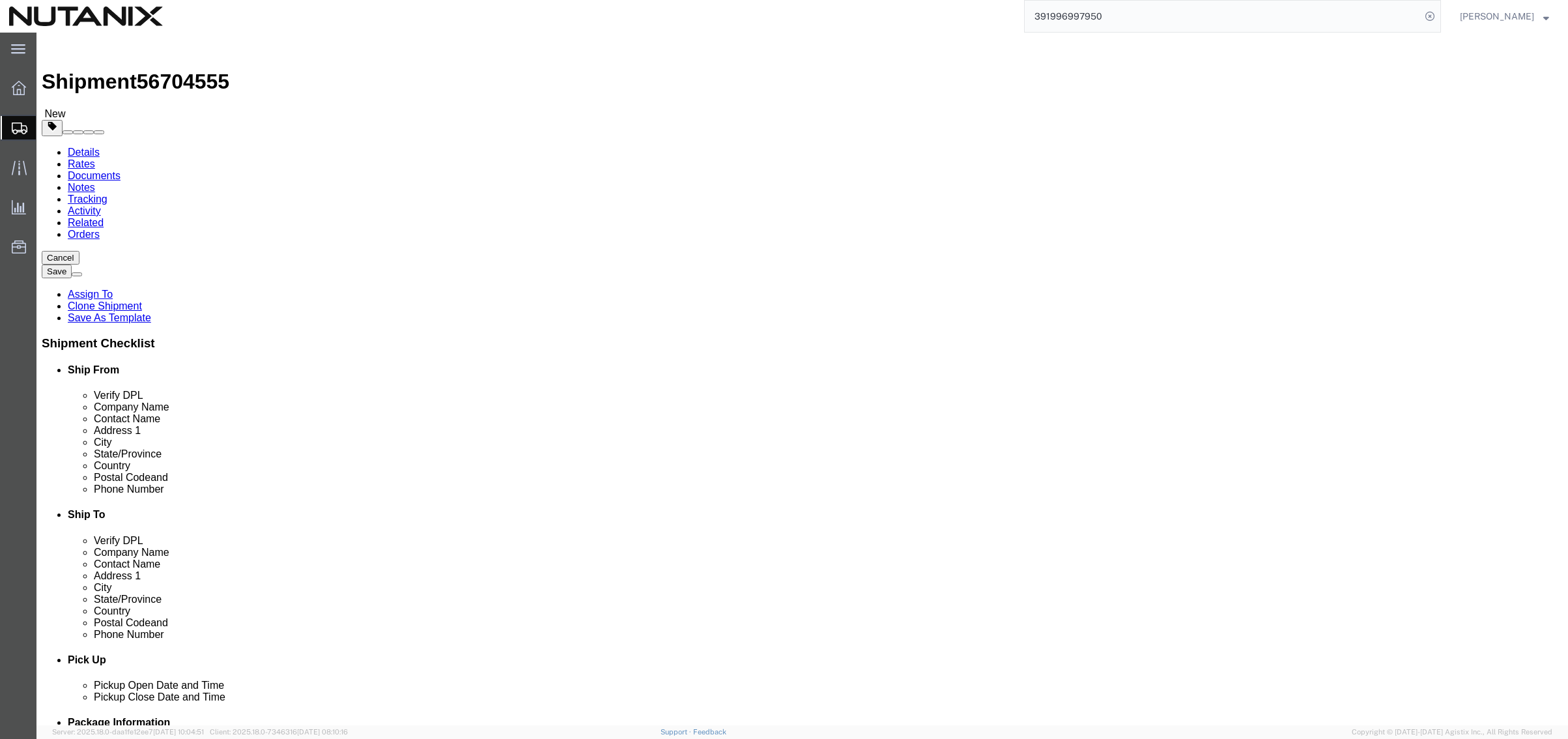
click span
type input "[PERSON_NAME]"
type input "[STREET_ADDRESS]"
type input "[GEOGRAPHIC_DATA]"
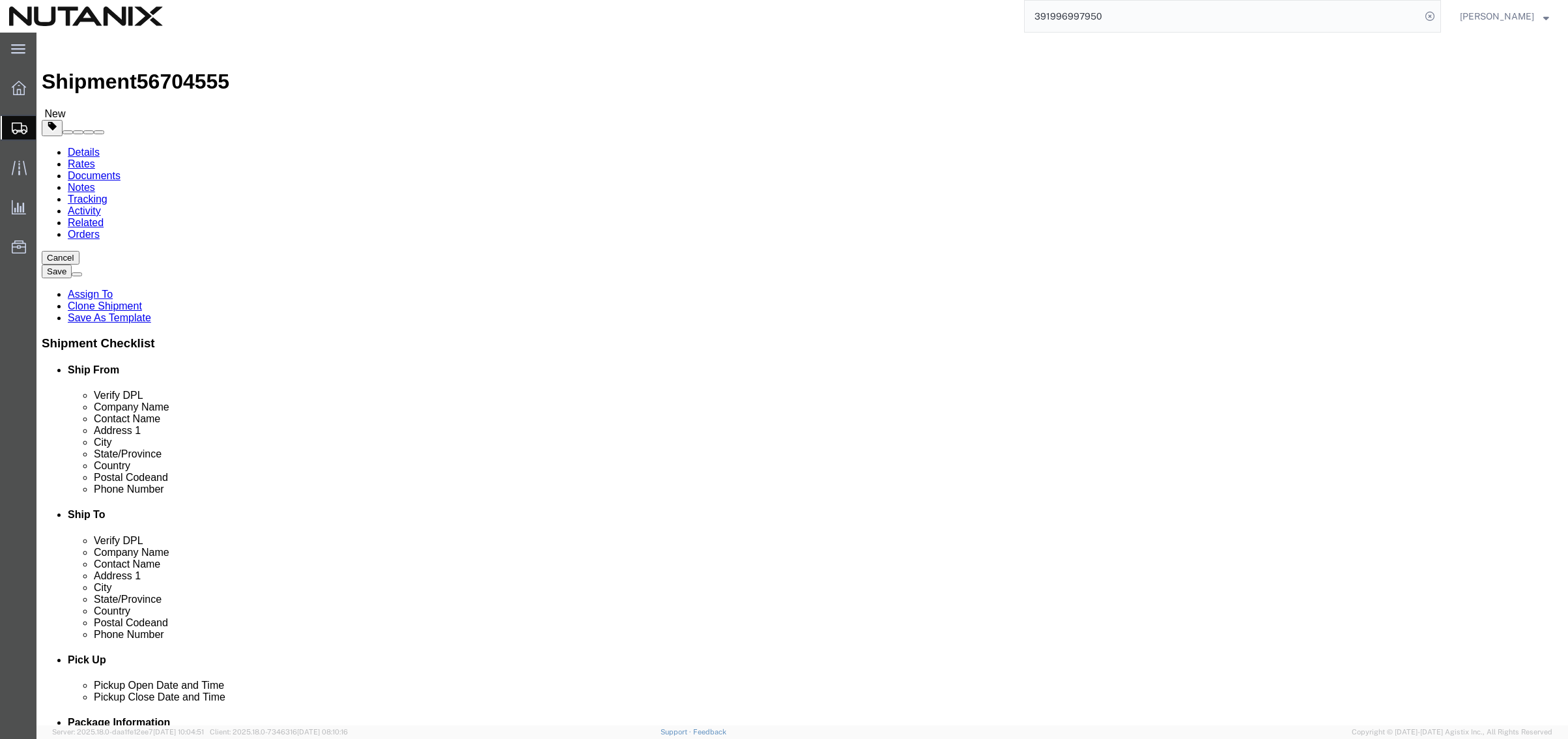
type input "37209"
type input "[PHONE_NUMBER]"
type input "[EMAIL_ADDRESS][PERSON_NAME][DOMAIN_NAME]"
type input "Nutanix HQ"
type input "[PERSON_NAME]"
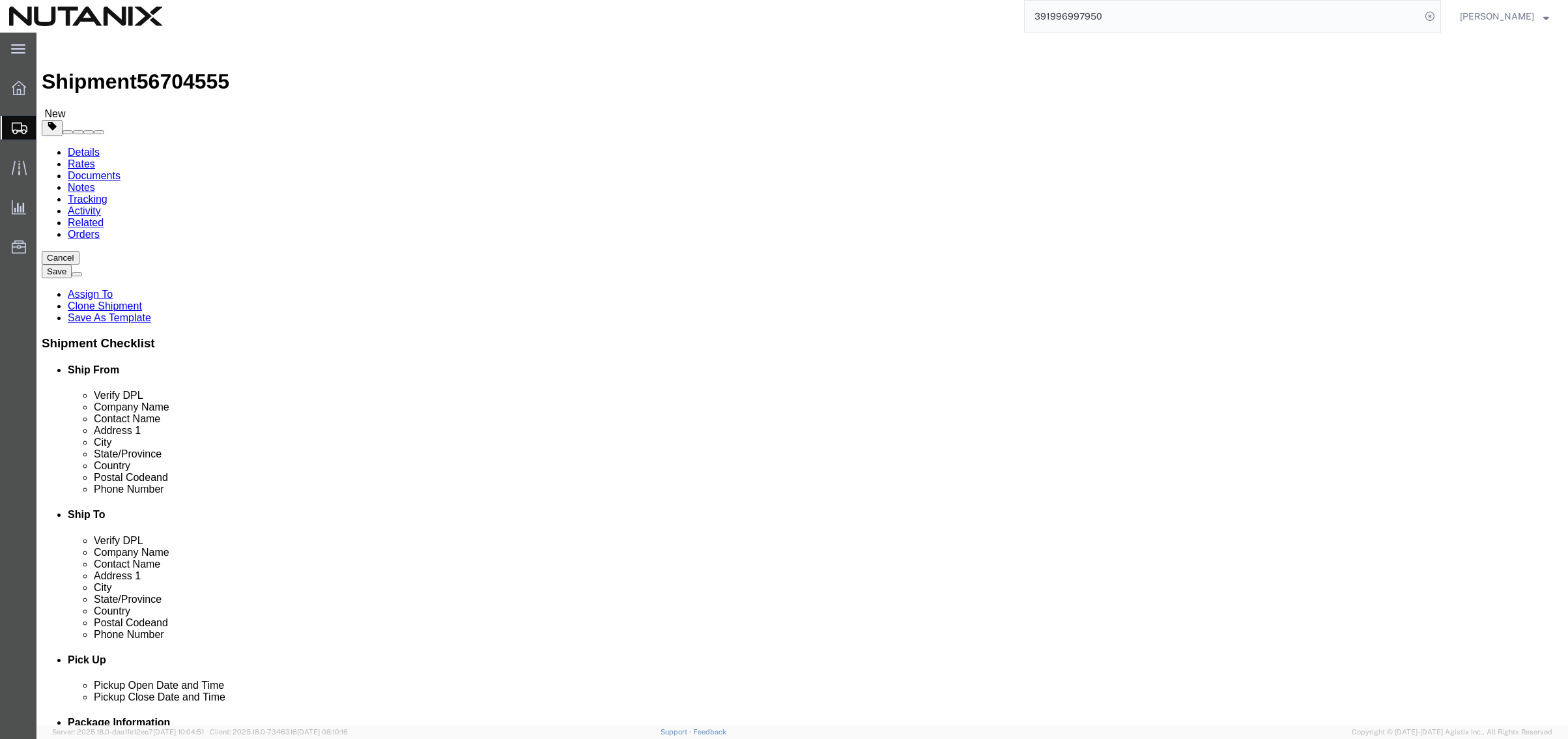
type input "1740 Technology Dr"
type input "[GEOGRAPHIC_DATA][PERSON_NAME]"
type input "95110"
type input "[PHONE_NUMBER]"
type input "3025"
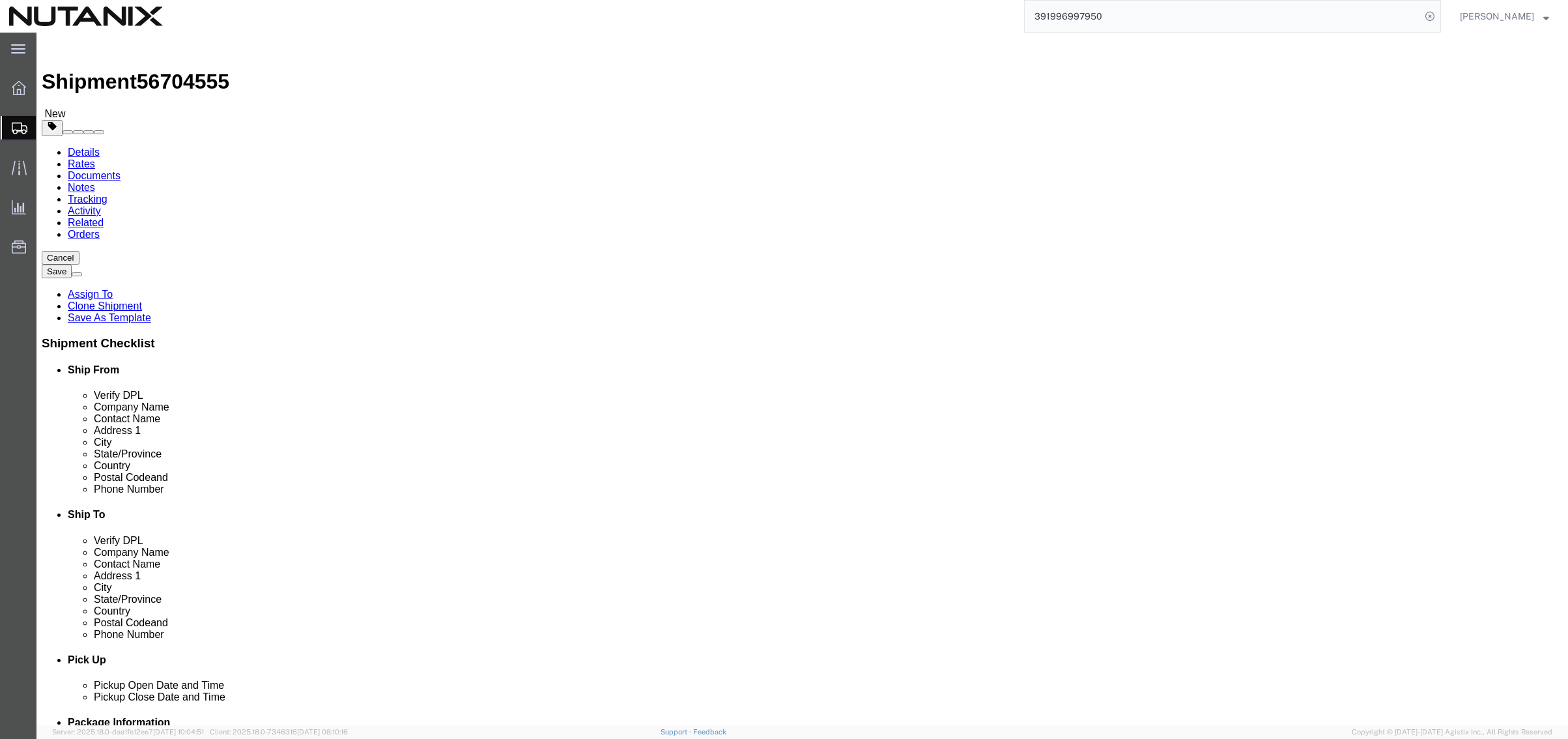
type input "[PERSON_NAME][EMAIL_ADDRESS][PERSON_NAME][DOMAIN_NAME]"
drag, startPoint x: 956, startPoint y: 270, endPoint x: 755, endPoint y: 254, distance: 201.6
click div "Location Select Select My Profile Location [GEOGRAPHIC_DATA] - [GEOGRAPHIC_DATA…"
type input "[PERSON_NAME]"
click p "- Nutanix Durham - ([PERSON_NAME]) [STREET_ADDRESS]"
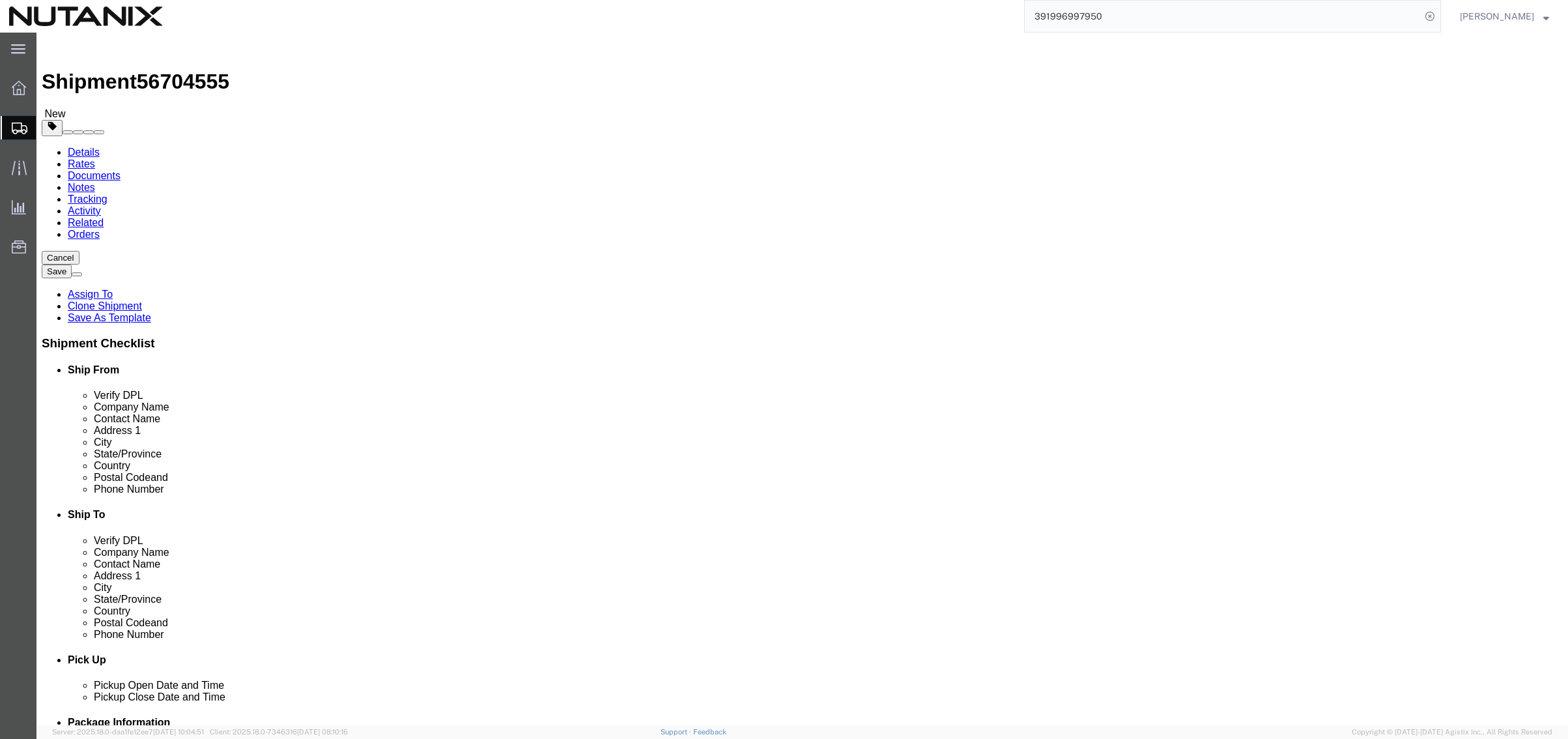
type input "Nutanix Durham"
type input "[PERSON_NAME]"
type input "[STREET_ADDRESS]"
type input "Ste 700"
type input "[GEOGRAPHIC_DATA]"
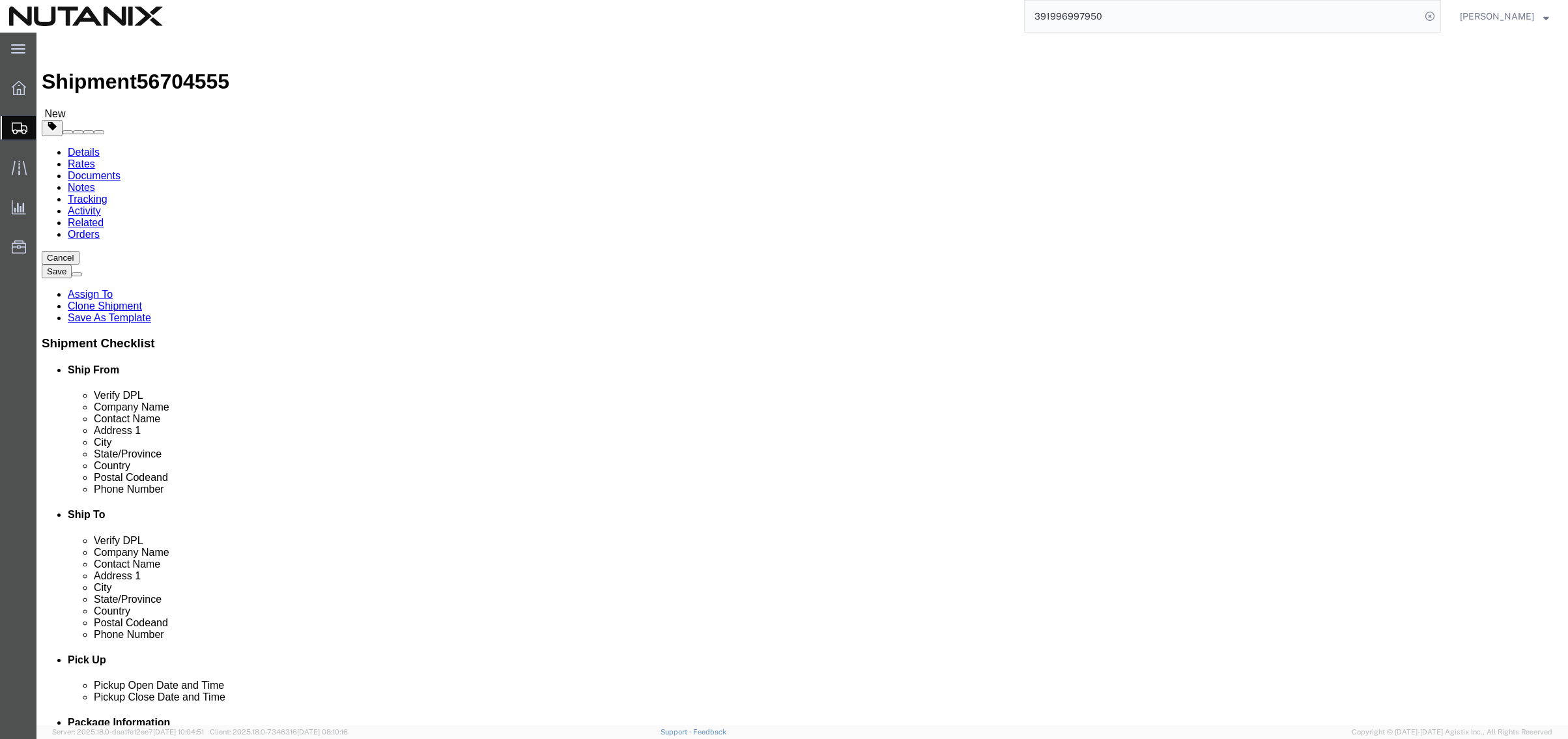
type input "27701"
type input "9194447004"
type input "[PERSON_NAME][EMAIL_ADDRESS][PERSON_NAME][DOMAIN_NAME]"
select select "NC"
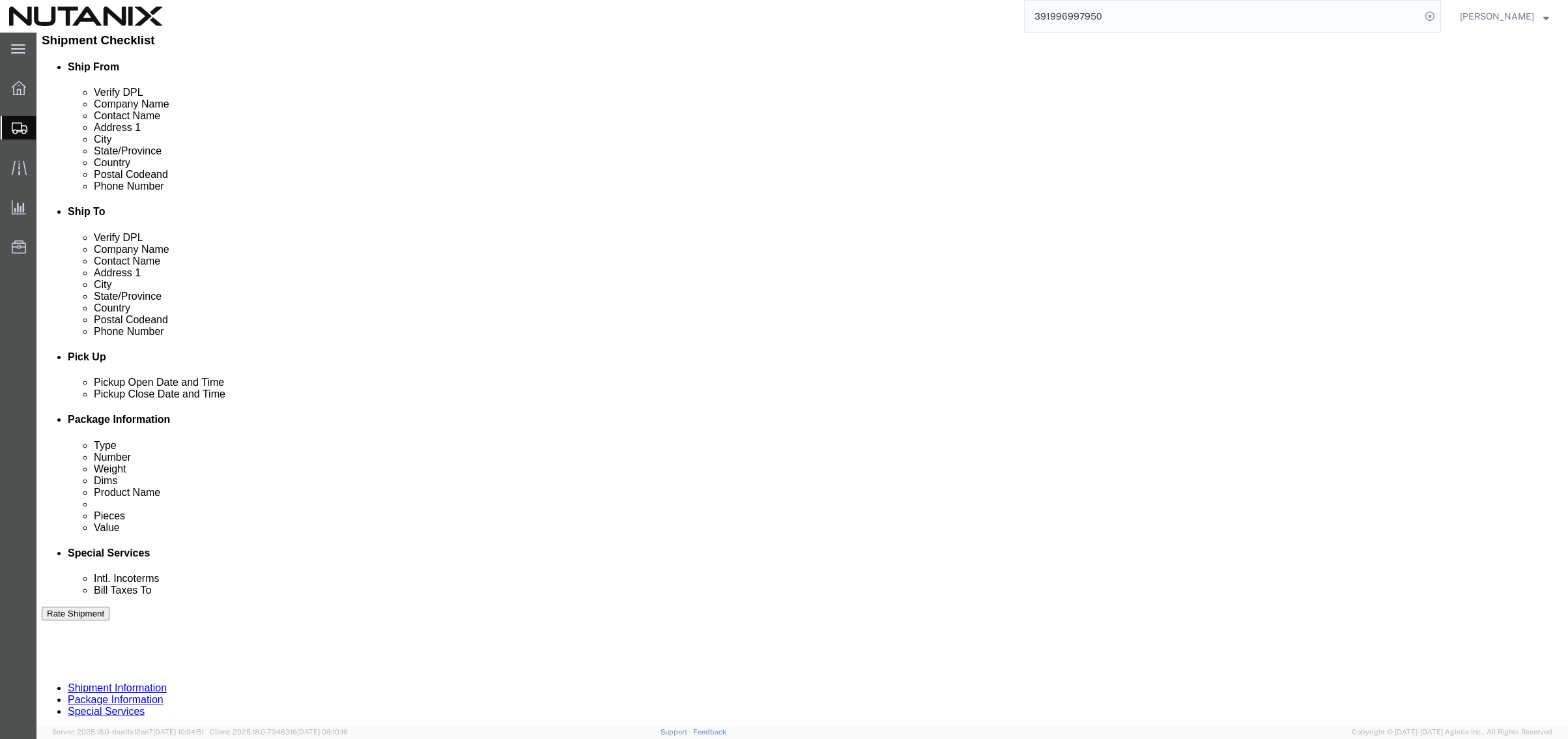
scroll to position [326, 0]
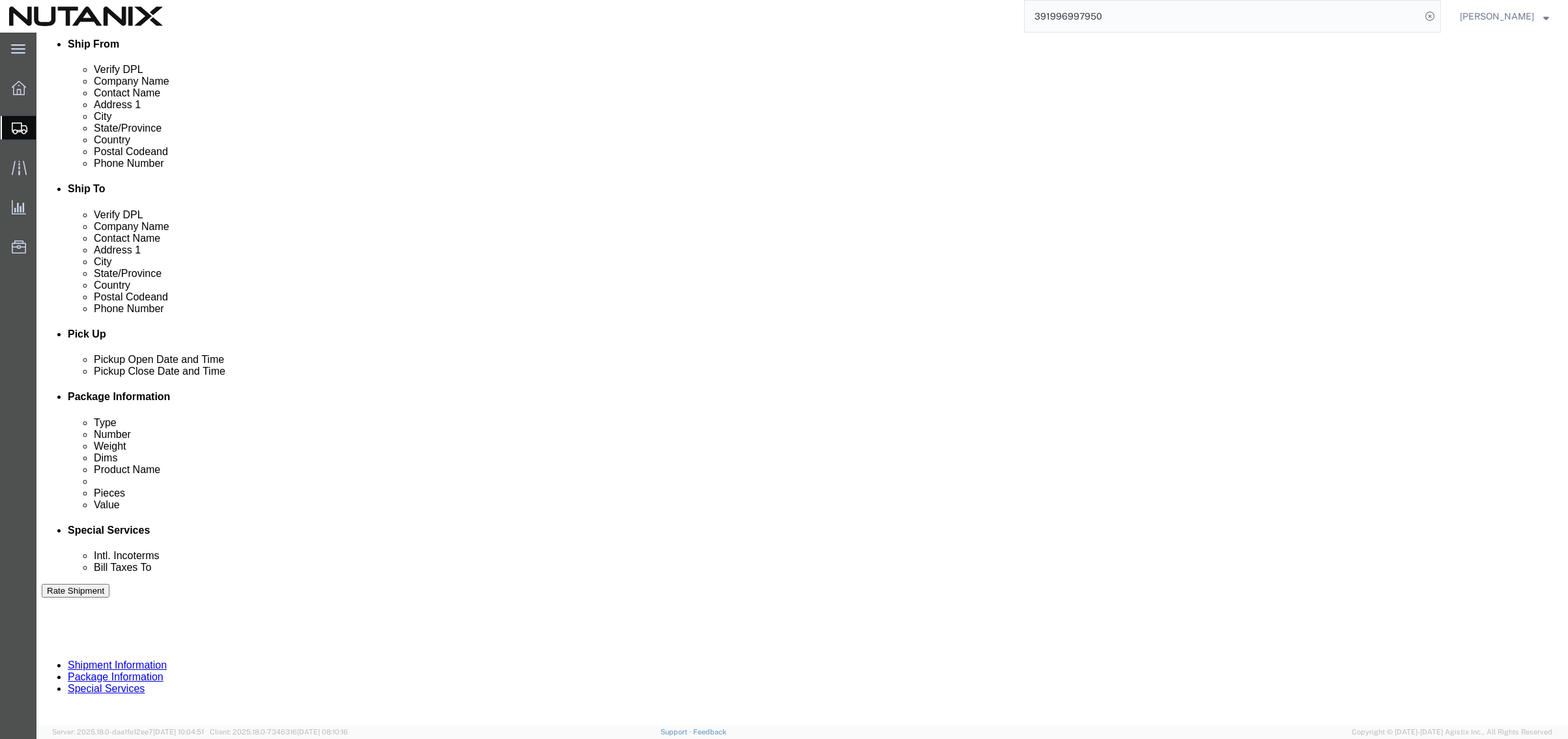
type input "[PERSON_NAME]"
click input "IT-Equipment Return Box"
type input "IT-Equipment Return"
click icon
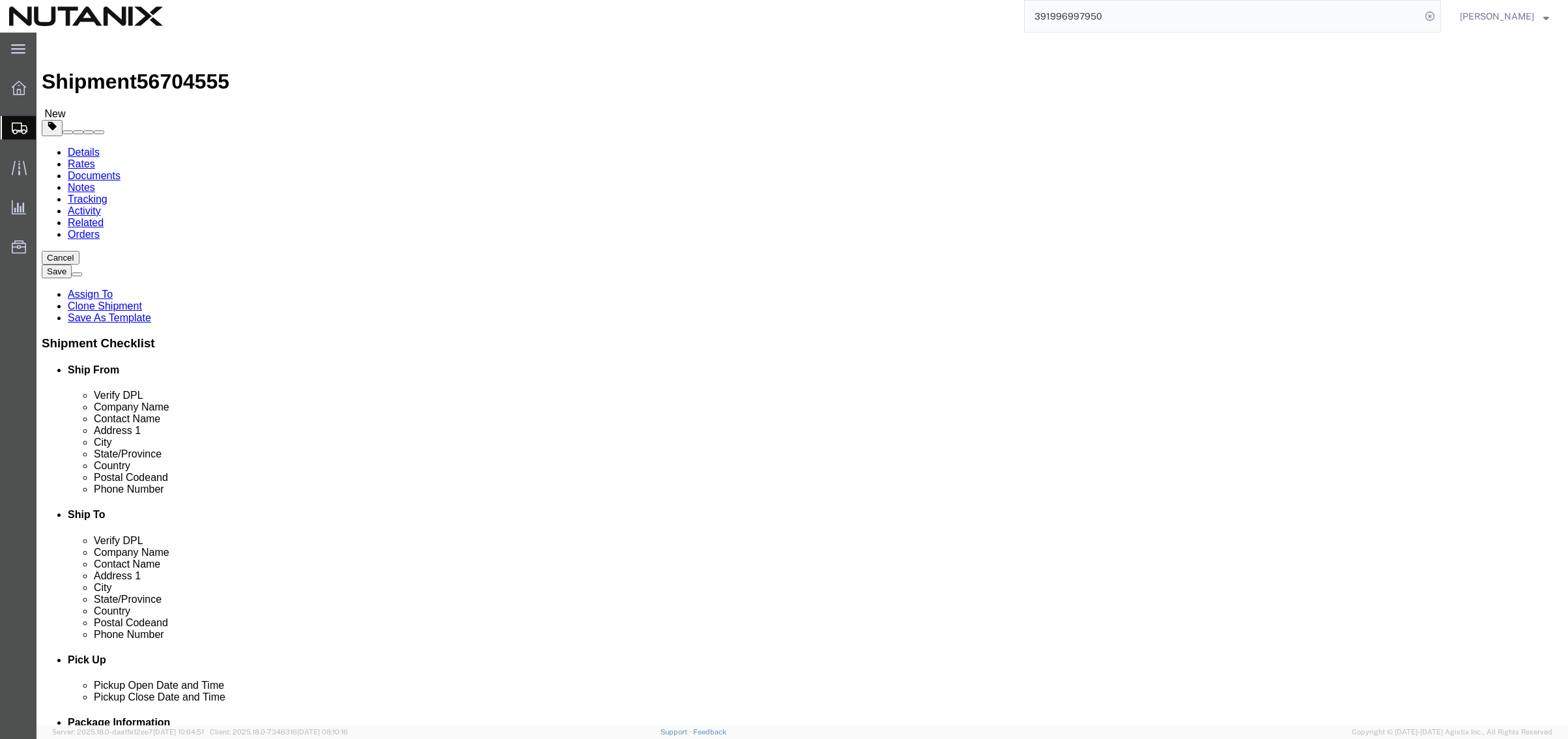
drag, startPoint x: 255, startPoint y: 300, endPoint x: 162, endPoint y: 248, distance: 106.6
click div "Package Type Select Envelope Large Box Medium Box PAK Rack Small Box Tube Your …"
type input "7"
click dl "Pieces: 1.00 Each Total value: 1.00 USD"
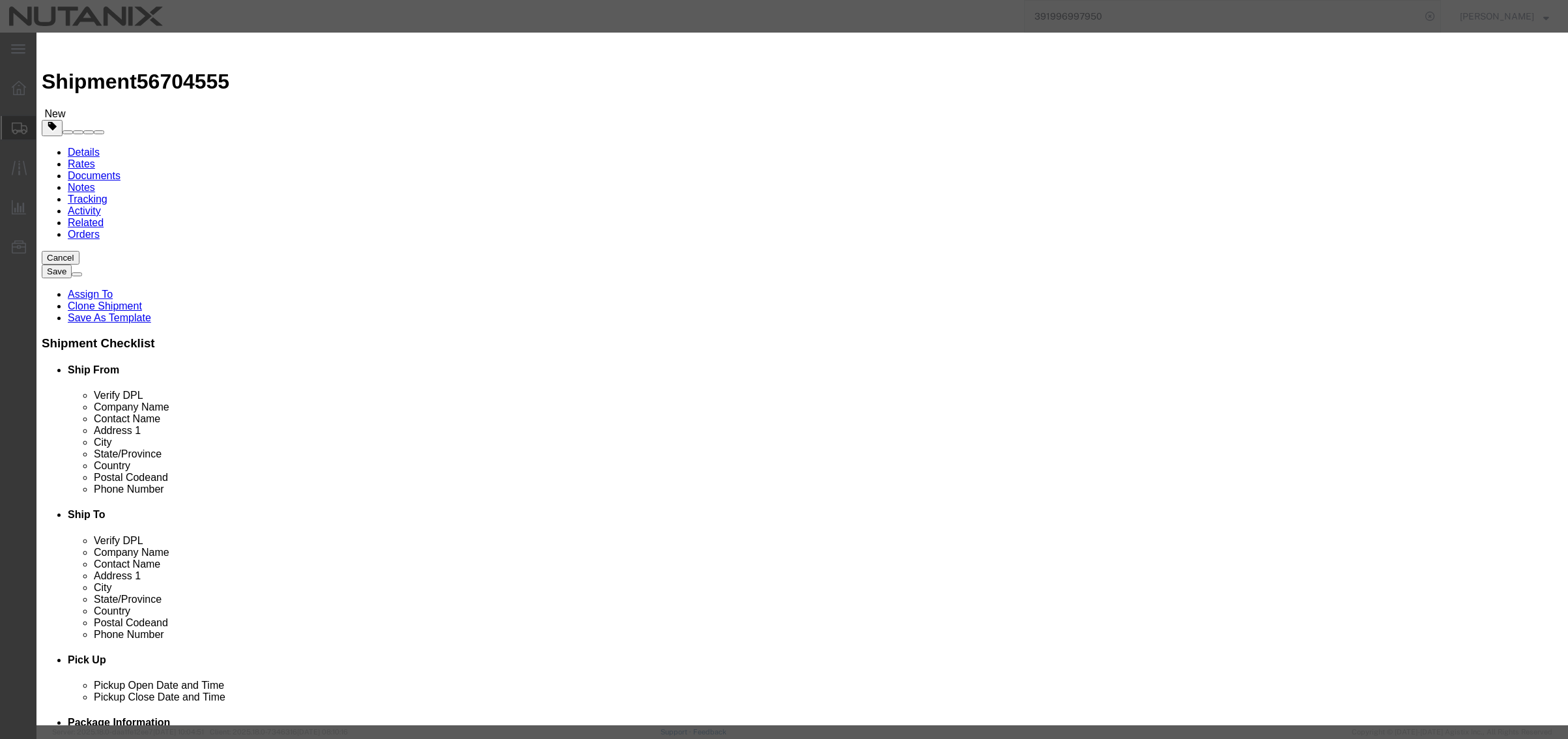
drag, startPoint x: 658, startPoint y: 99, endPoint x: 600, endPoint y: 95, distance: 58.1
click input "Laptop Return Box"
type input "Laptop Return"
type input "1000"
select select "USD"
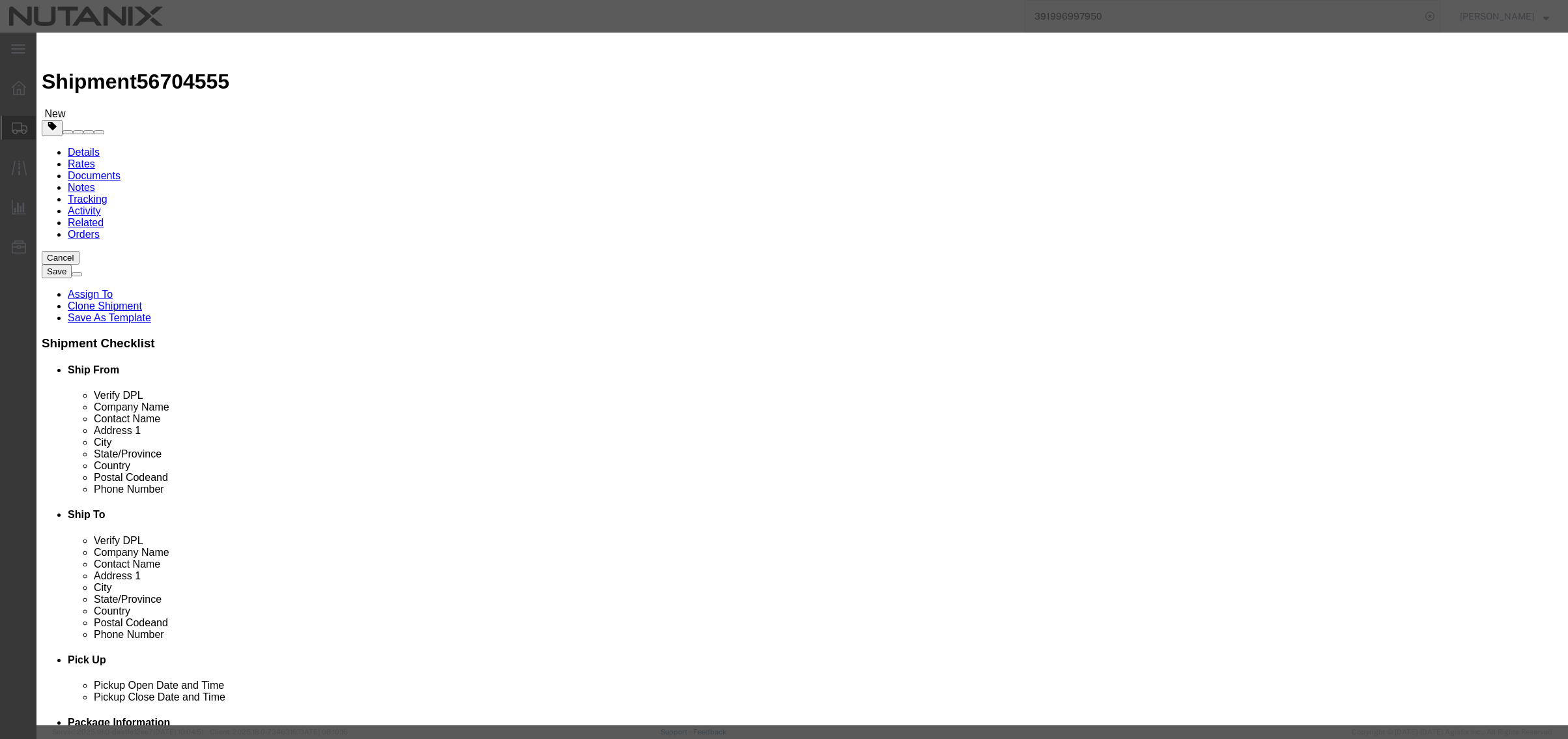
click button "Save & Close"
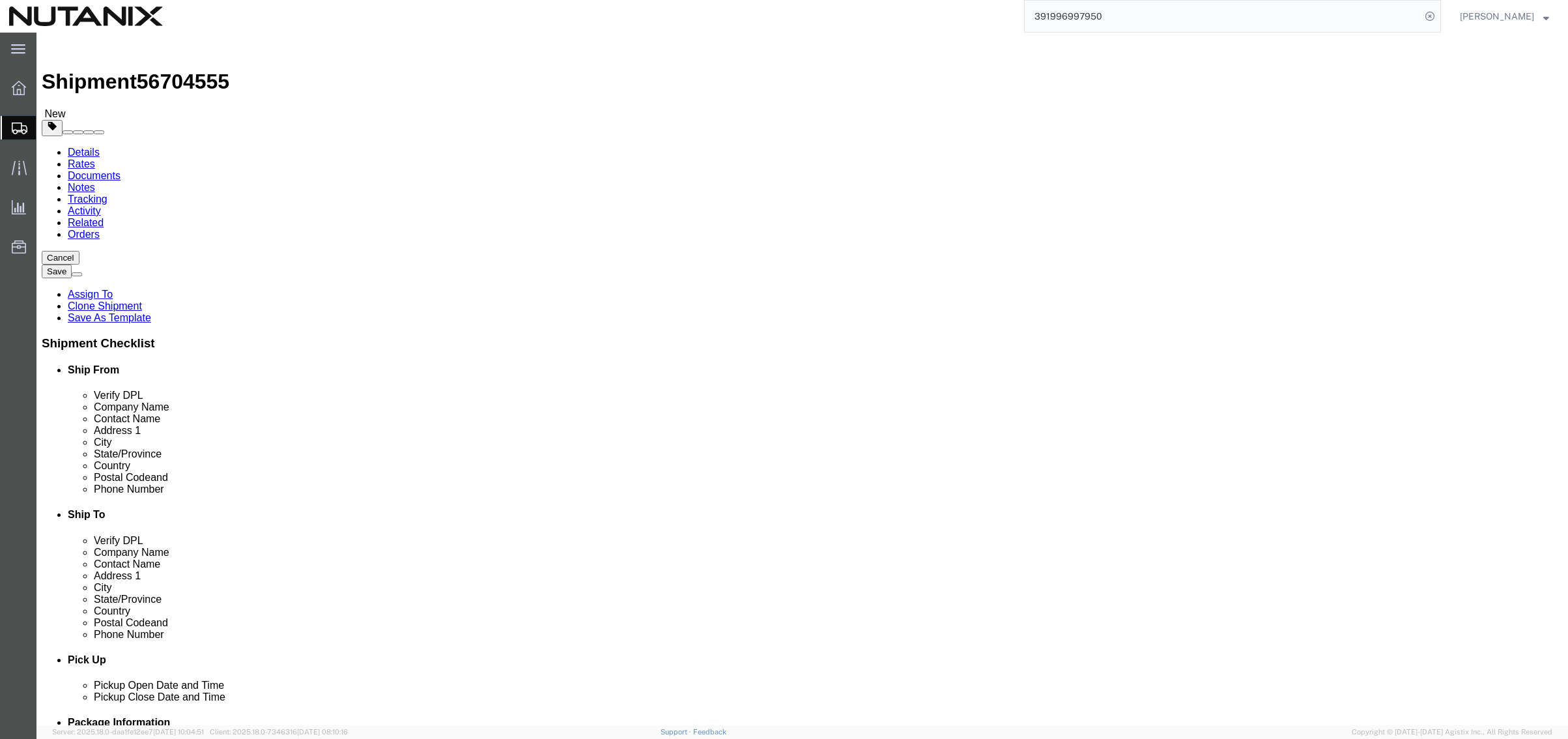
click button "Continue"
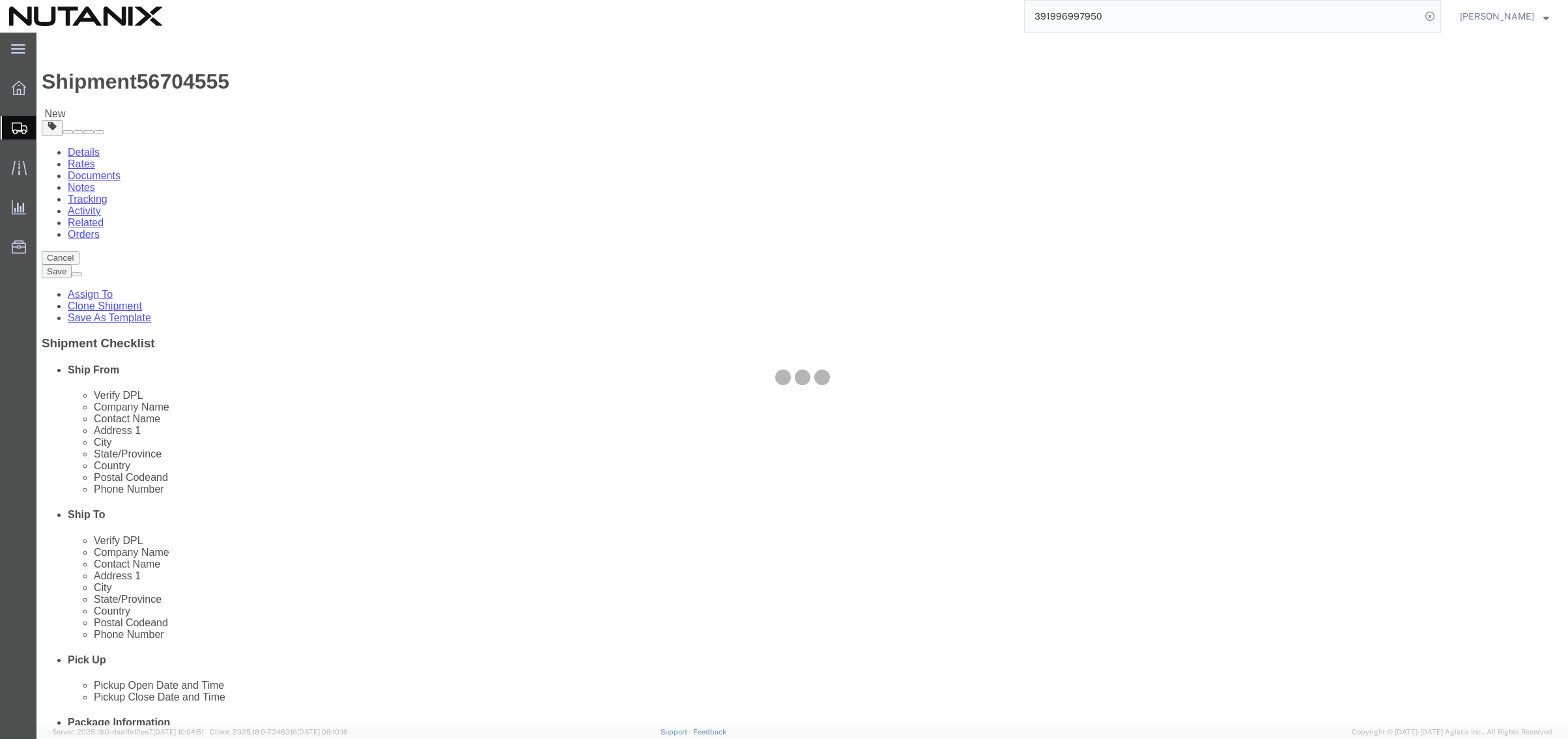
select select
select select "COSTCENTER"
select select "59656"
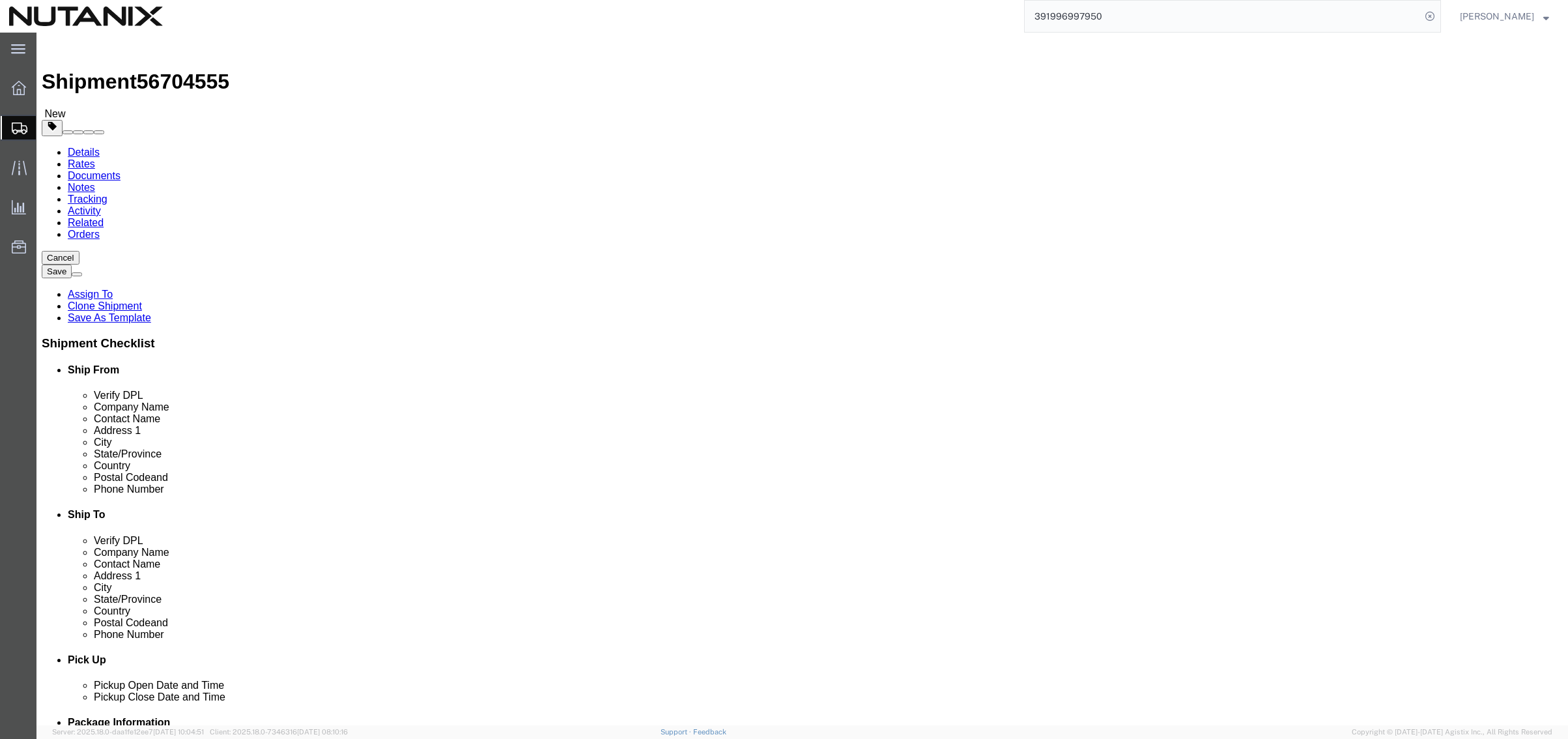
click button "Rate Shipment"
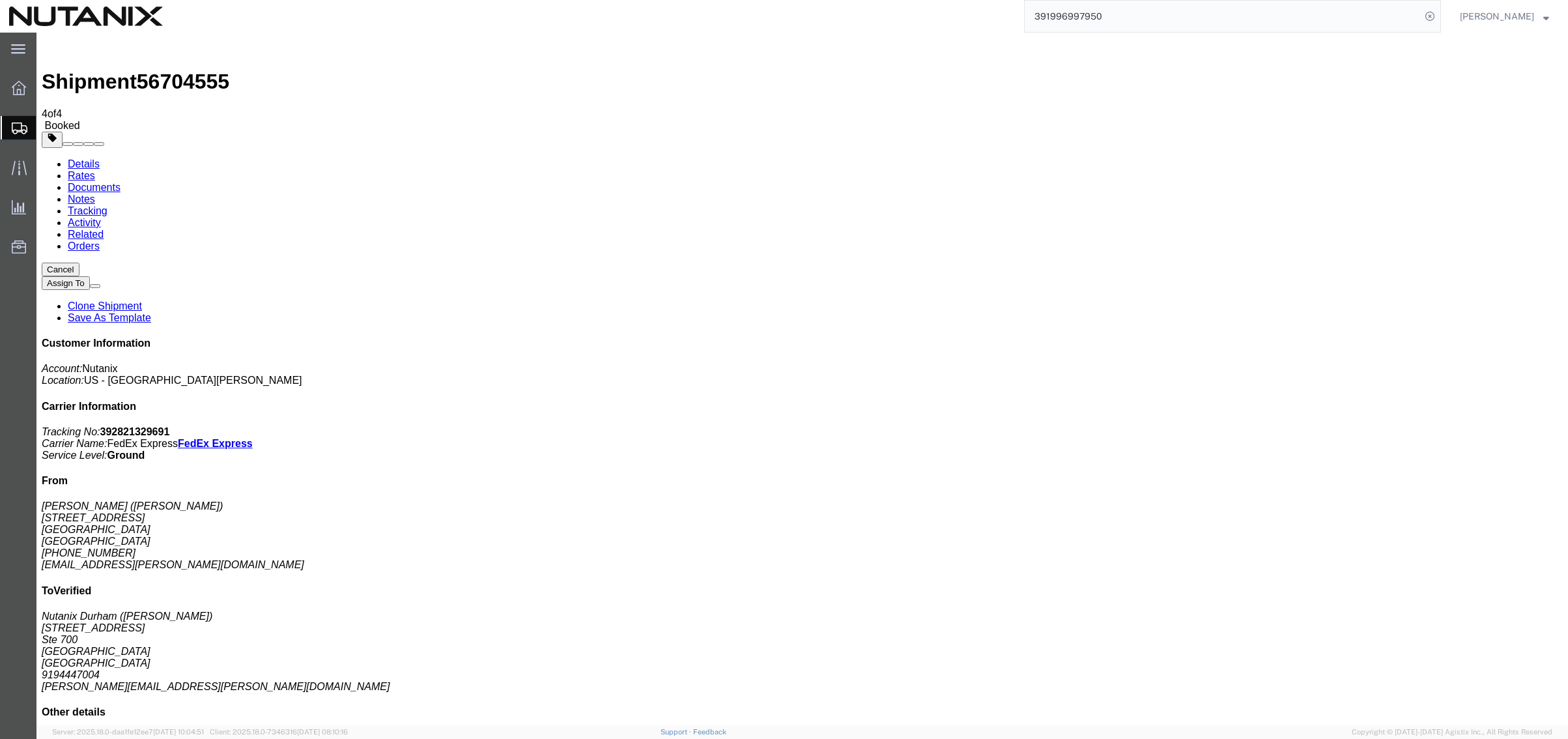
drag, startPoint x: 772, startPoint y: 254, endPoint x: 525, endPoint y: 51, distance: 319.7
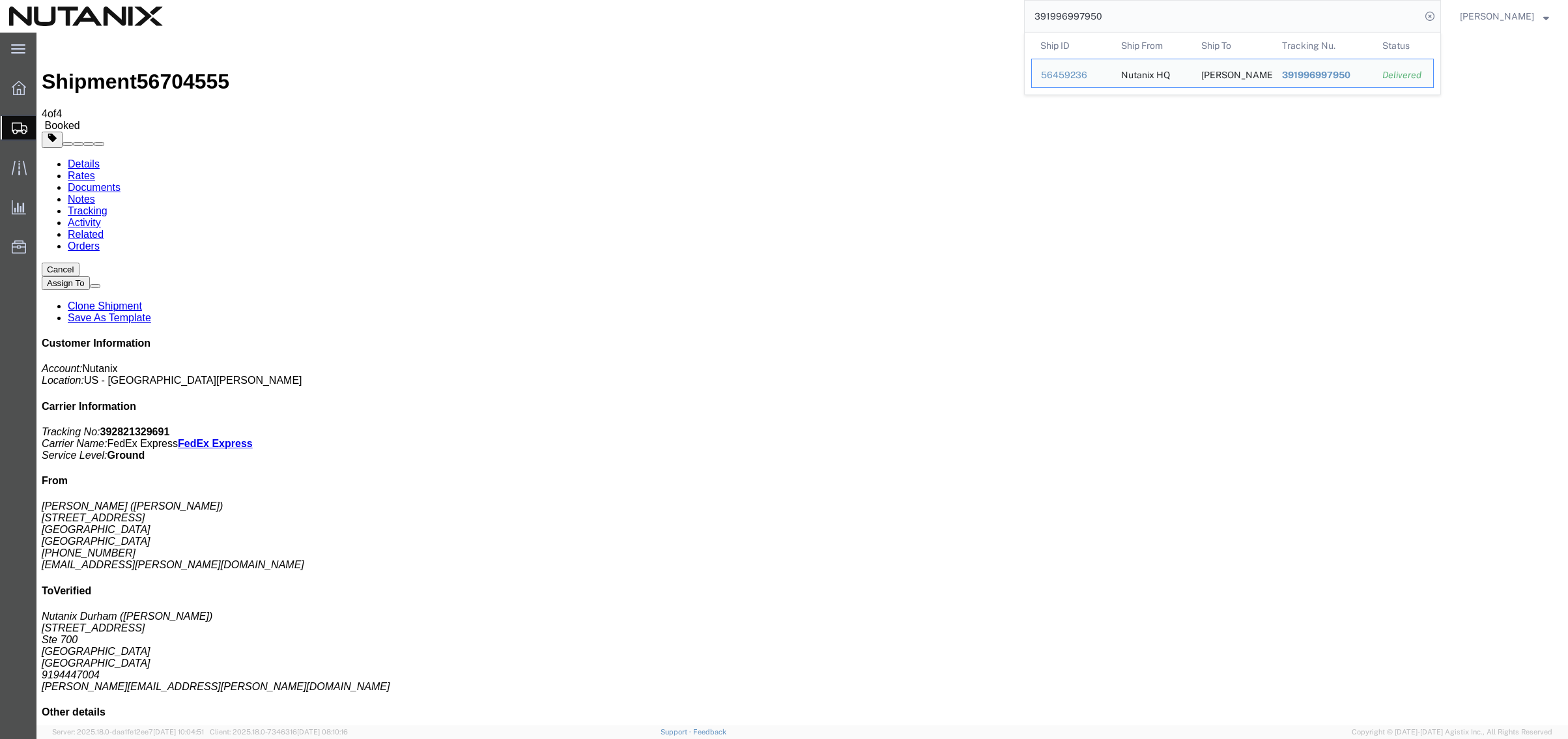
click at [1140, 9] on input "391996997950" at bounding box center [1223, 16] width 396 height 31
drag, startPoint x: 1140, startPoint y: 9, endPoint x: 926, endPoint y: 29, distance: 214.9
click at [929, 29] on div "391996997950 Ship ID Ship From Ship To Tracking Nu. Status Ship ID 56459236 Shi…" at bounding box center [807, 16] width 1269 height 33
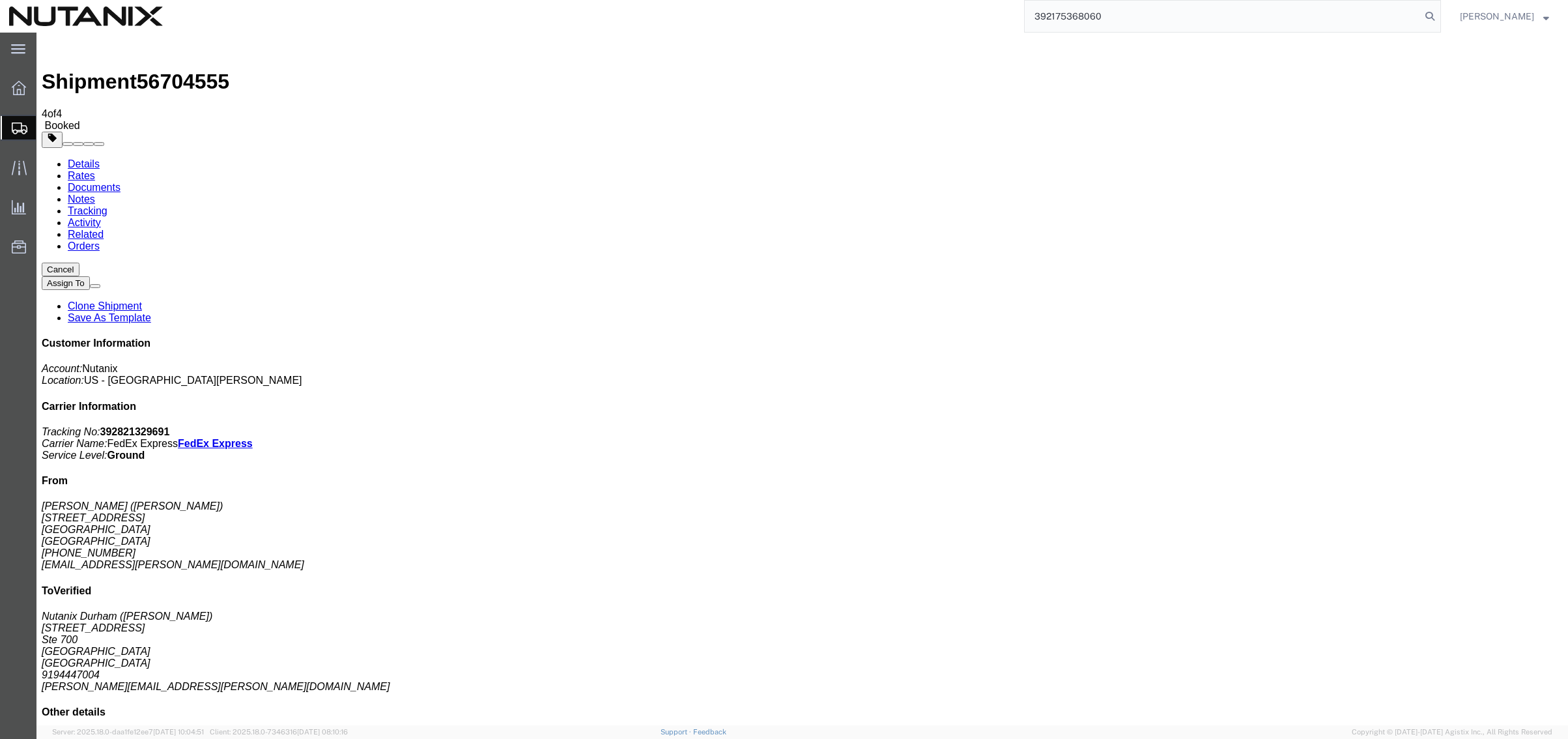
type input "392175368060"
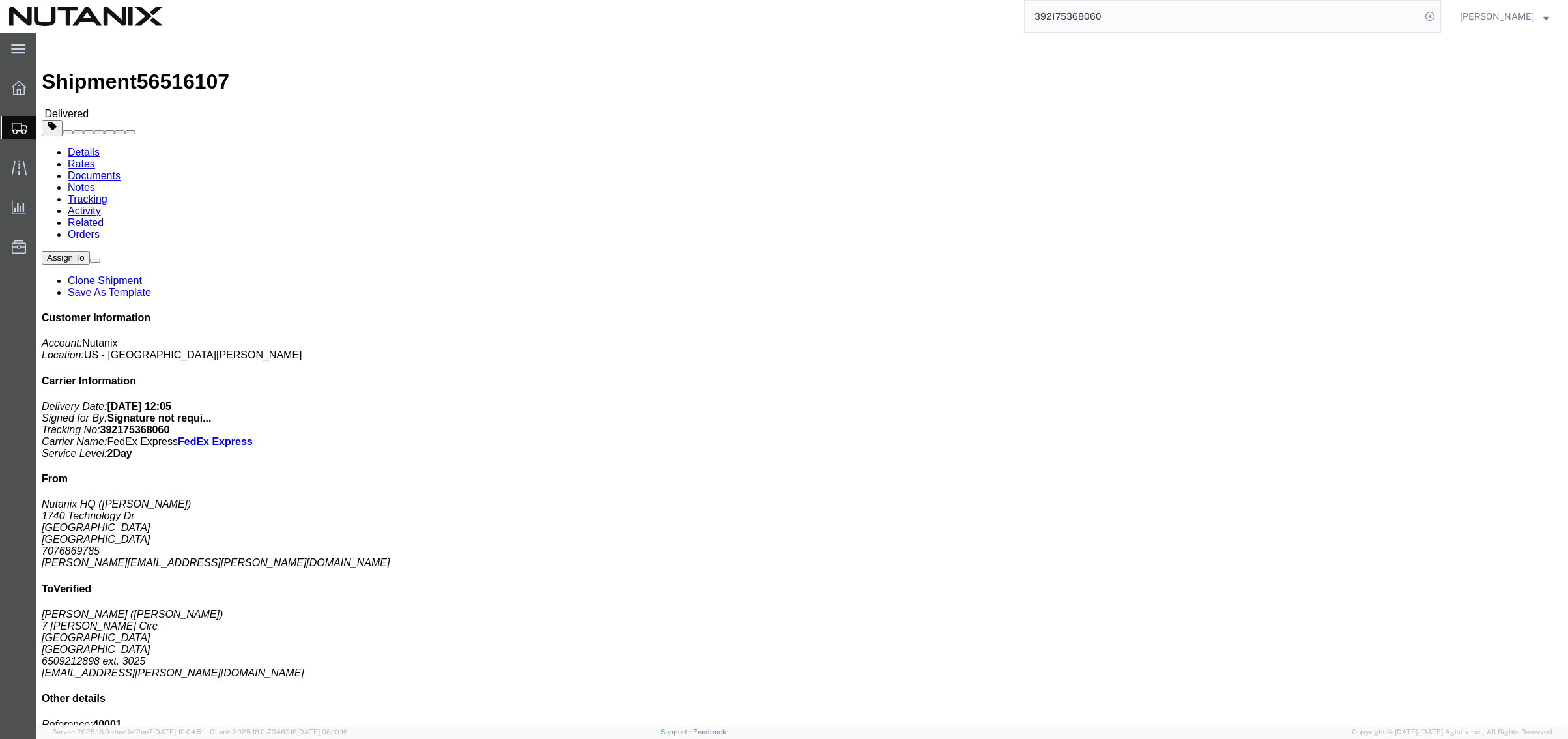
click link "Clone Shipment"
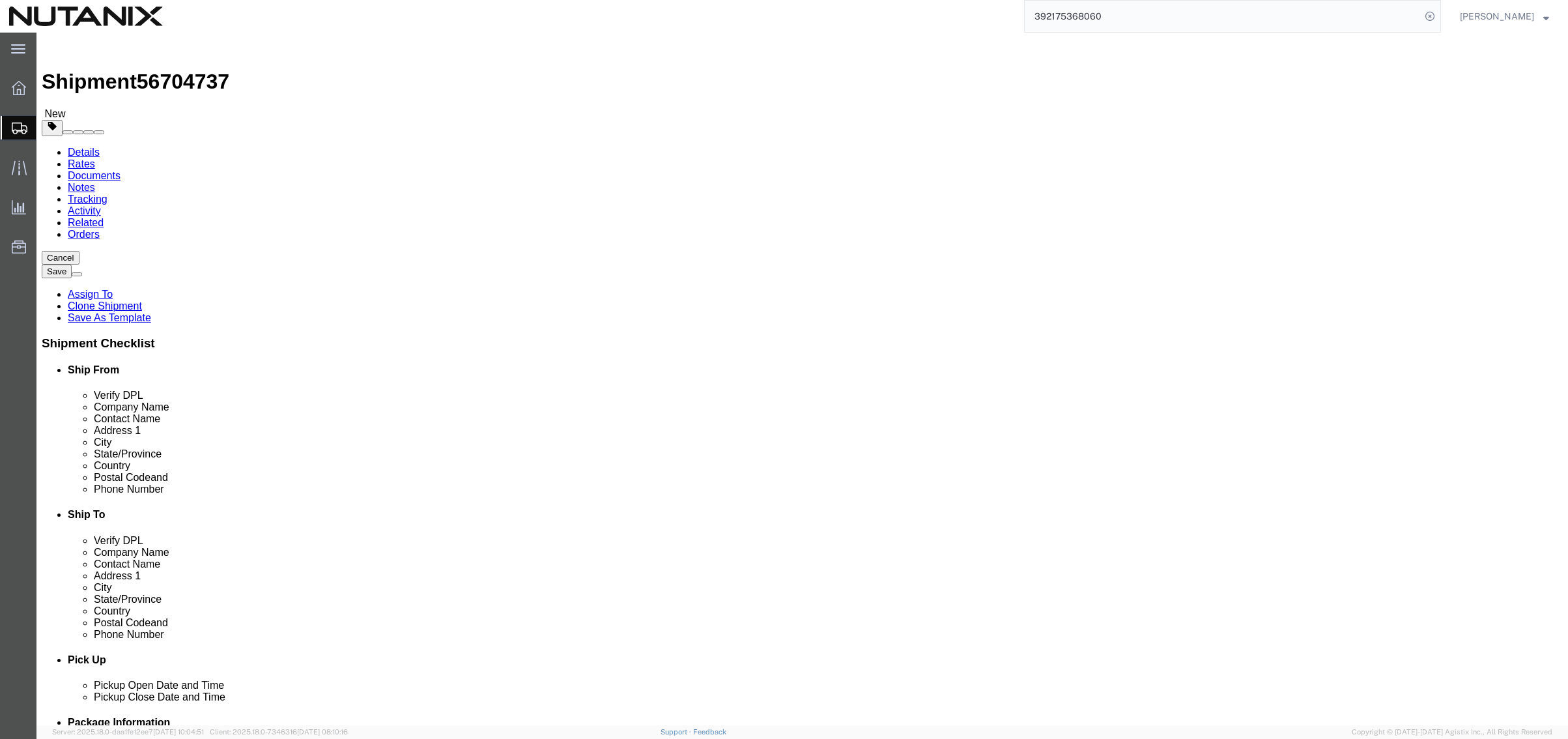
drag, startPoint x: 930, startPoint y: 240, endPoint x: 893, endPoint y: 241, distance: 37.0
click div "Company Name [PERSON_NAME]"
paste input "[PERSON_NAME]"
type input "[PERSON_NAME]"
drag, startPoint x: 920, startPoint y: 268, endPoint x: 592, endPoint y: 234, distance: 329.8
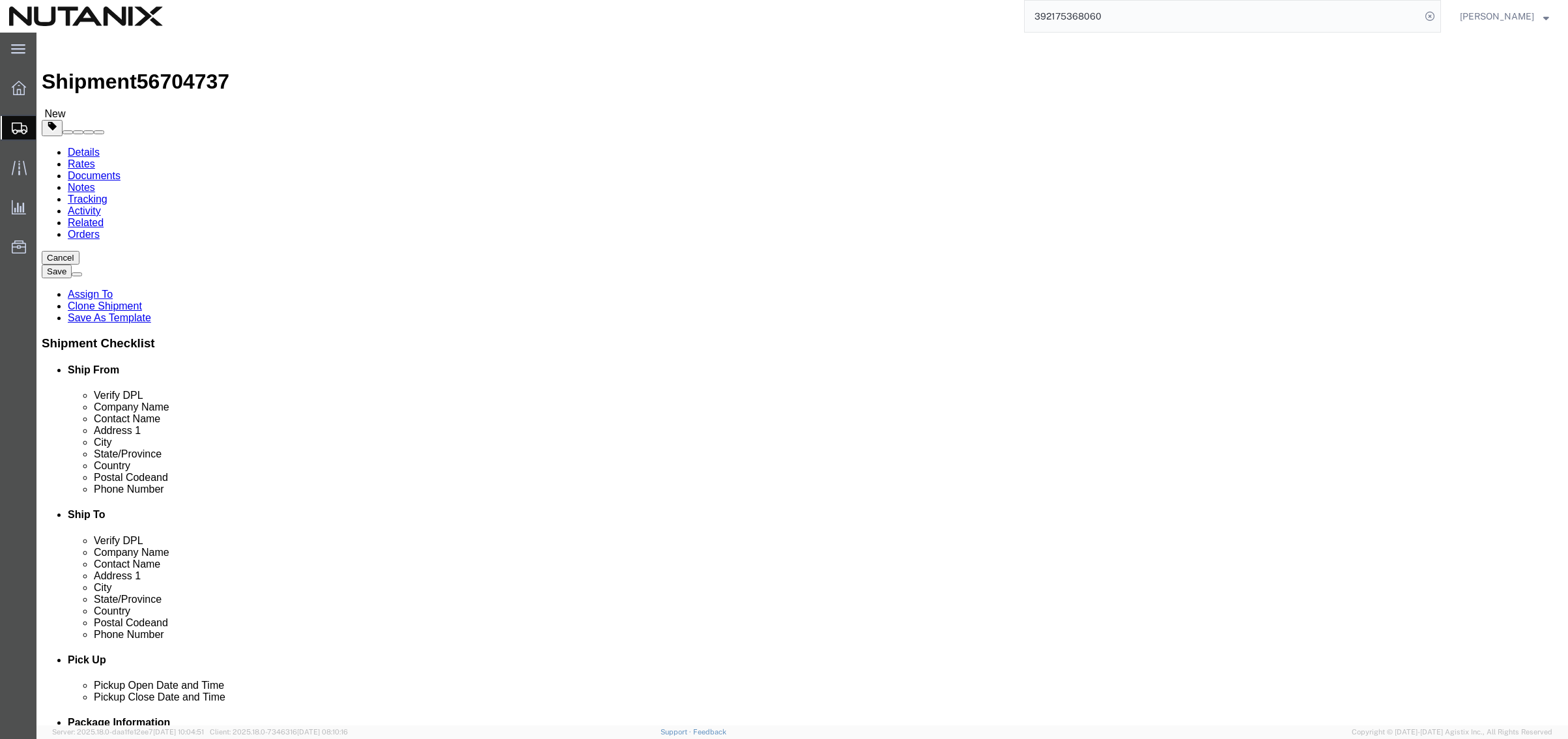
click div "Ship From Location Location Select Select My Profile Location [GEOGRAPHIC_DATA]…"
paste input "[PERSON_NAME]"
type input "[PERSON_NAME]"
drag, startPoint x: 925, startPoint y: 295, endPoint x: 671, endPoint y: 256, distance: 257.0
click div "Location Select Select My Profile Location [GEOGRAPHIC_DATA] - [GEOGRAPHIC_DATA…"
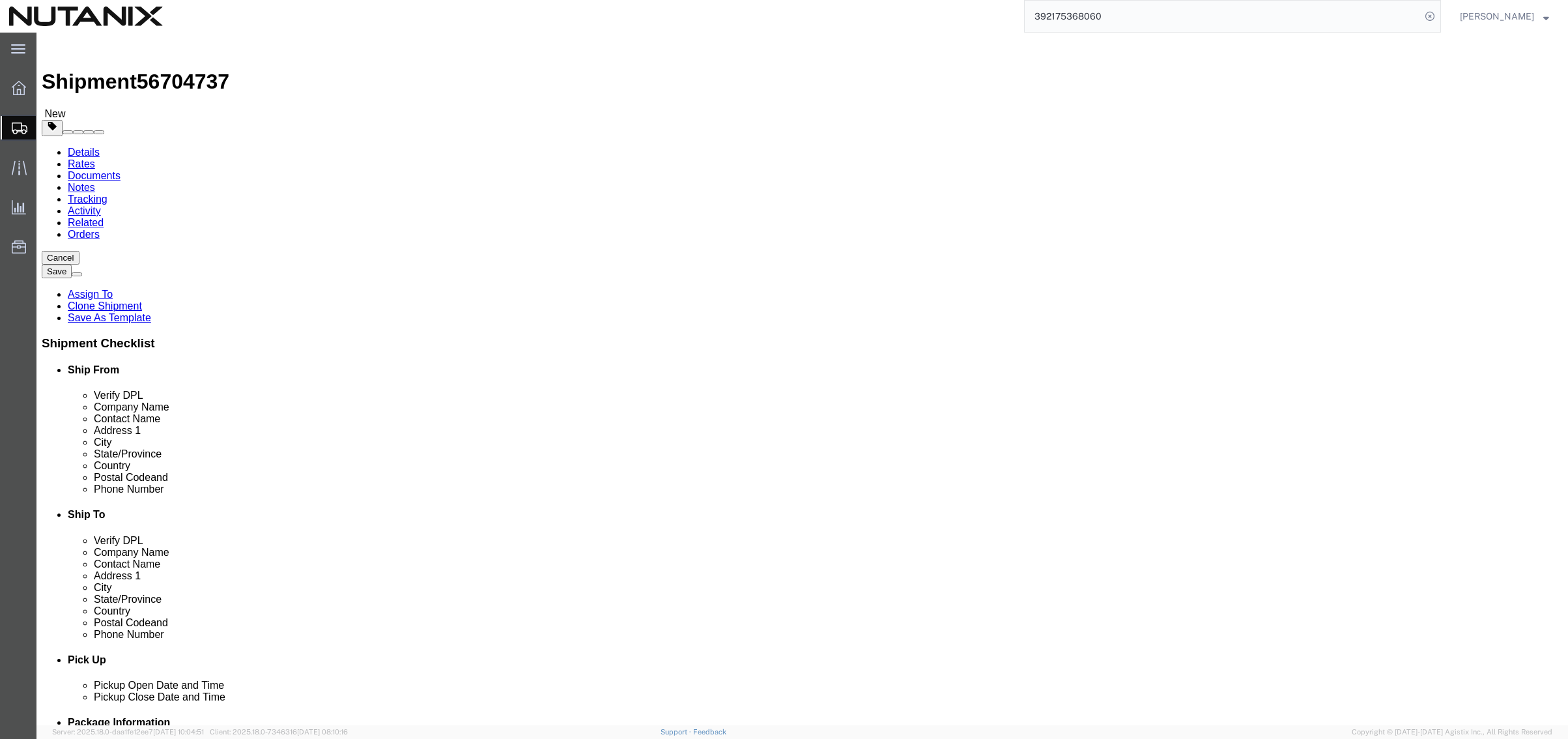
paste input "[STREET_ADDRESS]"
type input "[STREET_ADDRESS]"
drag, startPoint x: 925, startPoint y: 346, endPoint x: 625, endPoint y: 335, distance: 300.2
click div "Ship From Location Location Select Select My Profile Location [GEOGRAPHIC_DATA]…"
paste input "[GEOGRAPHIC_DATA]"
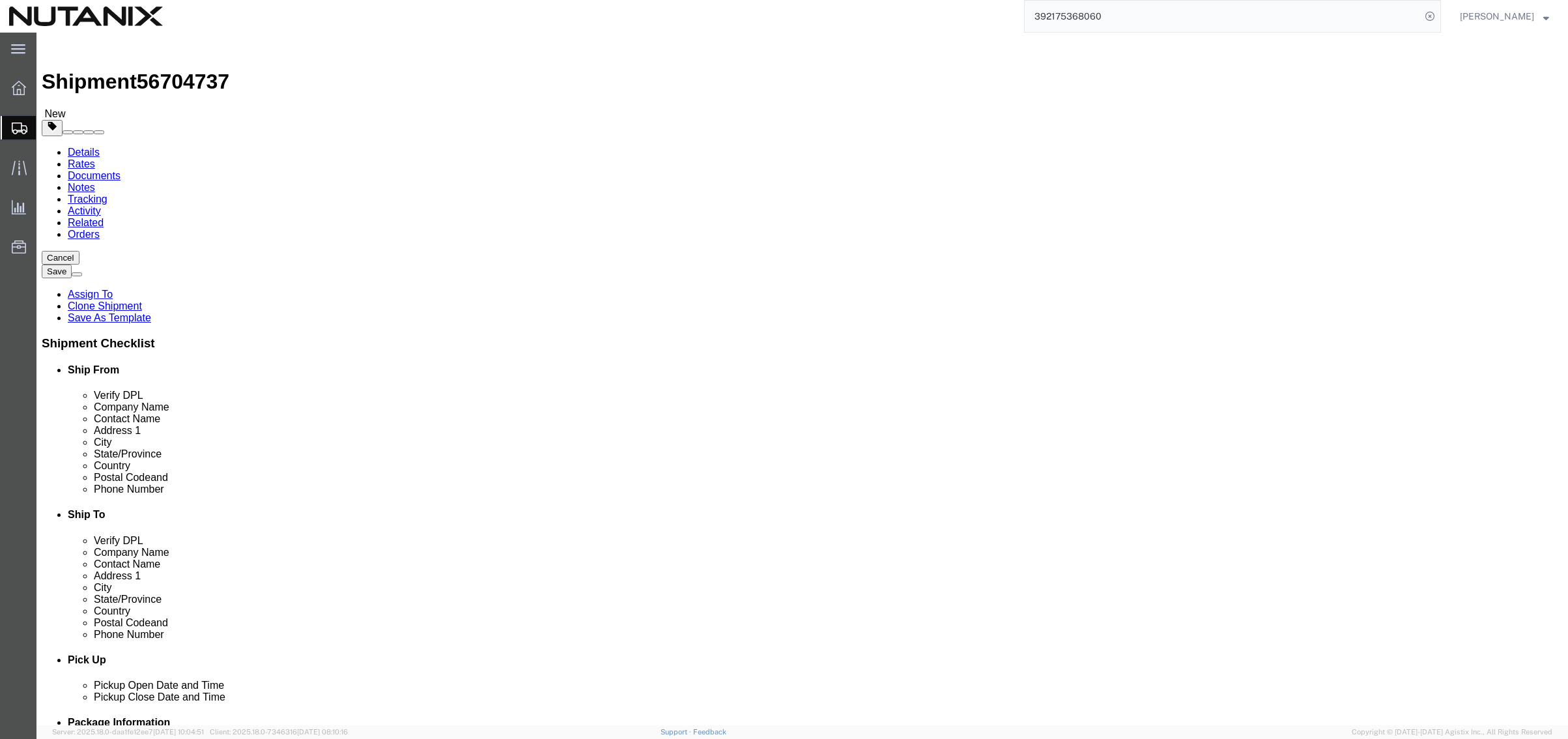
type input "[GEOGRAPHIC_DATA]"
type input "m"
type input "mass"
select select "MA"
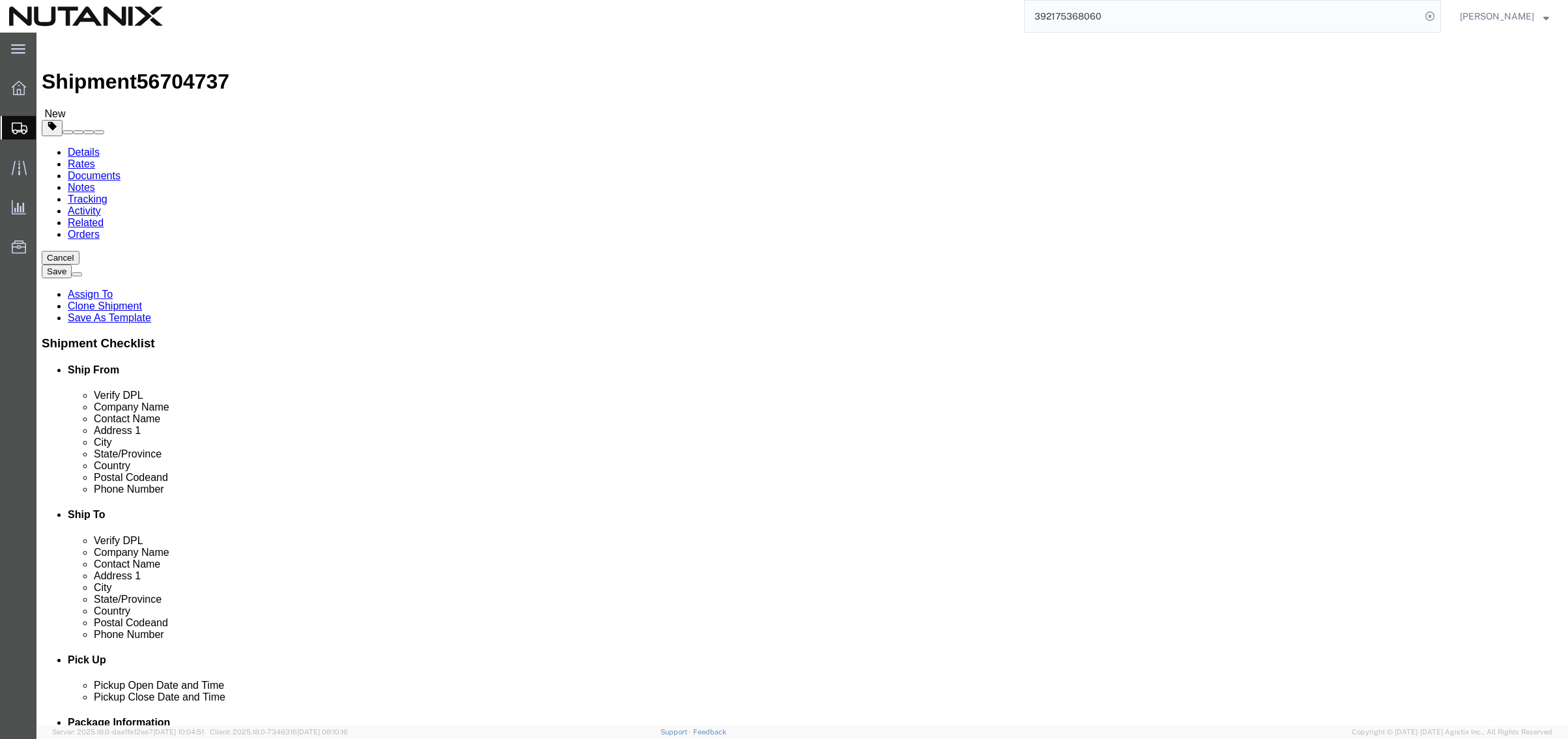
drag, startPoint x: 921, startPoint y: 422, endPoint x: 684, endPoint y: 416, distance: 237.1
click div "Postal Code 72715"
paste input "02056"
type input "02056"
drag, startPoint x: 1015, startPoint y: 465, endPoint x: 538, endPoint y: 459, distance: 477.0
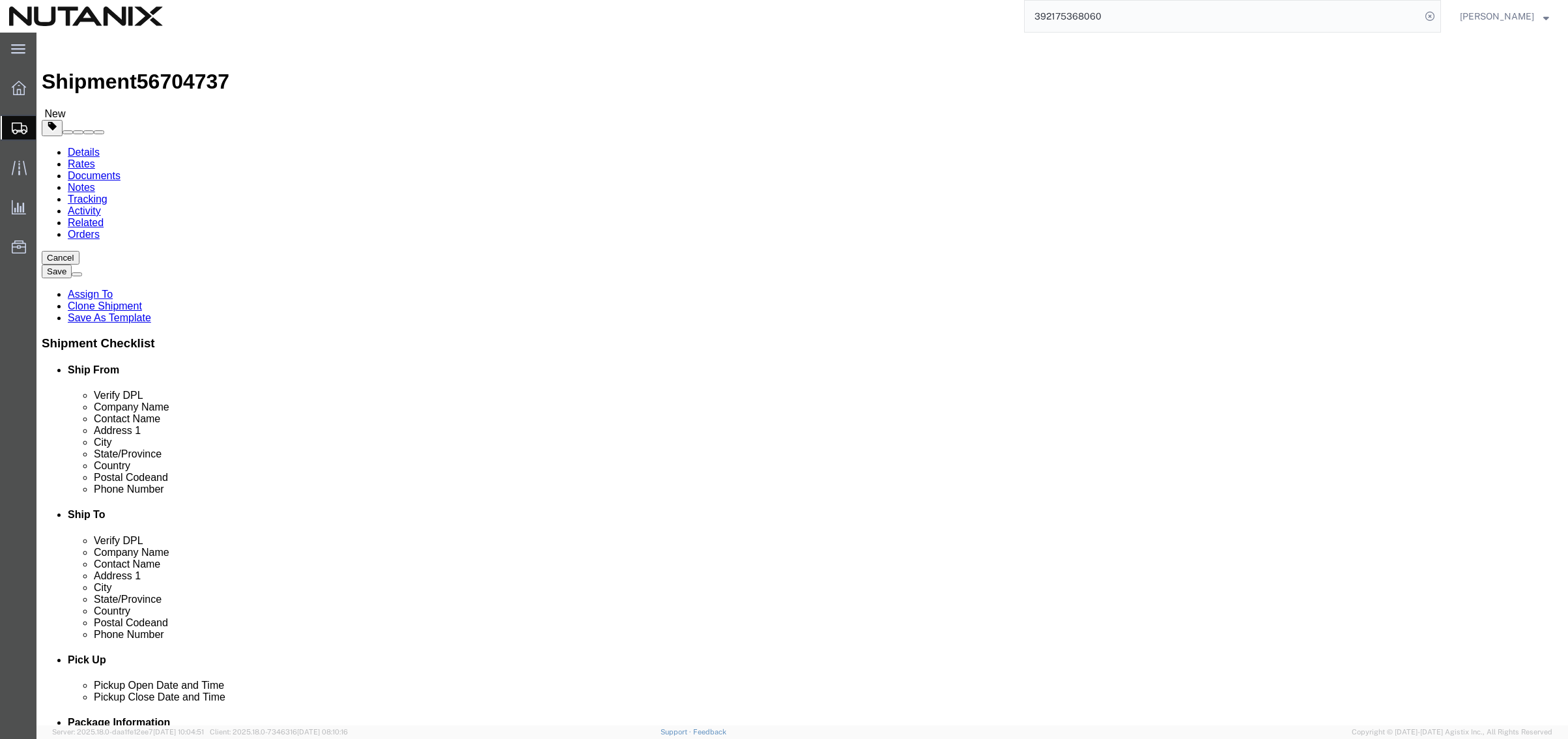
click div "Ship From Location Location Select Select My Profile Location [GEOGRAPHIC_DATA]…"
paste input "rob.massoud"
type input "[EMAIL_ADDRESS][DOMAIN_NAME]"
drag, startPoint x: 354, startPoint y: 447, endPoint x: -163, endPoint y: 413, distance: 518.1
click html "Shipment 56704737 New Details Rates Documents Notes Tracking Activity Related O…"
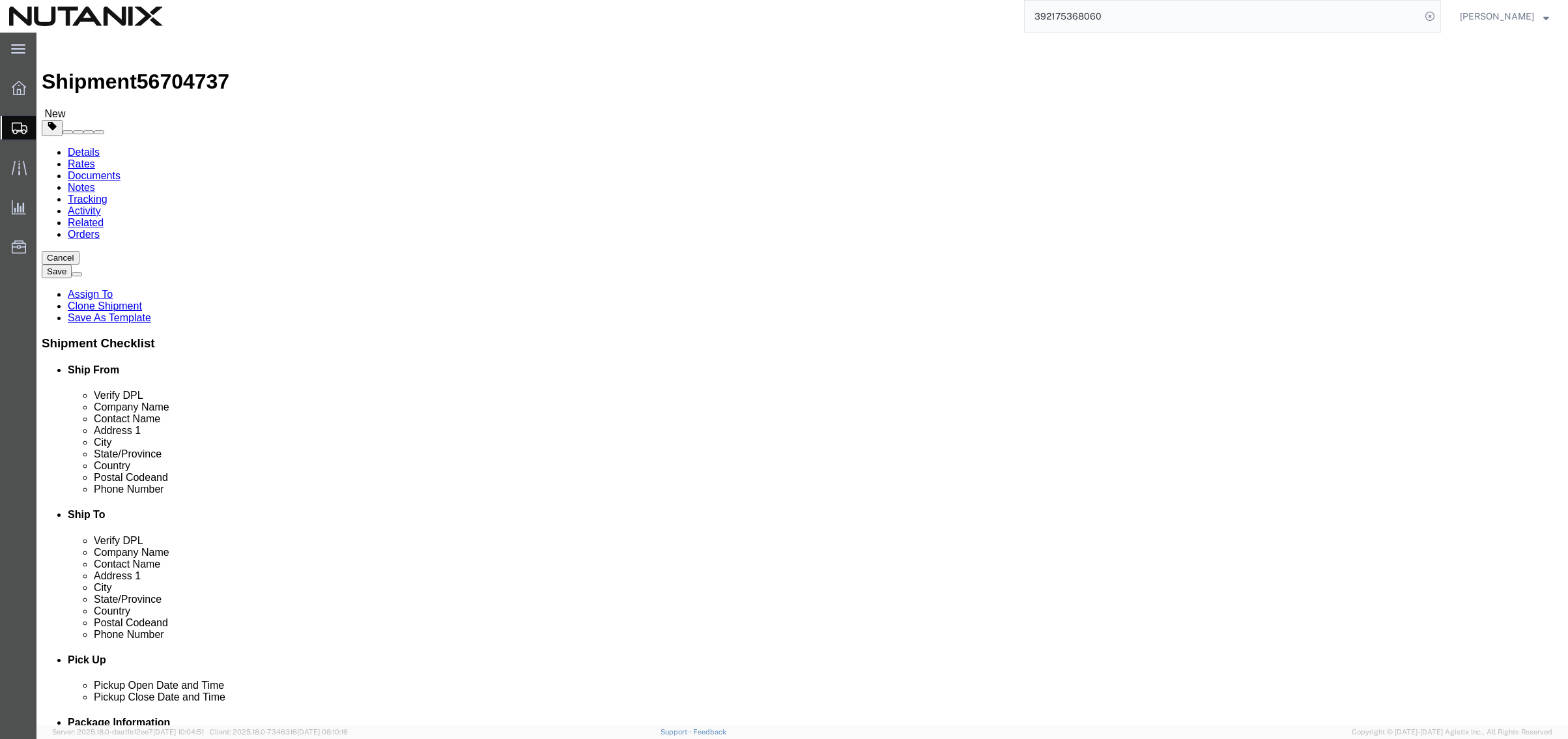
drag, startPoint x: 952, startPoint y: 444, endPoint x: 611, endPoint y: 429, distance: 341.3
click div "Ship From Location Location Select Select My Profile Location [GEOGRAPHIC_DATA]…"
paste input "7076869785"
type input "7076869785"
drag, startPoint x: 1184, startPoint y: 450, endPoint x: 1093, endPoint y: 455, distance: 91.1
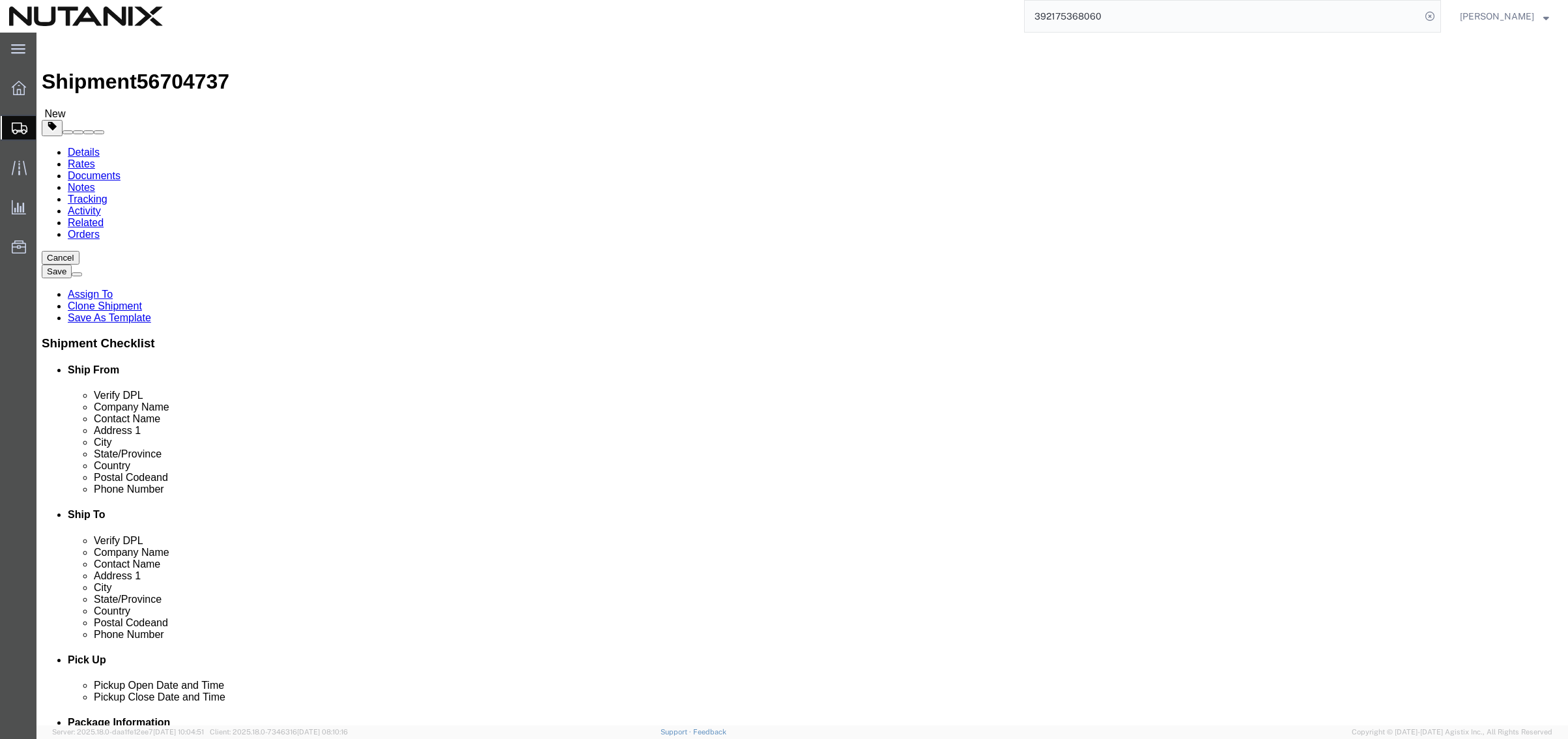
click div "Phone Number 7076869785 3025"
click div "Ship To Location Location Select Select My Profile Location [GEOGRAPHIC_DATA] -…"
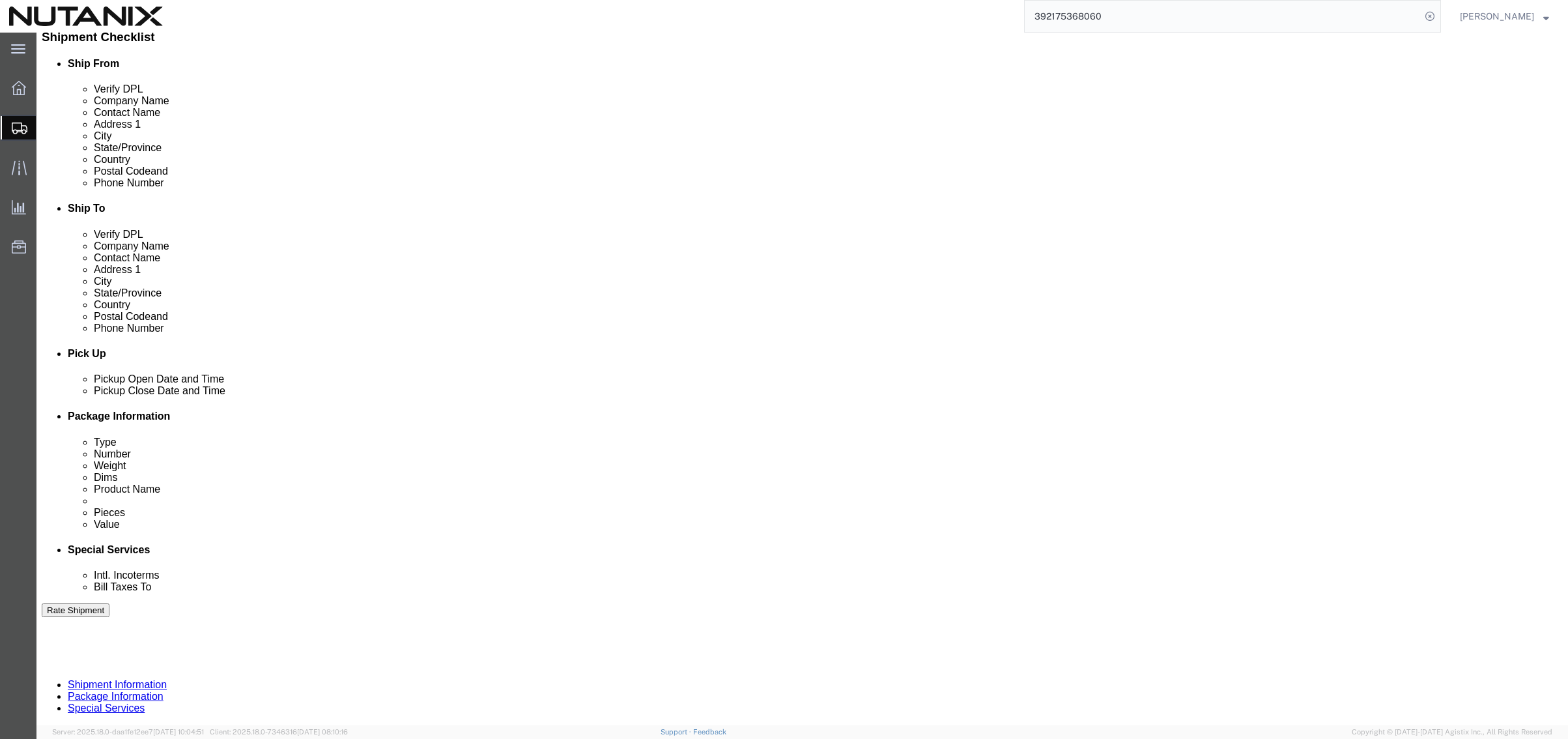
scroll to position [391, 0]
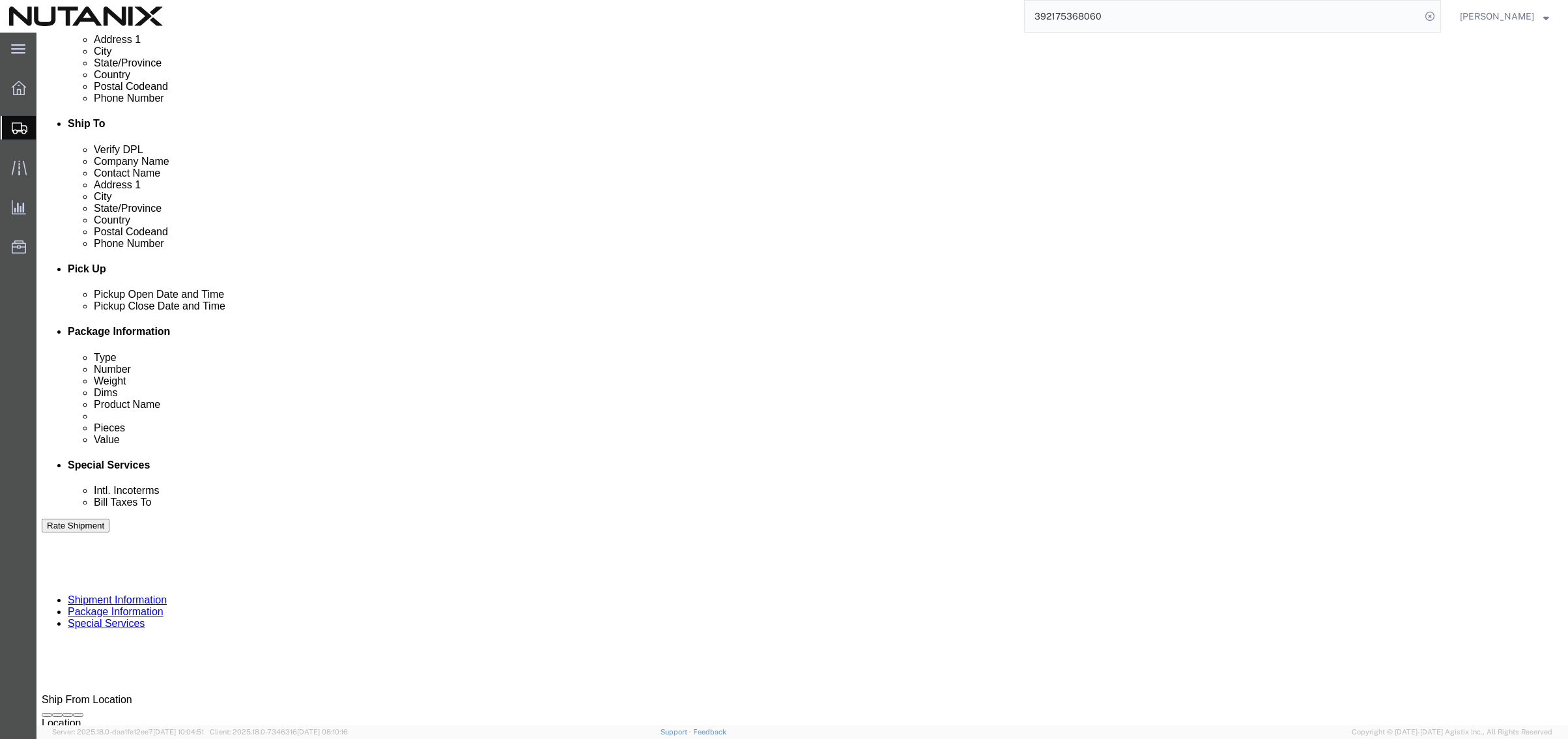
click input "Document"
click button "Continue"
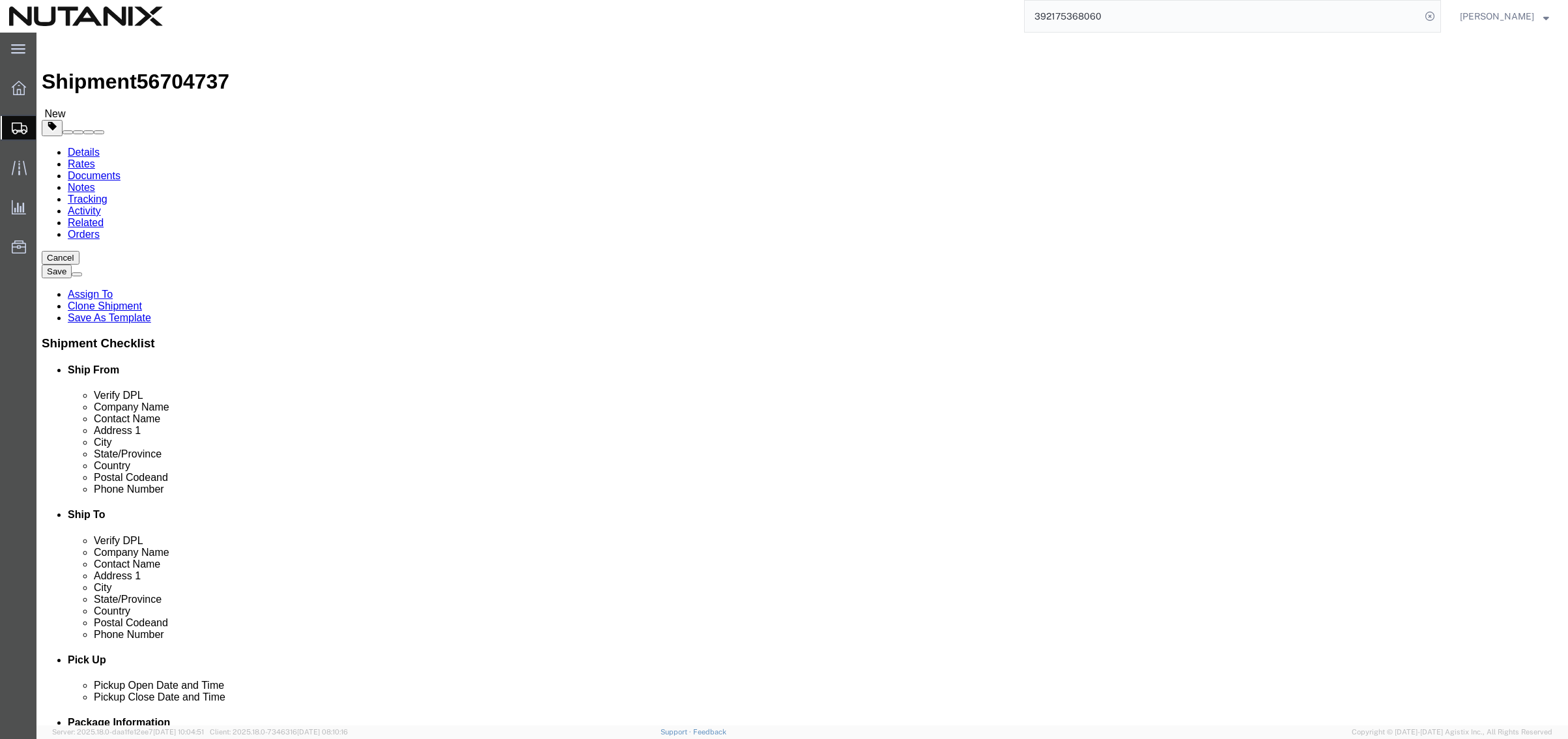
click dd "1.00 Each"
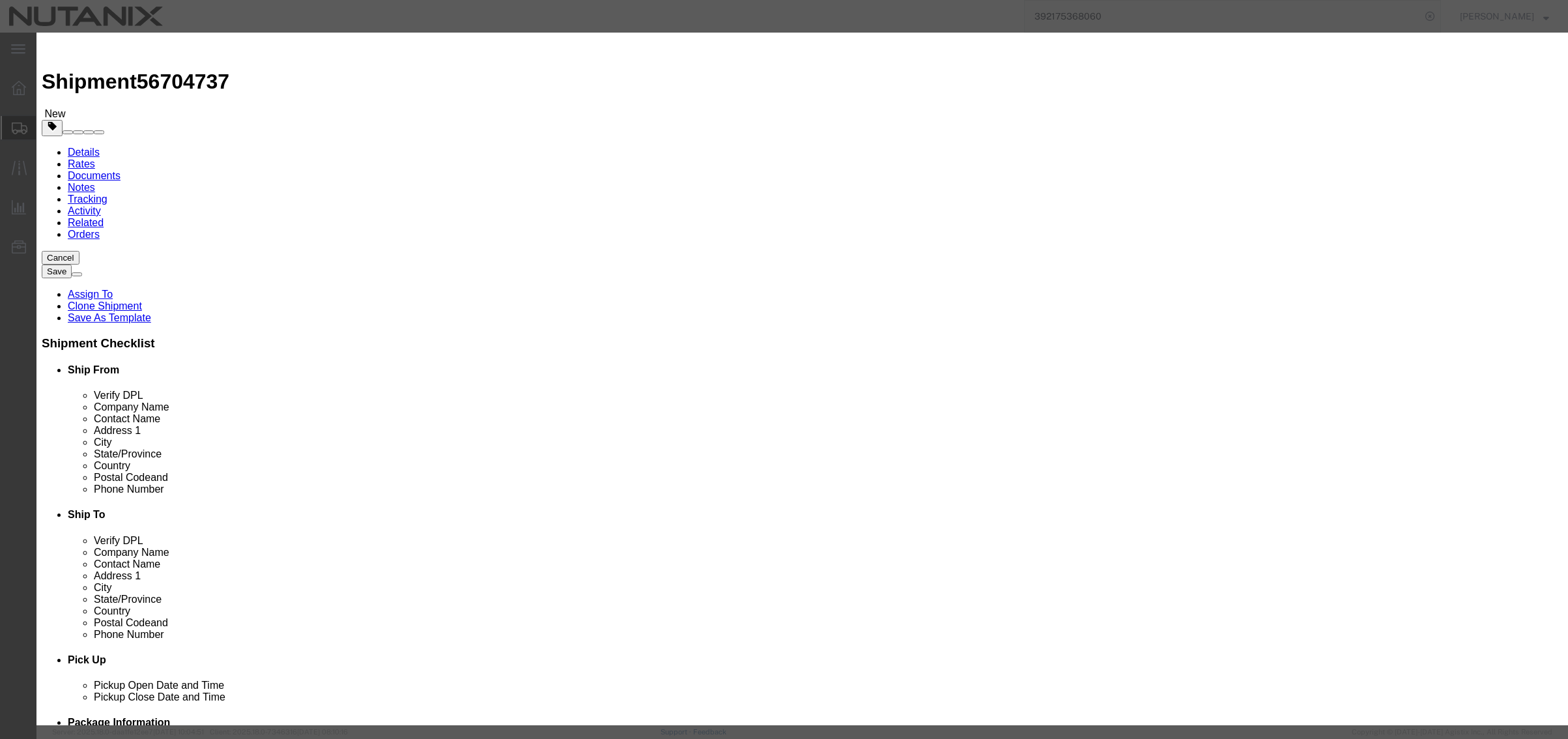
drag, startPoint x: 564, startPoint y: 100, endPoint x: 470, endPoint y: 86, distance: 95.0
click div "Commodity library Product Name BofA CC Pieces 1.00 Select Bag Barrels 100Board …"
type input "AMEX CC"
click button "Save & Close"
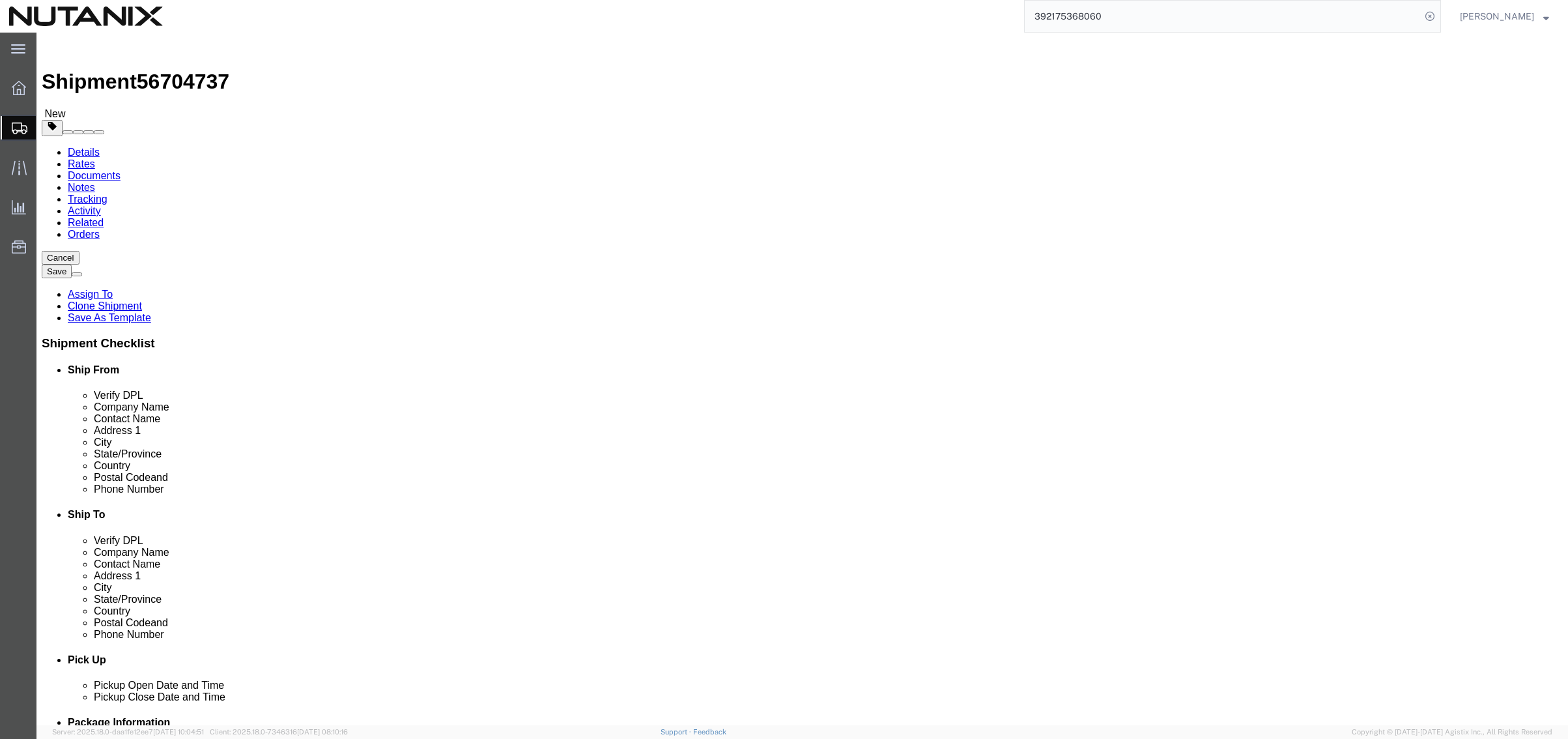
click button "Continue"
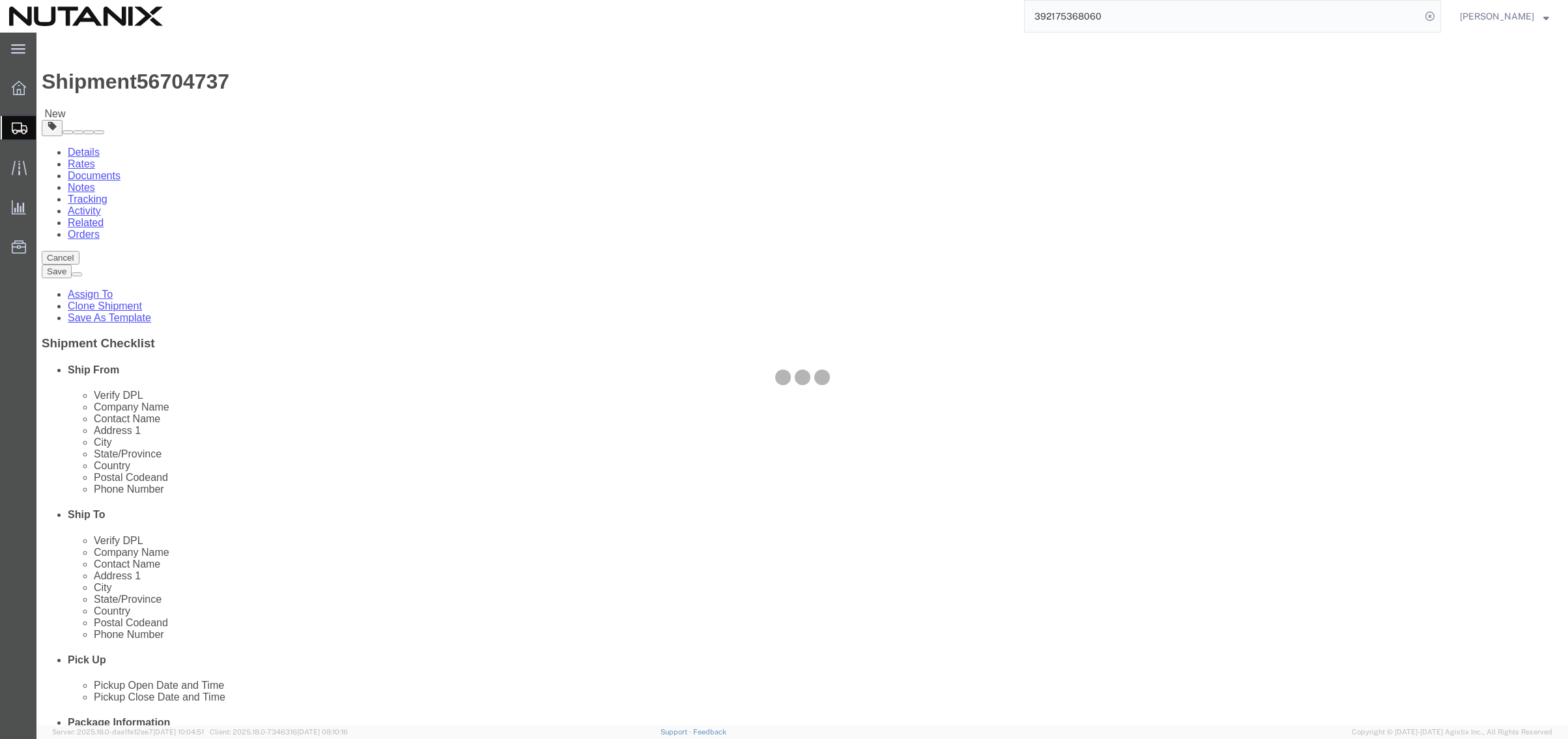
select select
select select "COSTCENTER"
select select "48694"
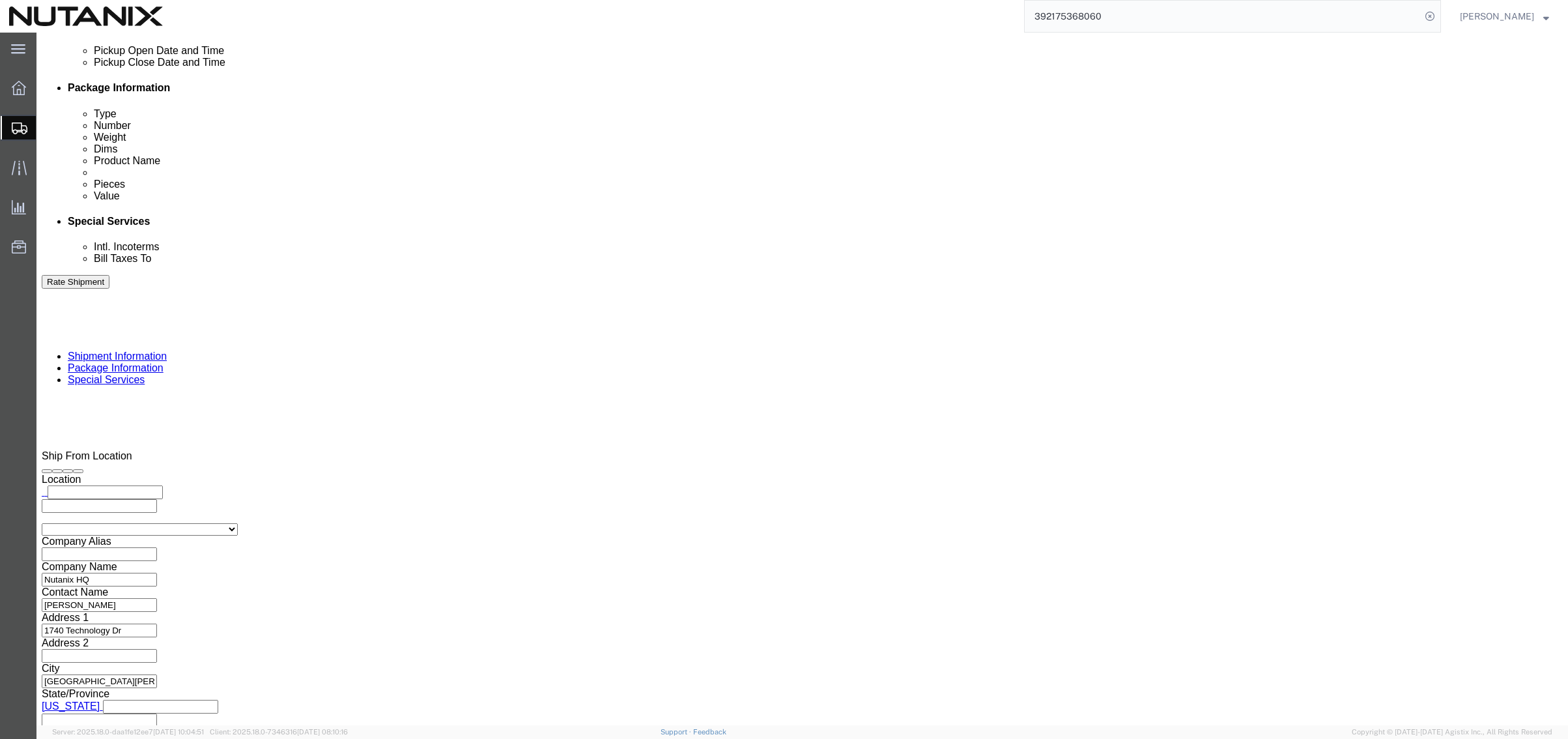
scroll to position [651, 0]
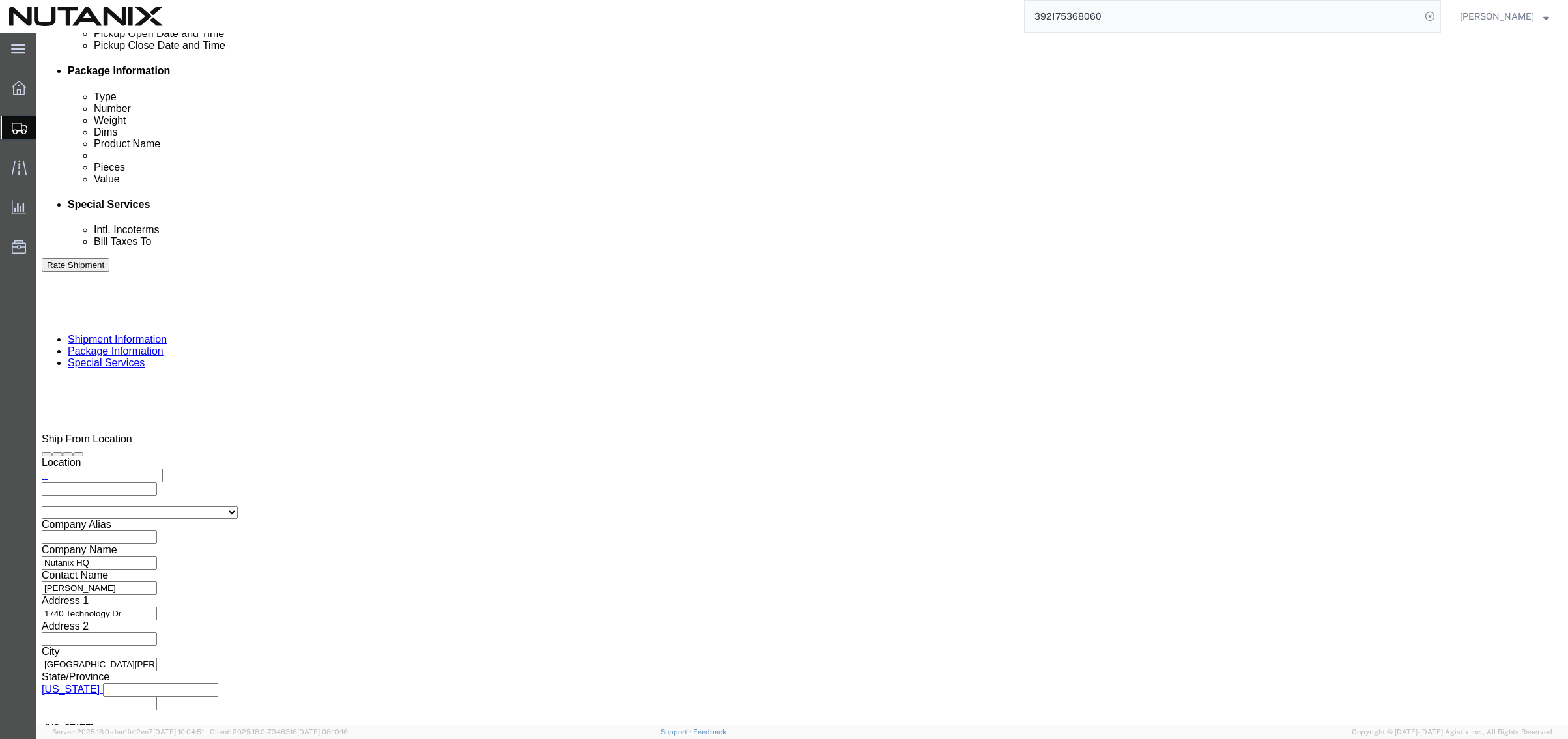
click button "Rate Shipment"
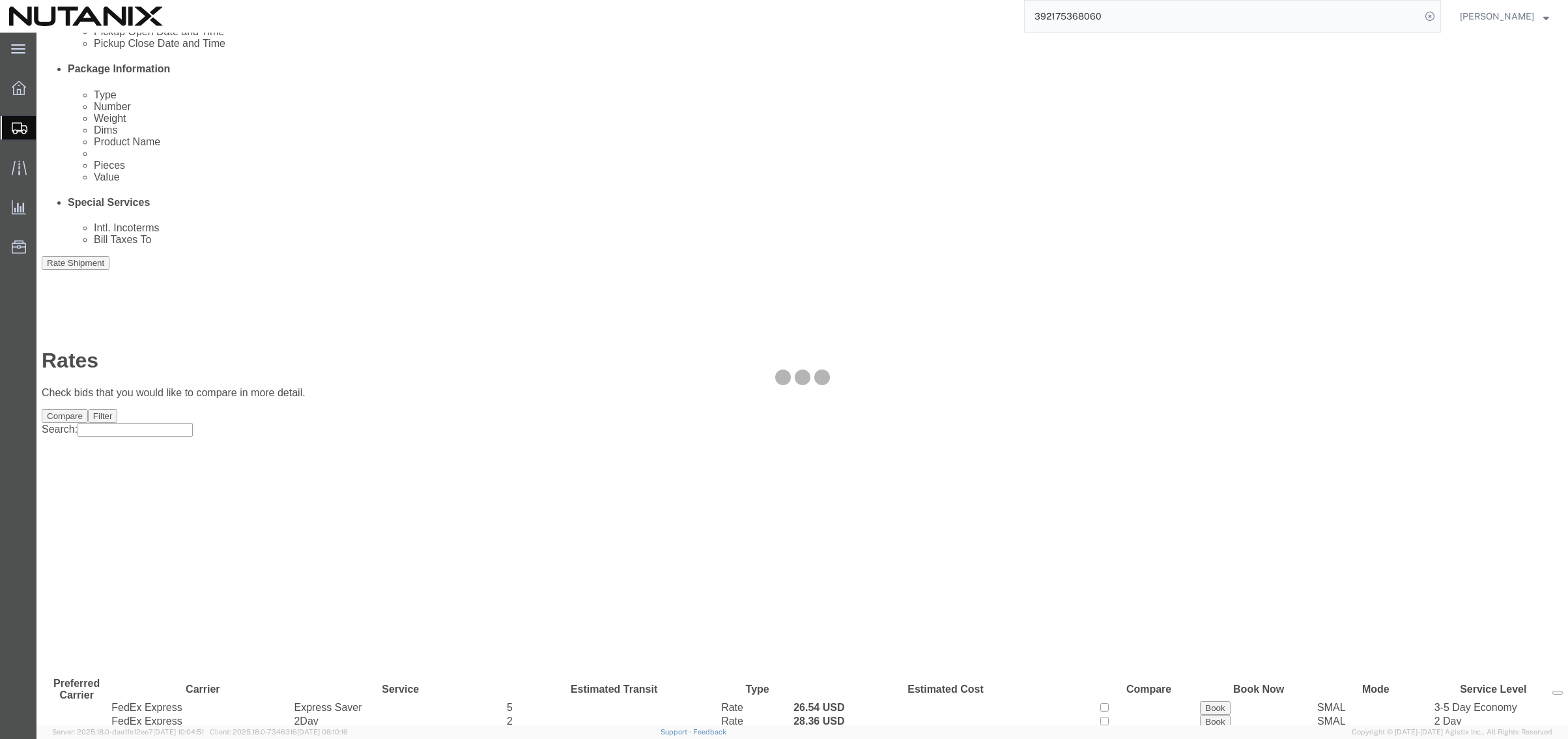
scroll to position [0, 0]
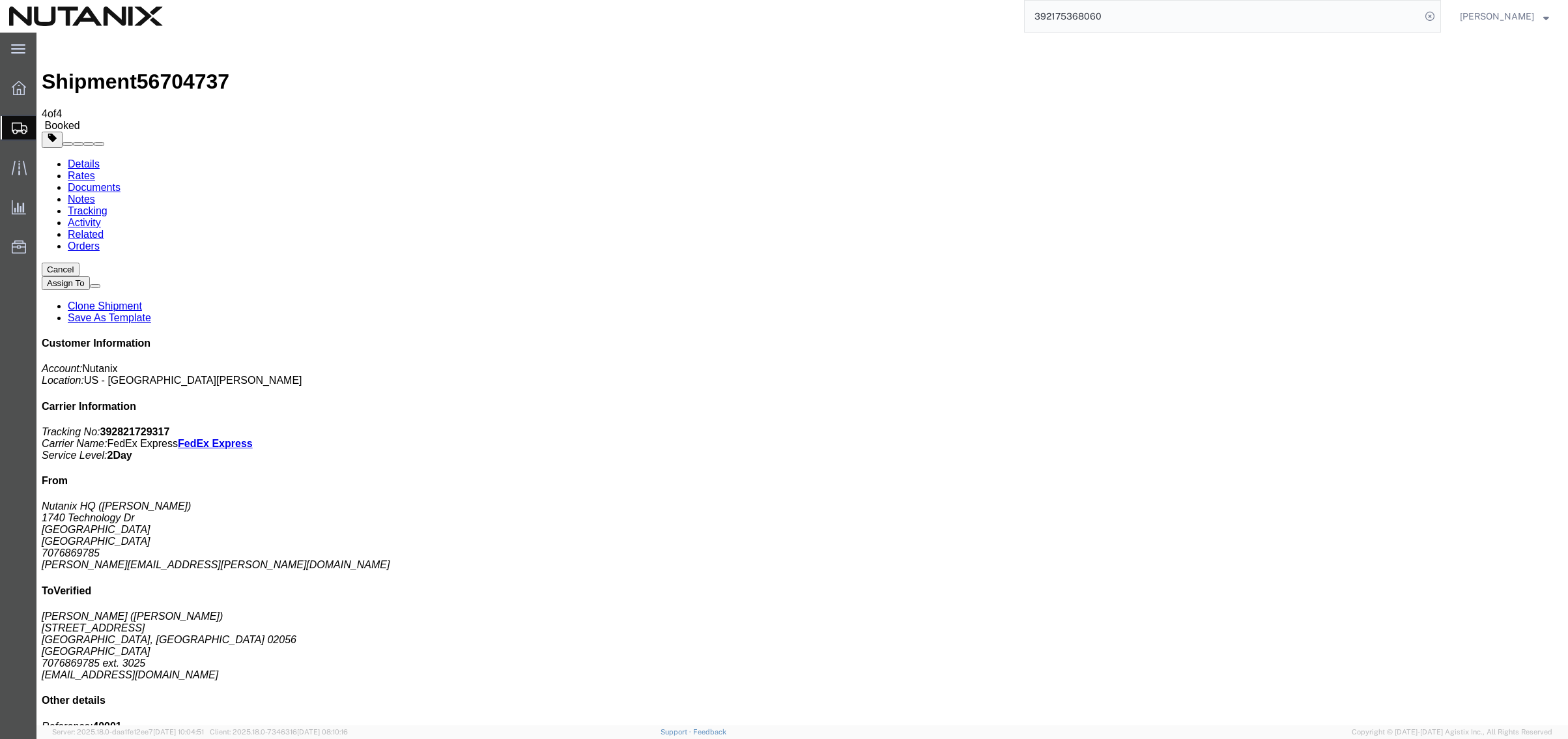
click at [142, 300] on link "Clone Shipment" at bounding box center [105, 306] width 74 height 11
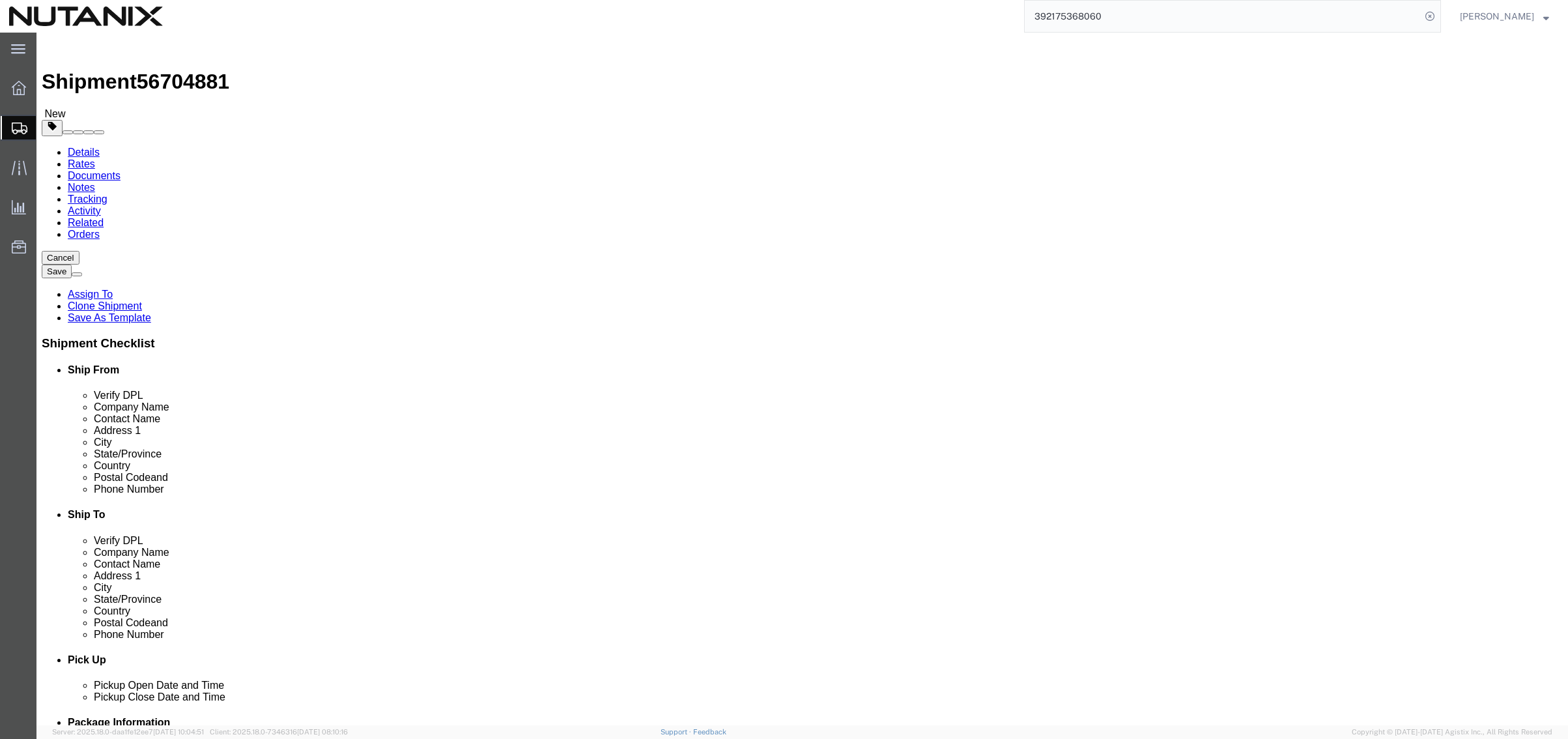
drag, startPoint x: 938, startPoint y: 242, endPoint x: 875, endPoint y: 221, distance: 66.4
click div "Company Name [PERSON_NAME]"
paste input "[PERSON_NAME]"
type input "[PERSON_NAME]"
drag, startPoint x: 942, startPoint y: 263, endPoint x: 685, endPoint y: 255, distance: 257.1
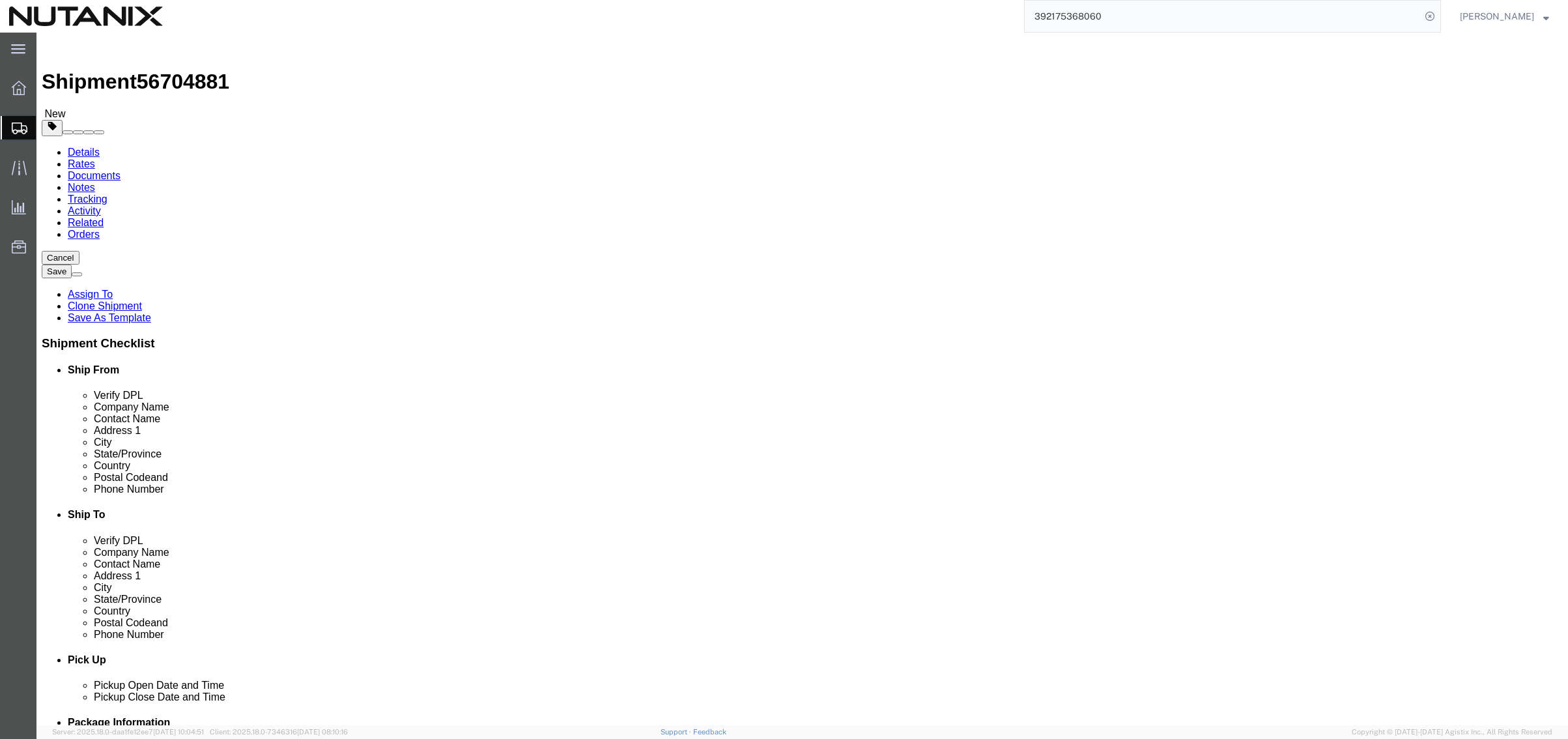
click div "Contact Name [PERSON_NAME]"
paste input "[PERSON_NAME]"
type input "[PERSON_NAME]"
drag, startPoint x: 965, startPoint y: 299, endPoint x: 598, endPoint y: 274, distance: 367.9
click div "Ship From Location Location Select Select My Profile Location [GEOGRAPHIC_DATA]…"
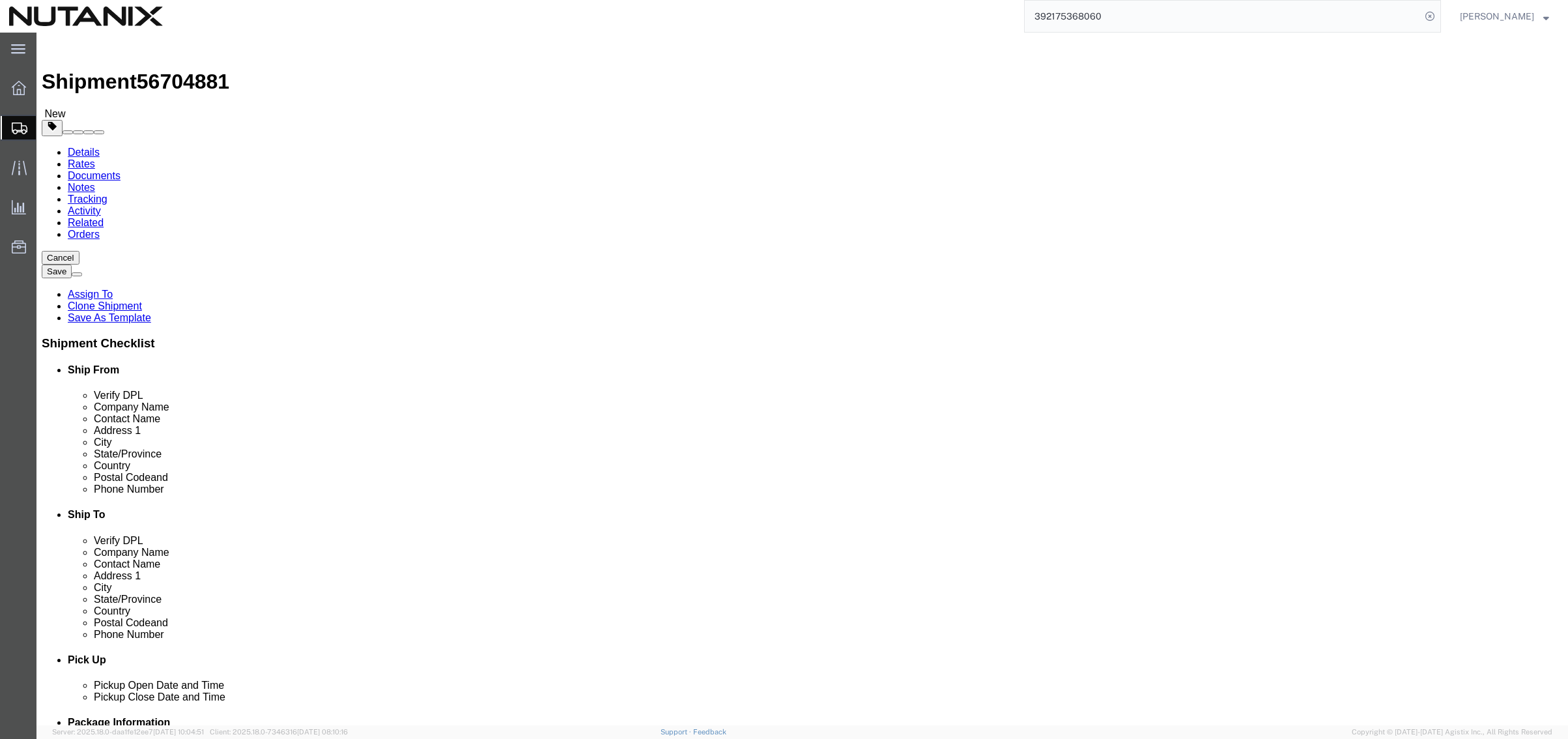
paste input "[STREET_ADDRESS]"
type input "[STREET_ADDRESS]"
drag, startPoint x: 925, startPoint y: 339, endPoint x: 618, endPoint y: 332, distance: 307.1
click div "Ship From Location Location Select Select My Profile Location [GEOGRAPHIC_DATA]…"
paste input "St. [PERSON_NAME]"
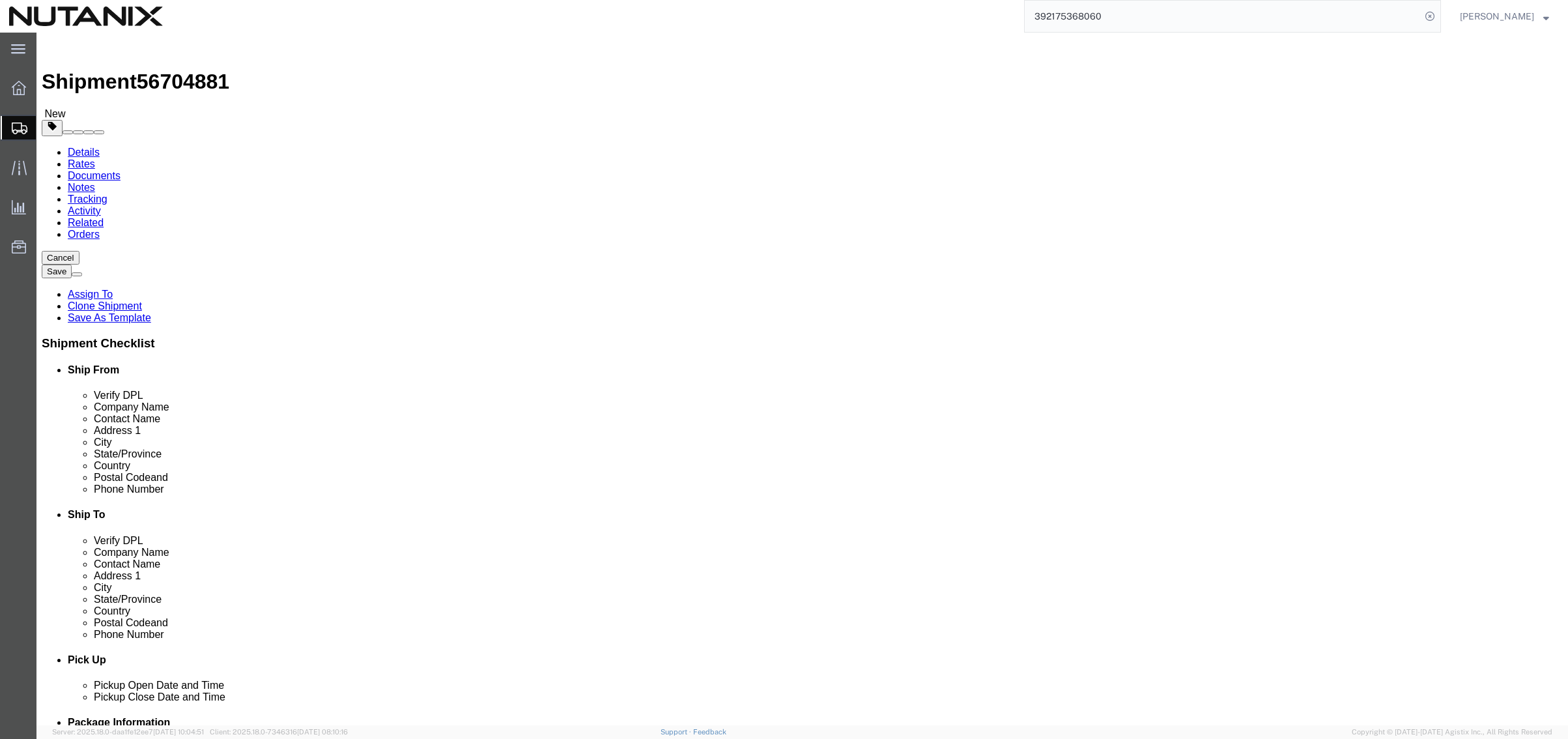
type input "St. [PERSON_NAME]"
type input "f"
type input "flori"
drag, startPoint x: 899, startPoint y: 417, endPoint x: 683, endPoint y: 416, distance: 216.0
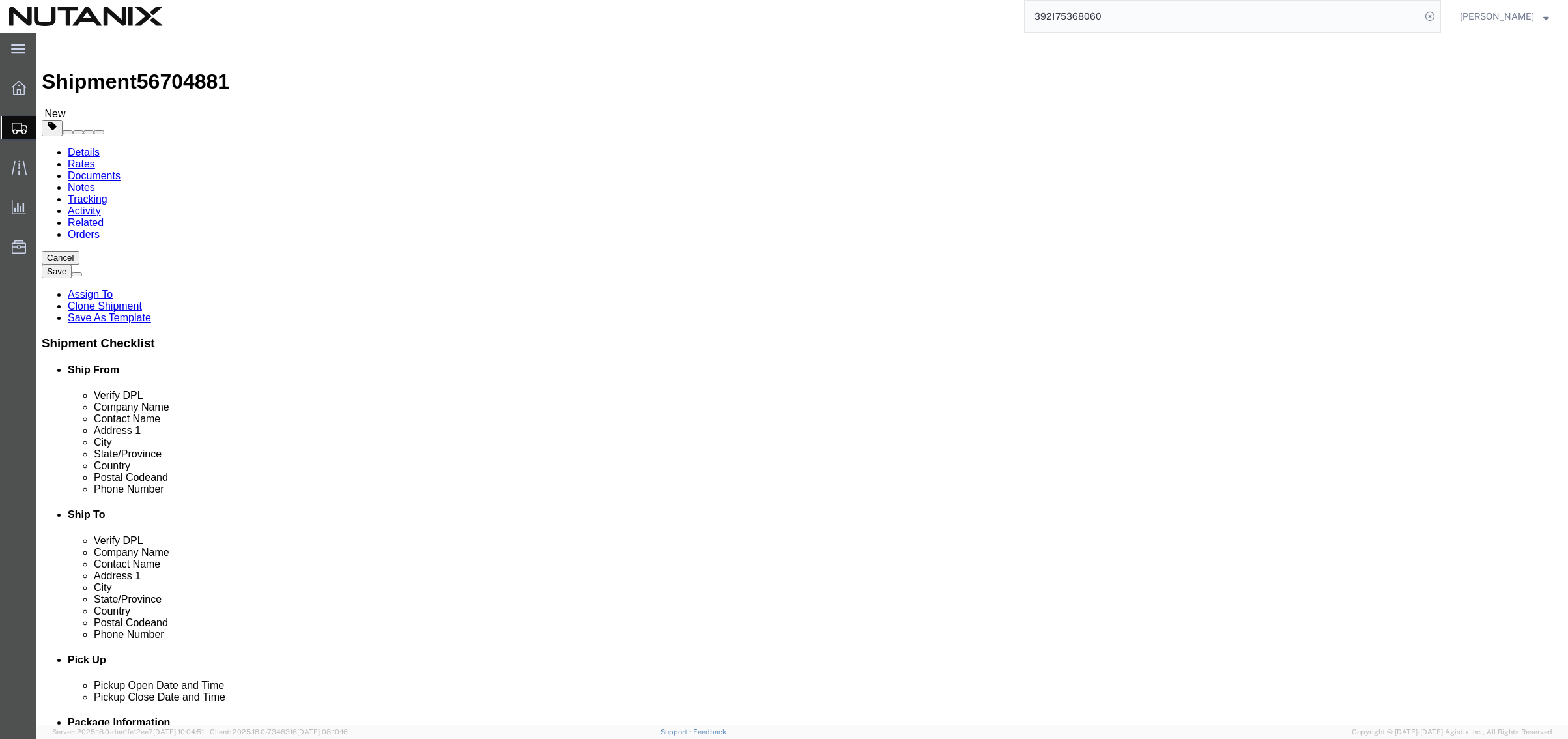
click div "Postal Code 02056"
paste input "32259"
type input "32259"
drag, startPoint x: 1018, startPoint y: 472, endPoint x: 665, endPoint y: 446, distance: 354.0
click div "Location Select Select My Profile Location [GEOGRAPHIC_DATA] - [GEOGRAPHIC_DATA…"
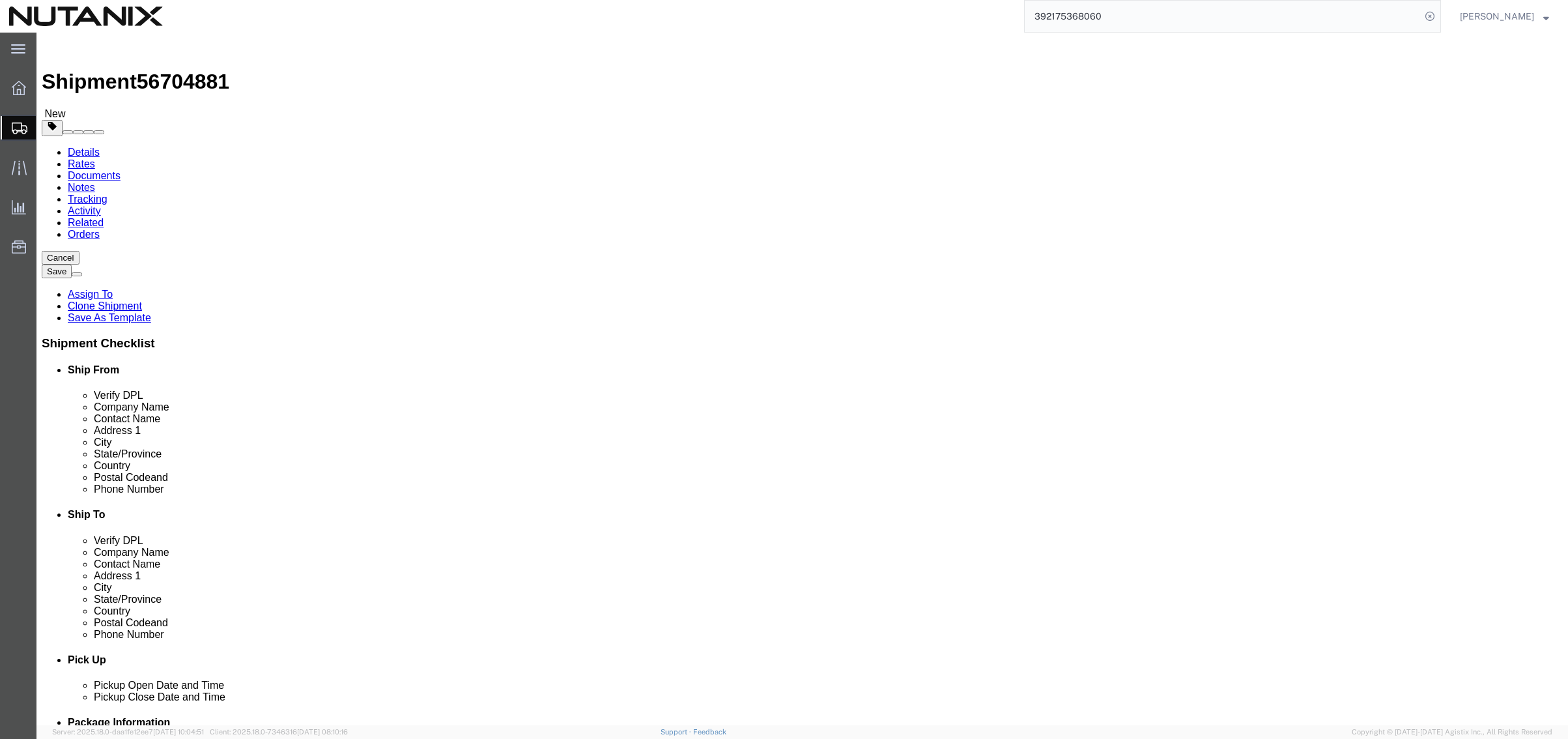
paste input "[PERSON_NAME].[PERSON_NAME]"
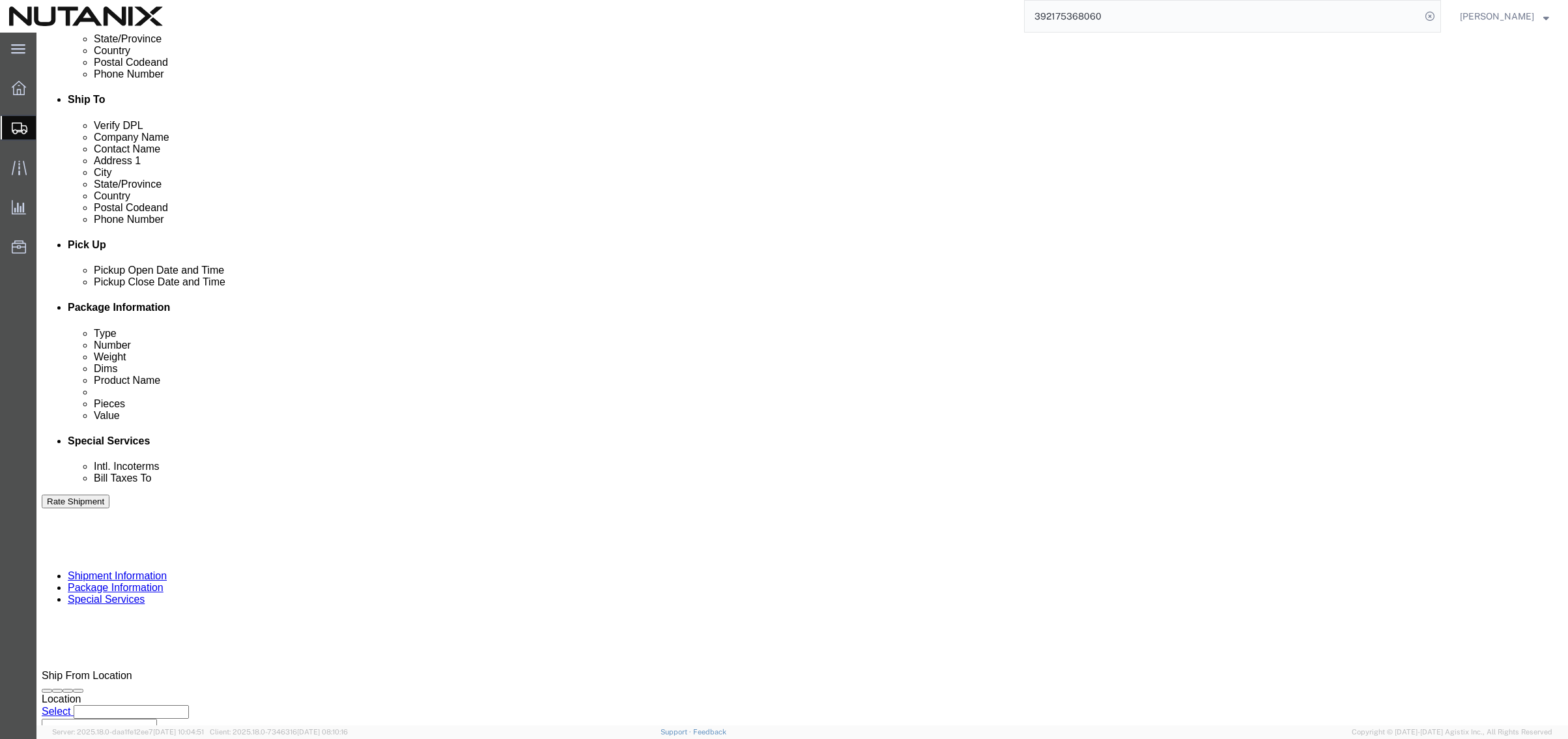
scroll to position [426, 0]
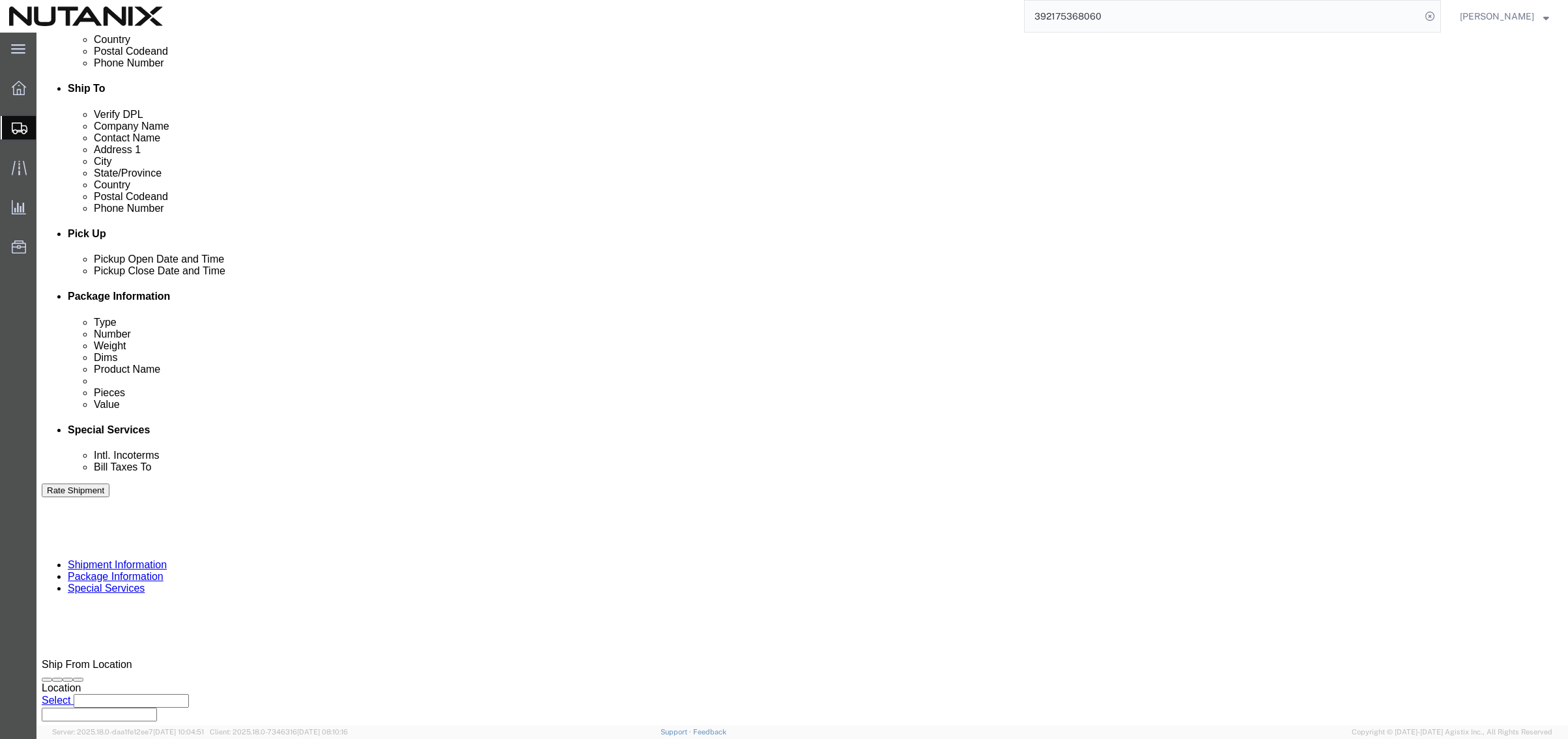
type input "[PERSON_NAME][EMAIL_ADDRESS][PERSON_NAME][DOMAIN_NAME]"
click button "Continue"
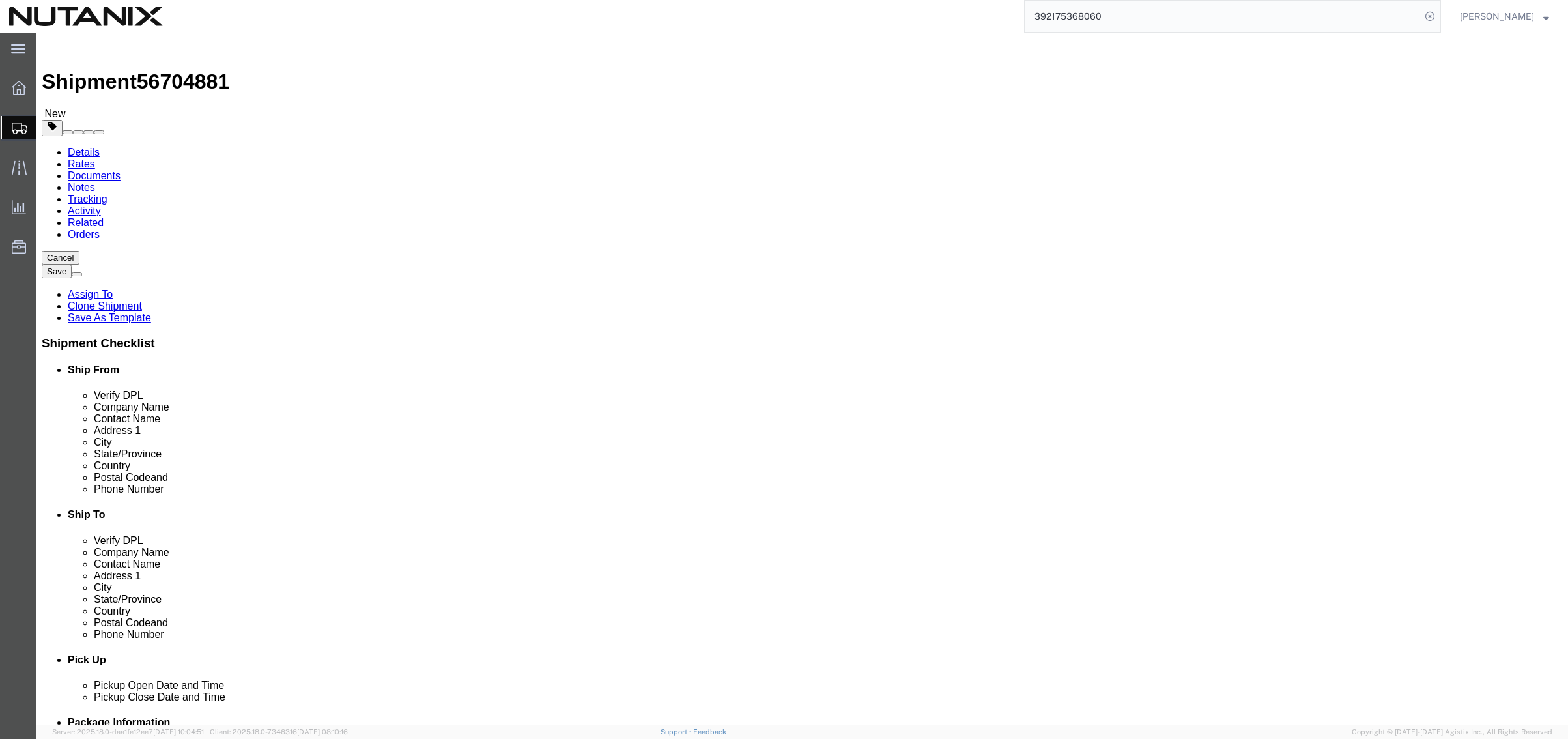
click dd "1.00 Each"
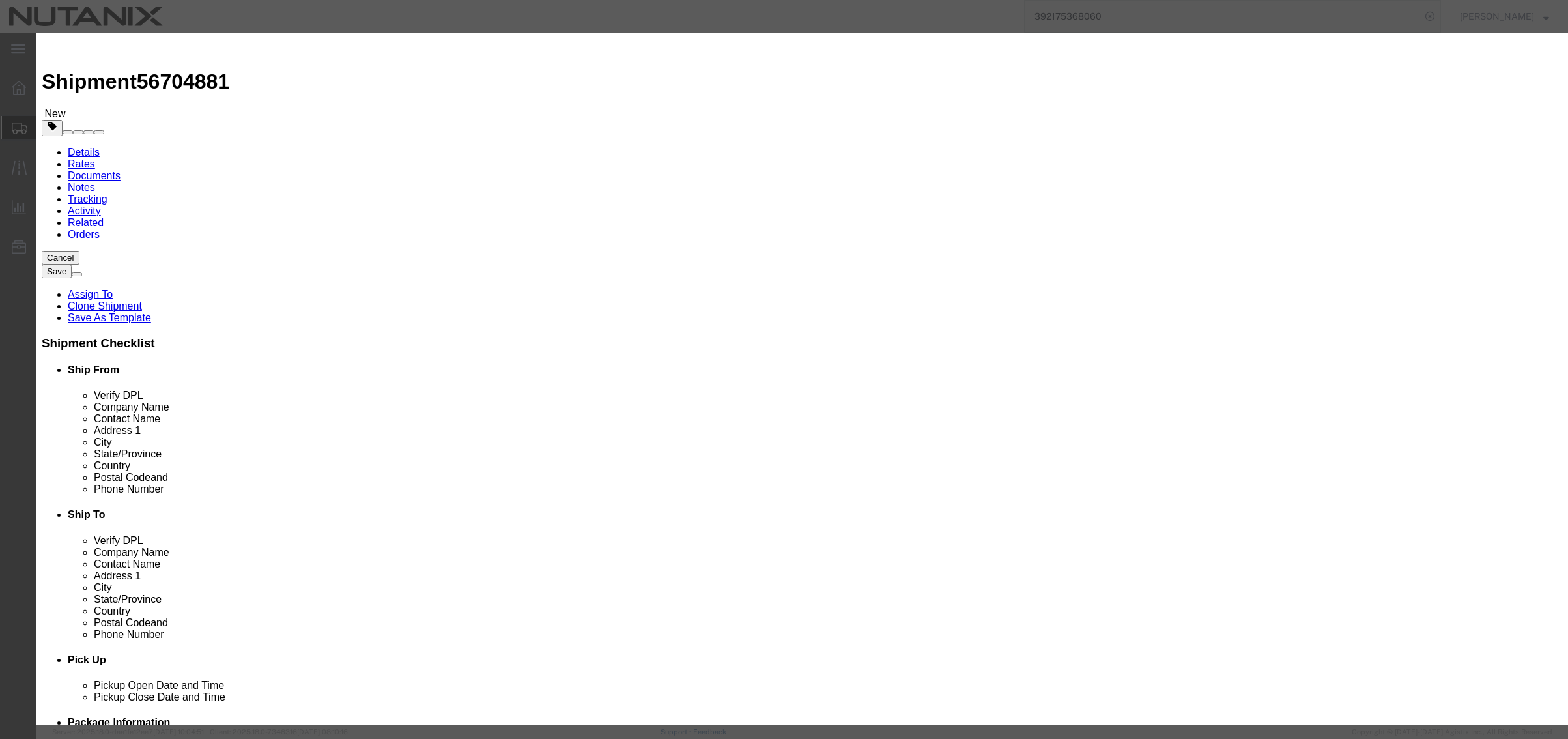
drag, startPoint x: 571, startPoint y: 96, endPoint x: 435, endPoint y: 77, distance: 137.3
click div "Commodity library Product Name AMEX CC Pieces 1.00 Select Bag Barrels 100Board …"
type input "BofA CC"
click button "Save & Close"
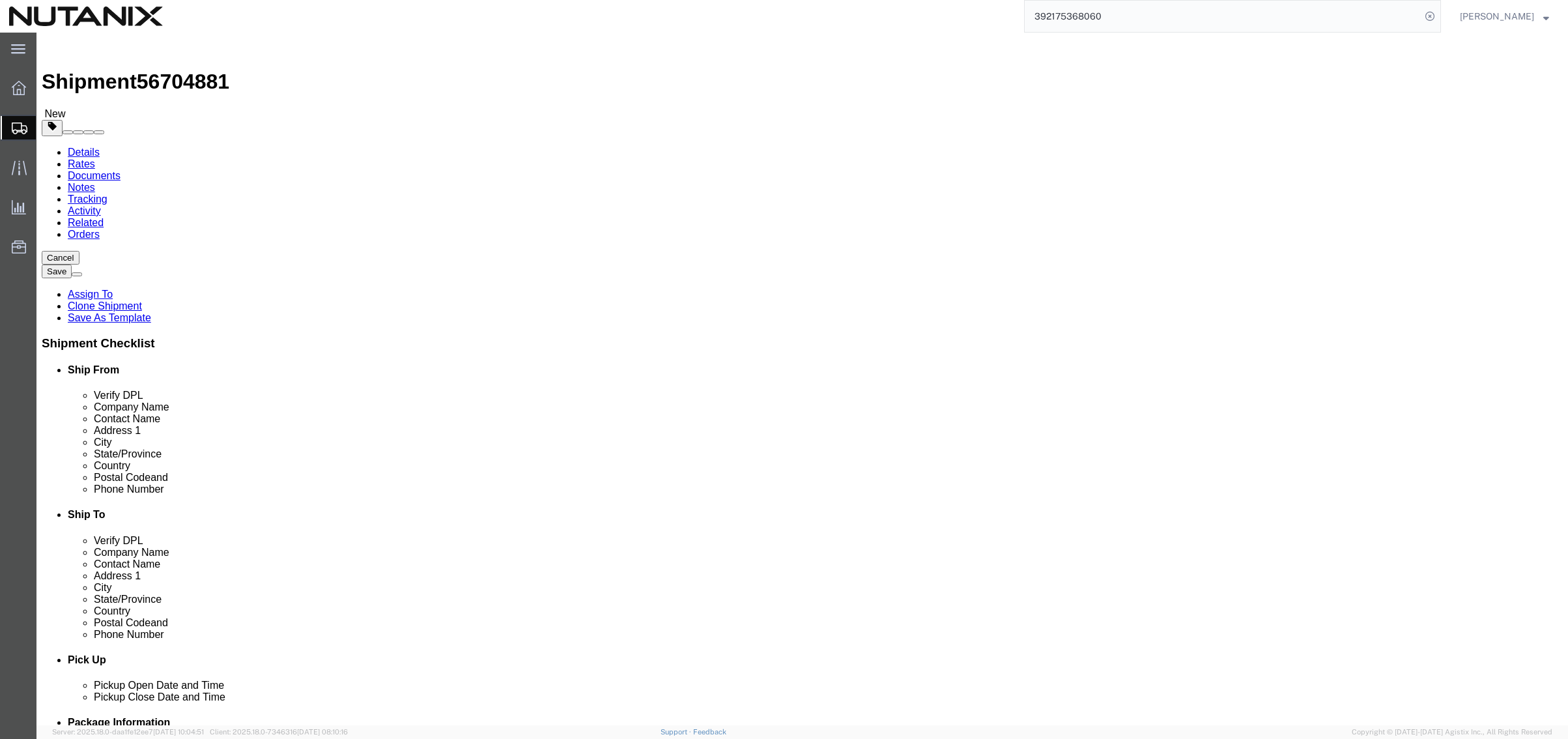
click button "Continue"
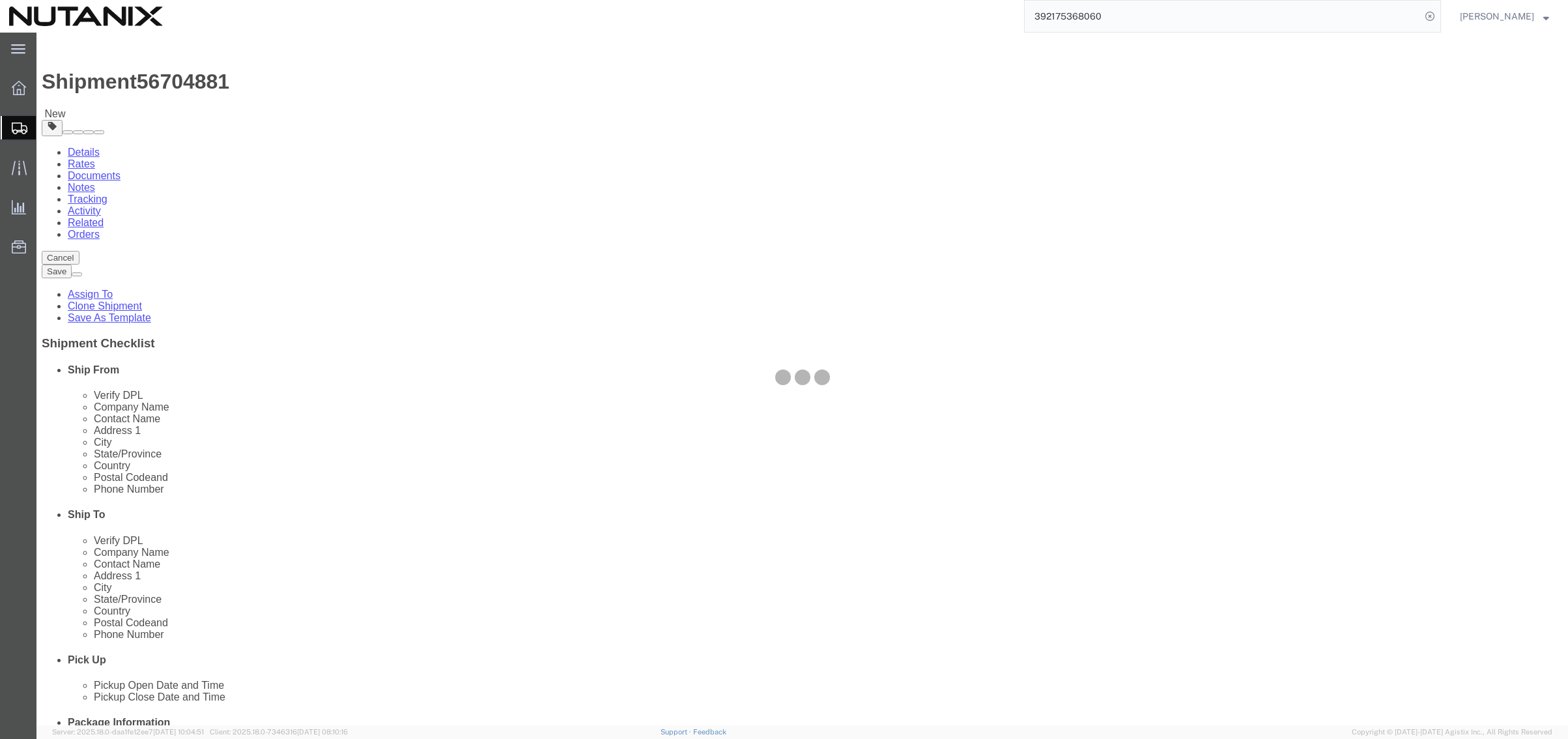
select select
select select "COSTCENTER"
select select "48694"
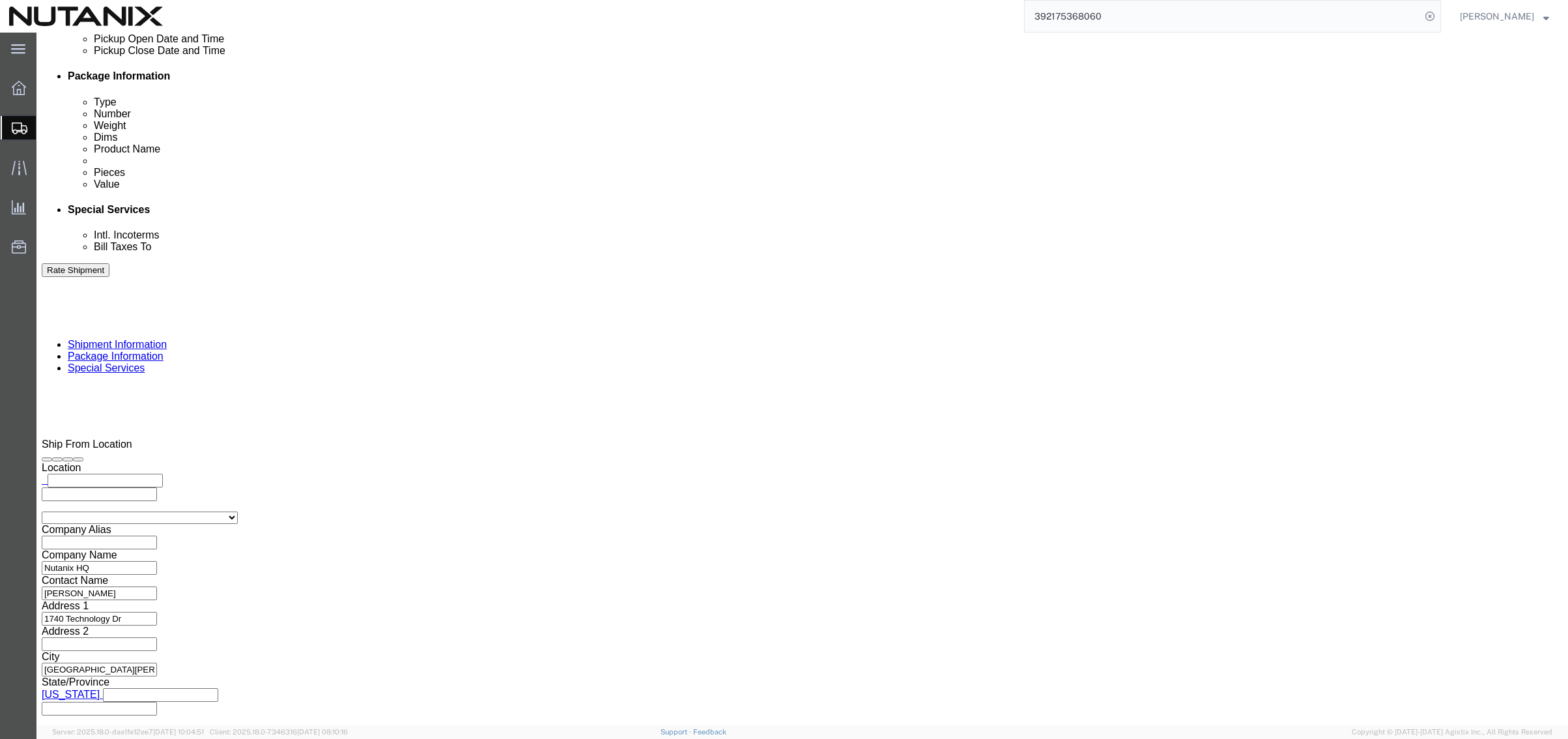
scroll to position [651, 0]
click button "Rate Shipment"
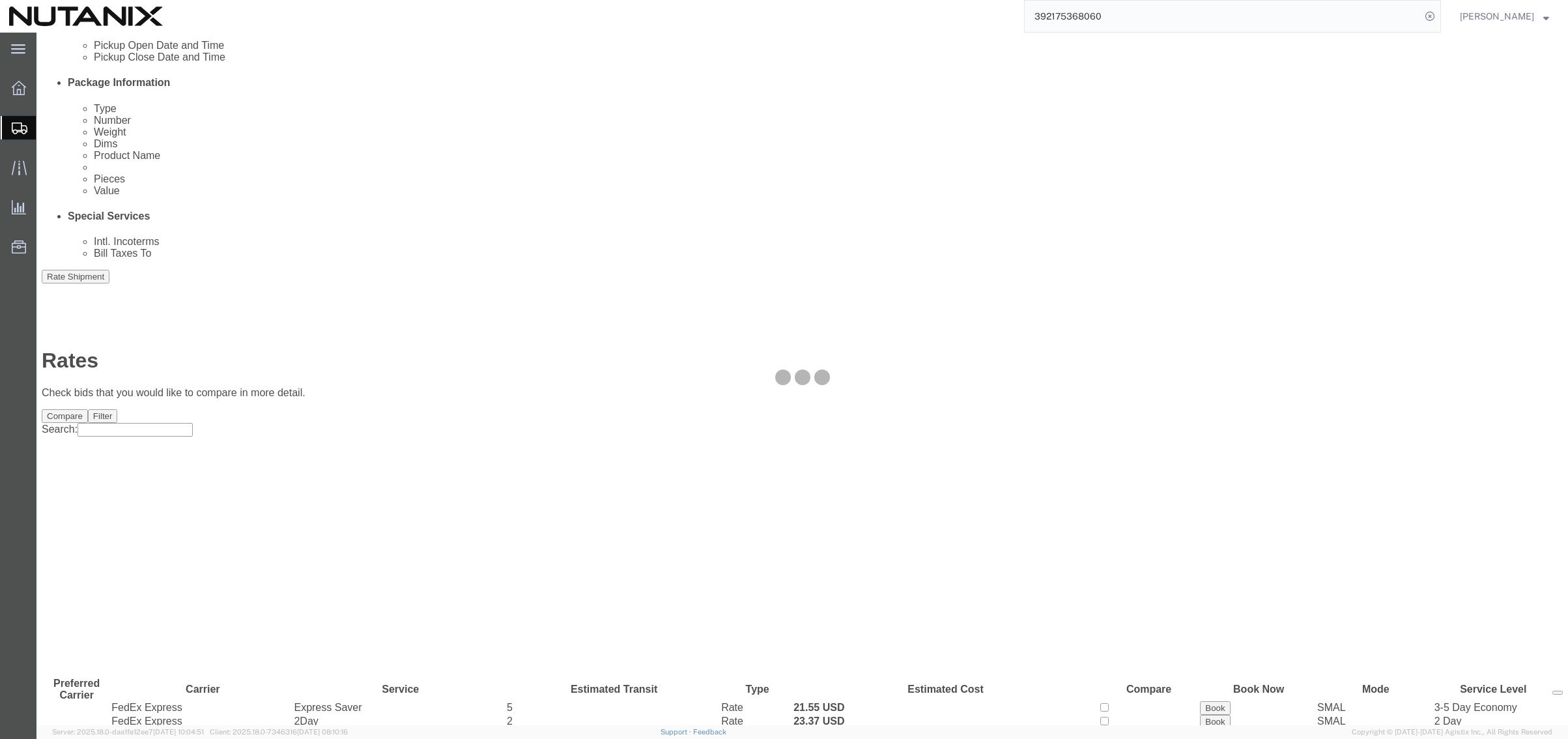
scroll to position [0, 0]
